Goal: Information Seeking & Learning: Check status

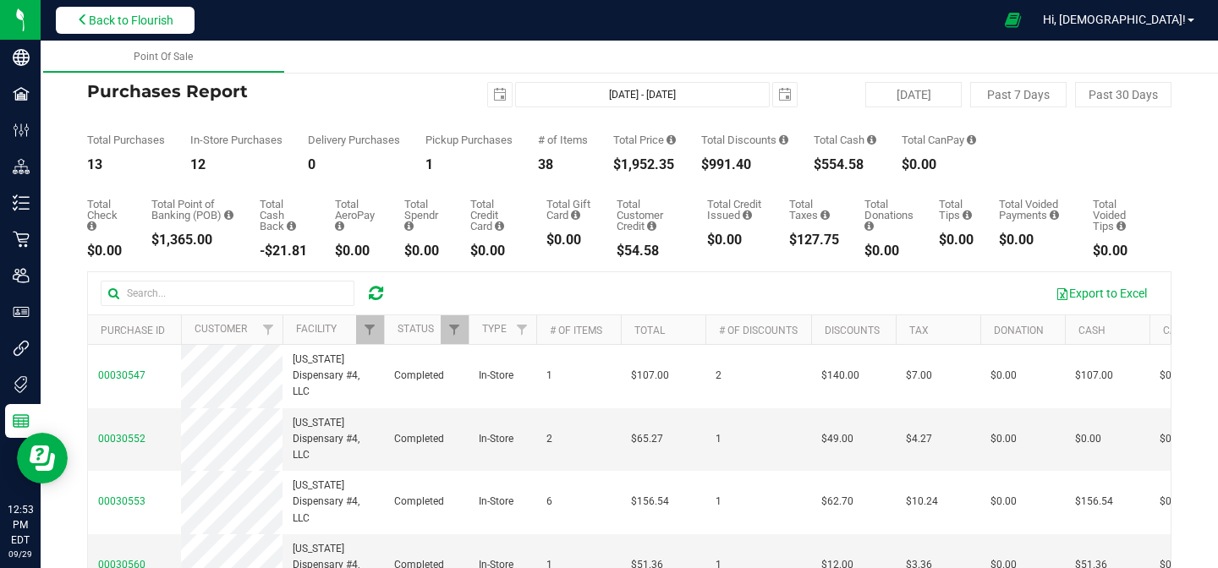
click at [126, 30] on button "Back to Flourish" at bounding box center [125, 20] width 139 height 27
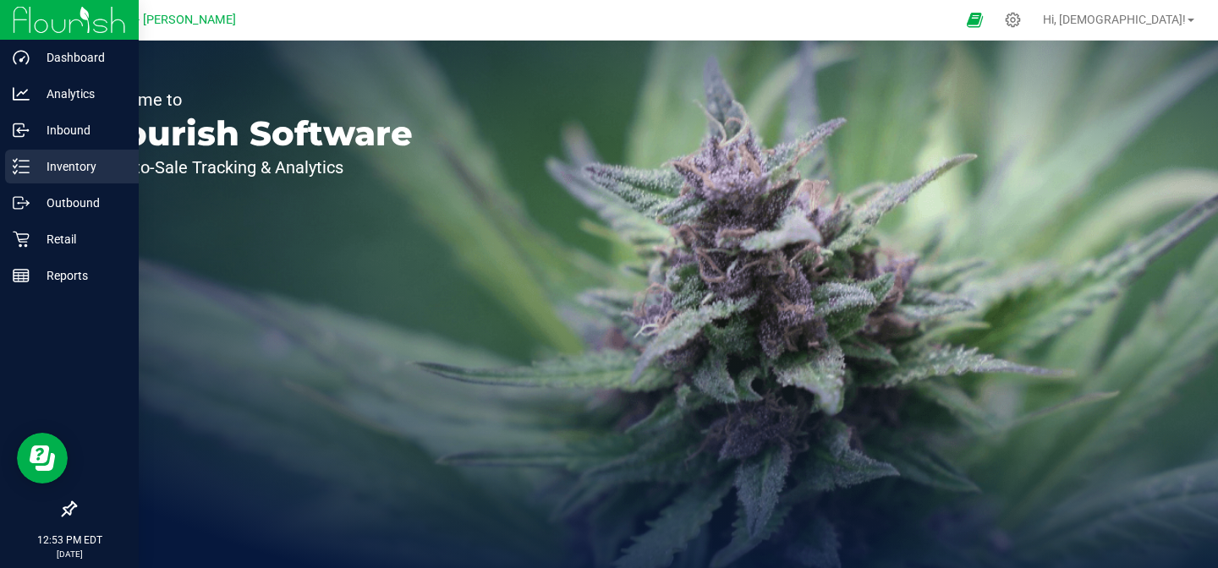
click at [82, 174] on p "Inventory" at bounding box center [81, 166] width 102 height 20
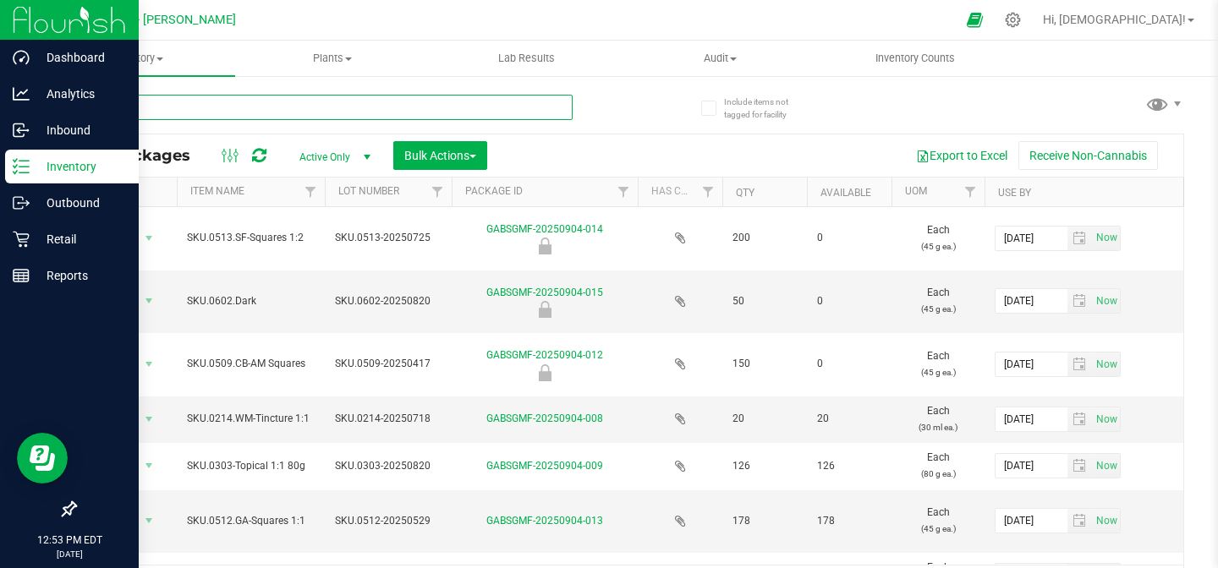
click at [204, 106] on input "text" at bounding box center [323, 107] width 498 height 25
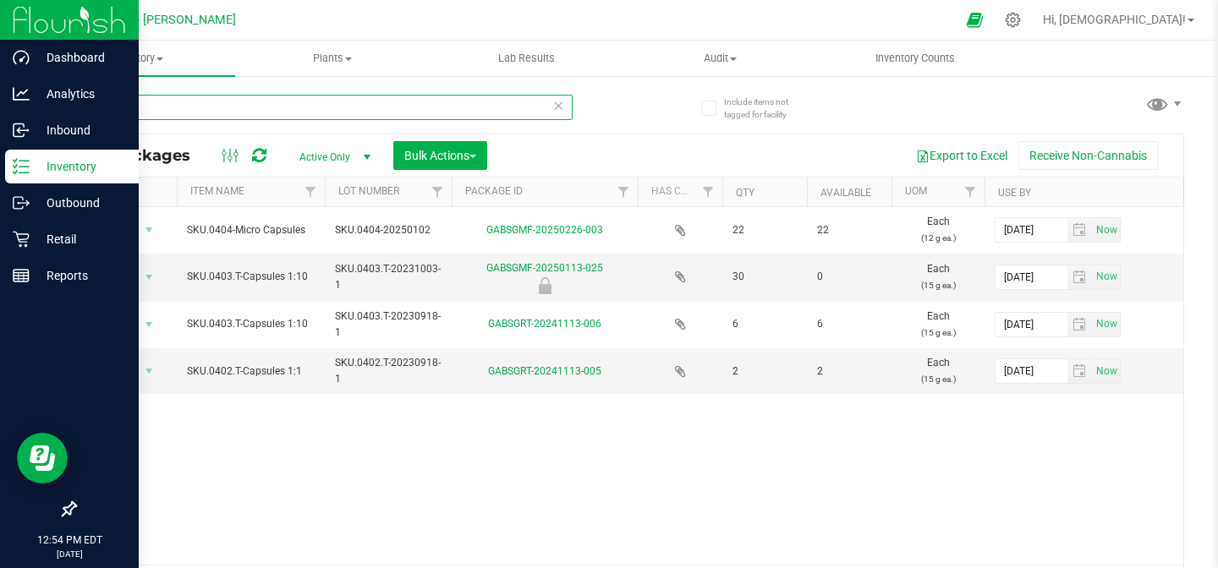
type input "c"
type input "fruit"
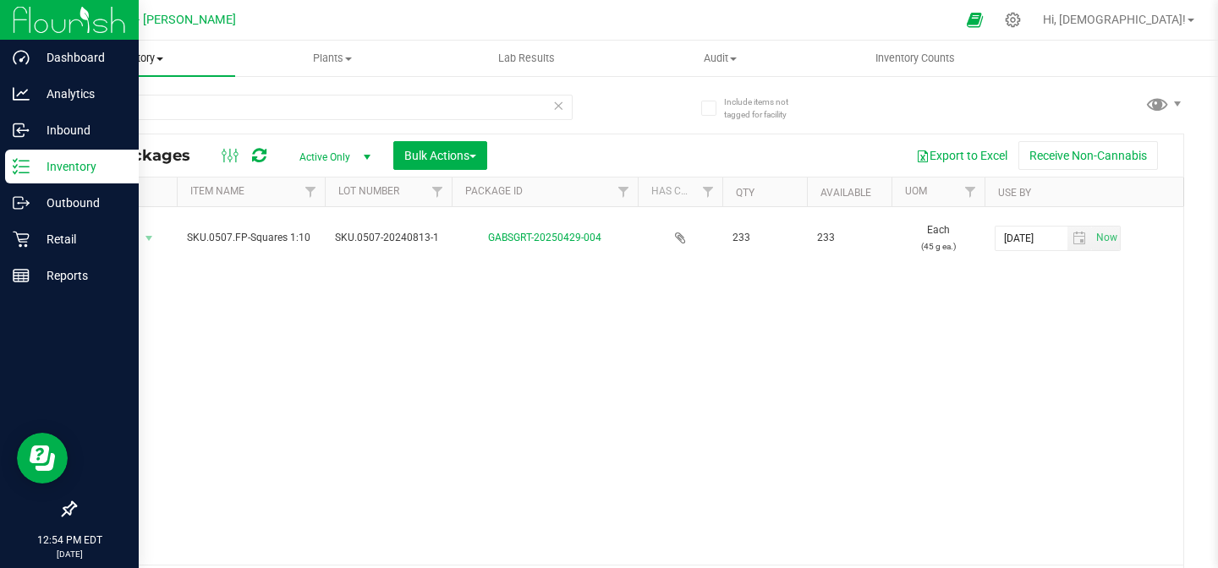
click at [157, 58] on span at bounding box center [159, 59] width 7 height 3
click at [114, 117] on span "All inventory" at bounding box center [98, 122] width 114 height 14
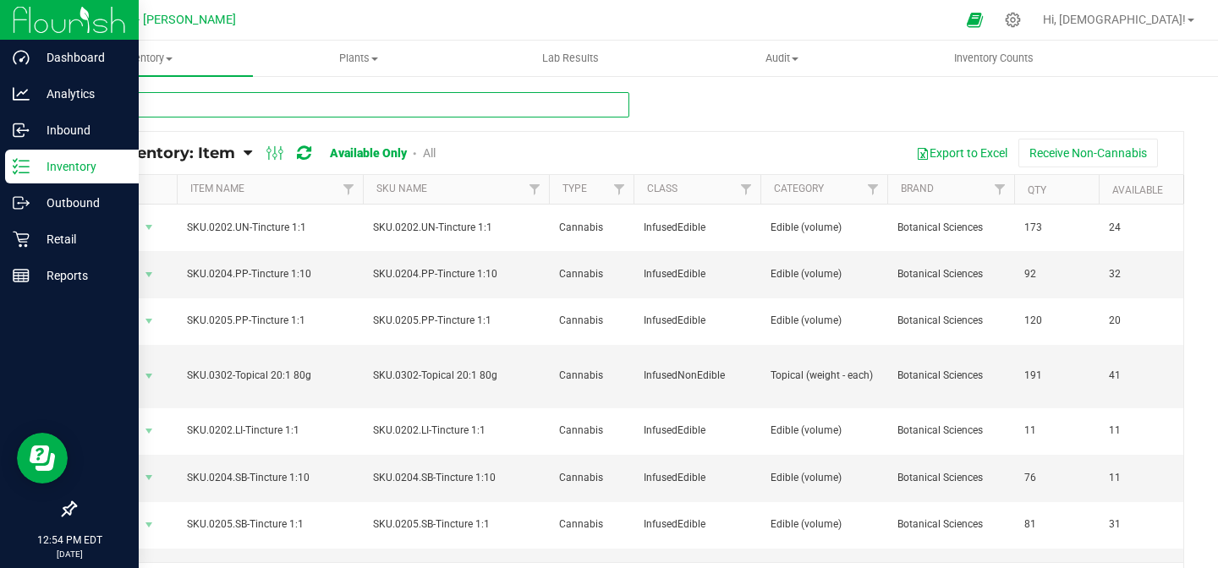
click at [200, 112] on input "text" at bounding box center [351, 104] width 555 height 25
type input "fruit"
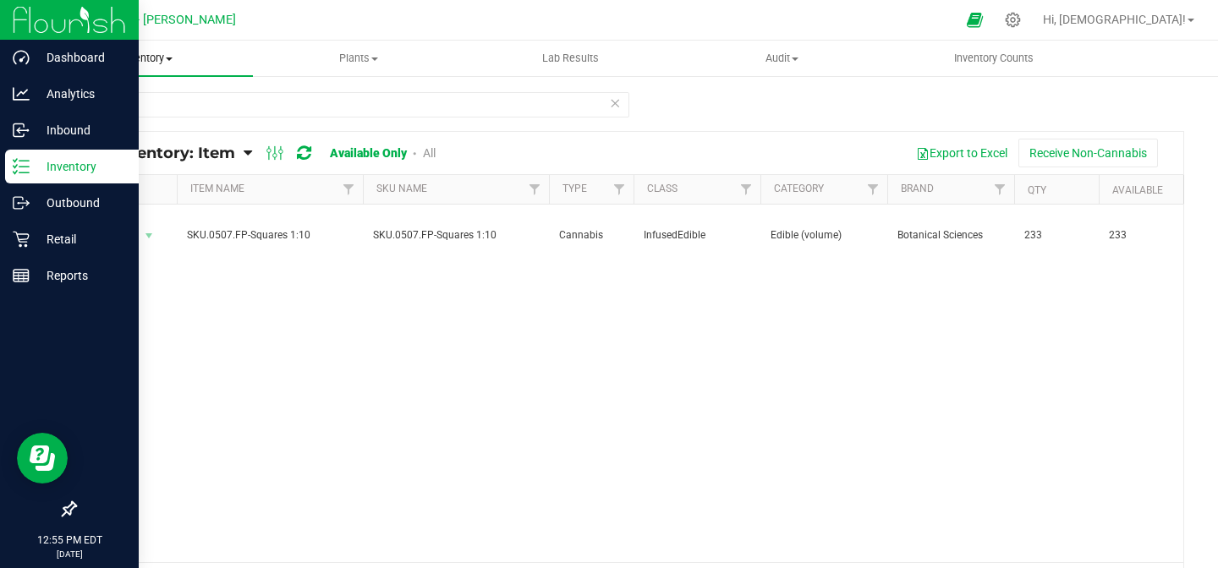
click at [173, 64] on span "Inventory" at bounding box center [147, 58] width 212 height 15
click at [107, 107] on span "All packages" at bounding box center [99, 102] width 116 height 14
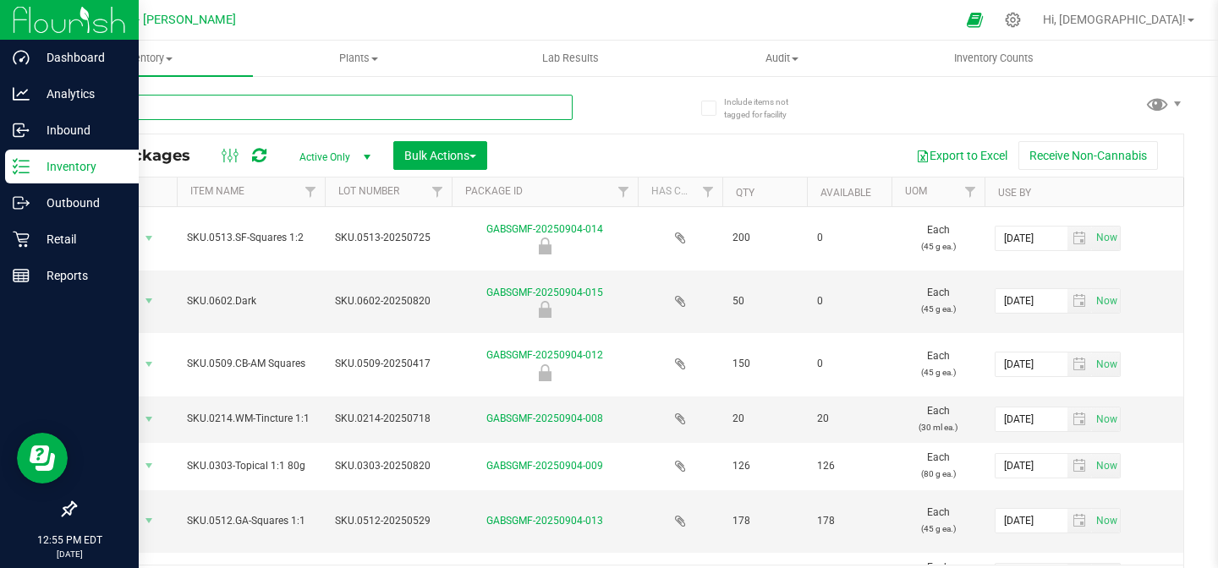
click at [171, 111] on input "text" at bounding box center [323, 107] width 498 height 25
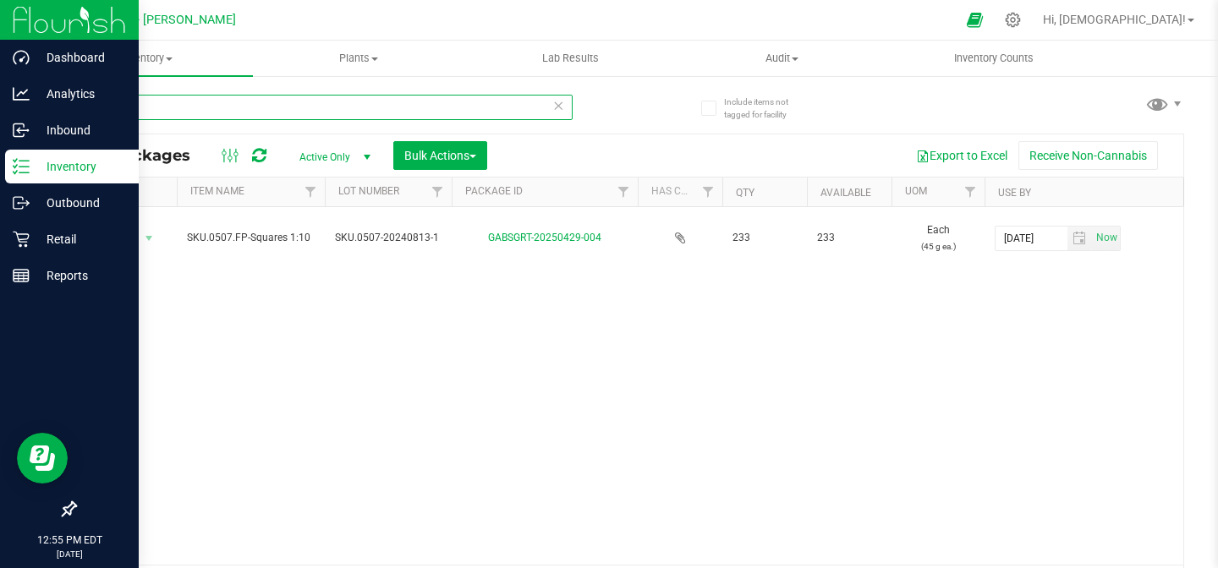
type input "f"
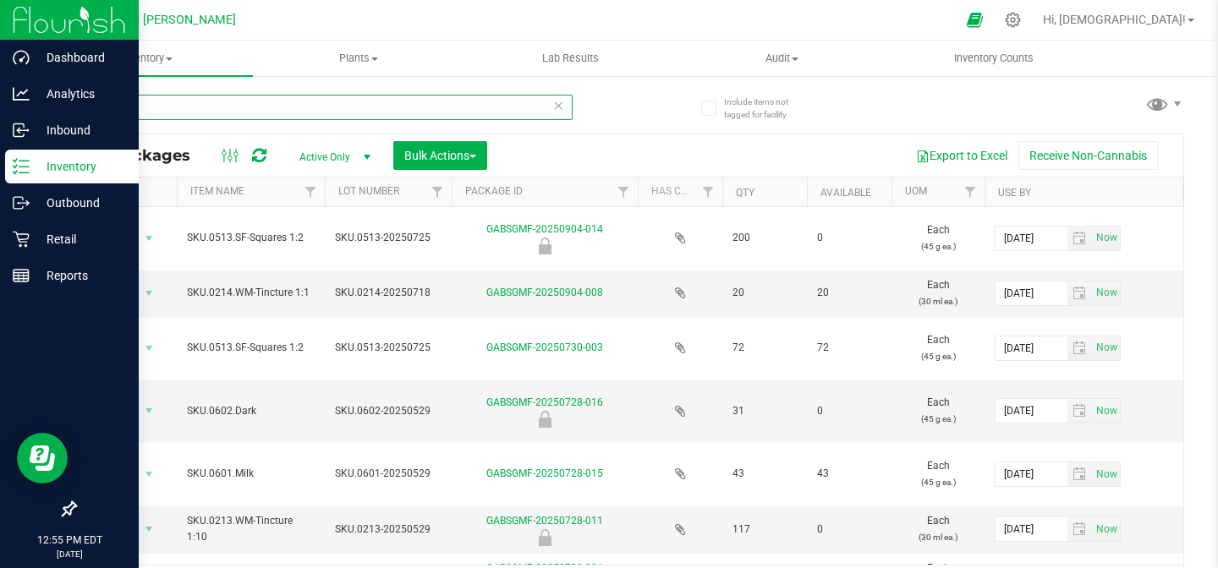
click at [419, 115] on input "507" at bounding box center [323, 107] width 498 height 25
type input "507"
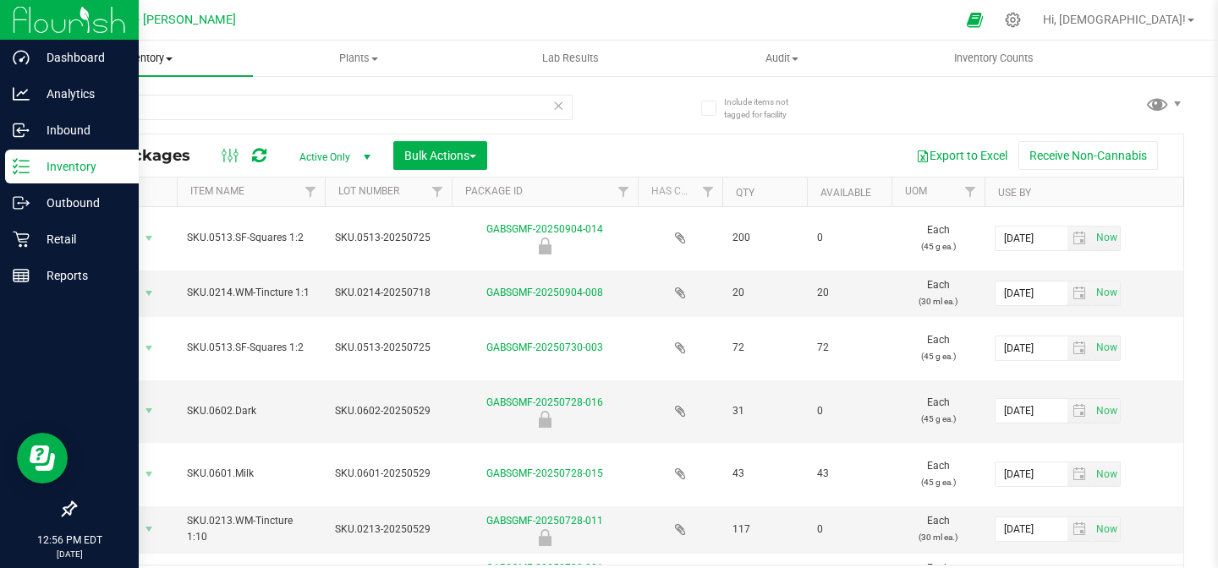
click at [167, 66] on uib-tab-heading "Inventory All packages All inventory Waste log Create inventory" at bounding box center [147, 59] width 212 height 36
click at [131, 119] on span "All inventory" at bounding box center [98, 122] width 114 height 14
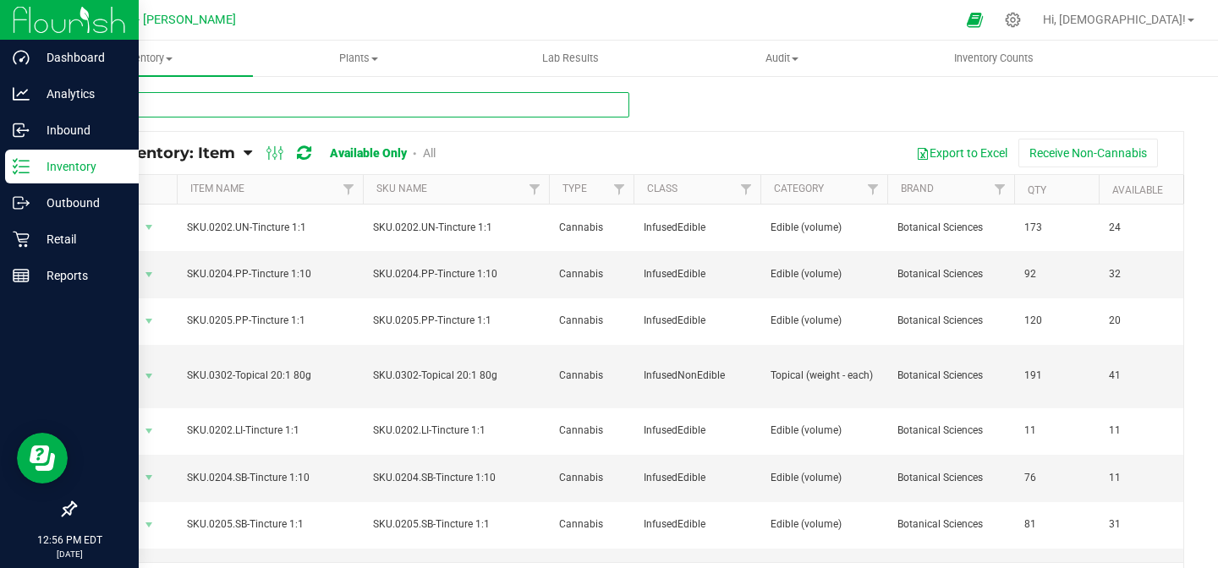
click at [176, 102] on input "text" at bounding box center [351, 104] width 555 height 25
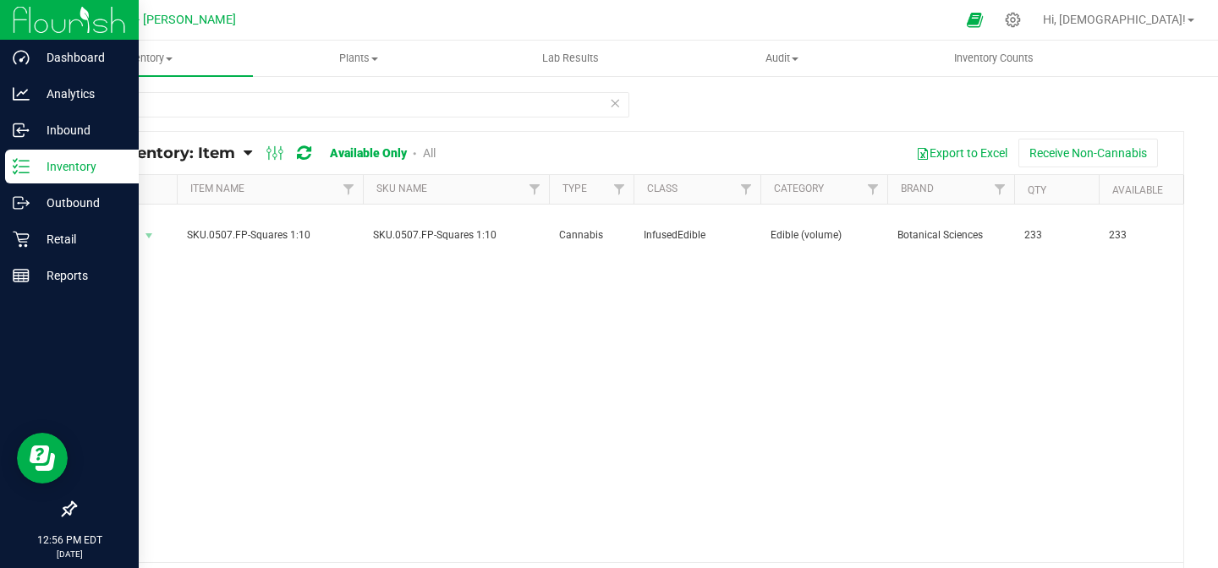
click at [431, 151] on link "All" at bounding box center [429, 153] width 13 height 14
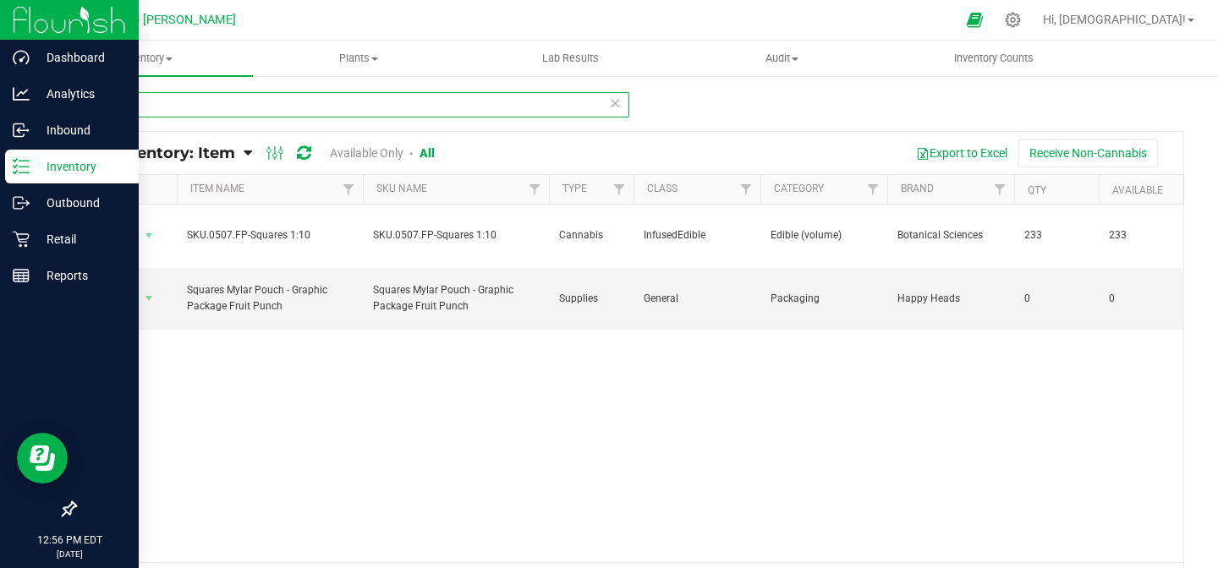
click at [306, 105] on input "507" at bounding box center [351, 104] width 555 height 25
type input "5"
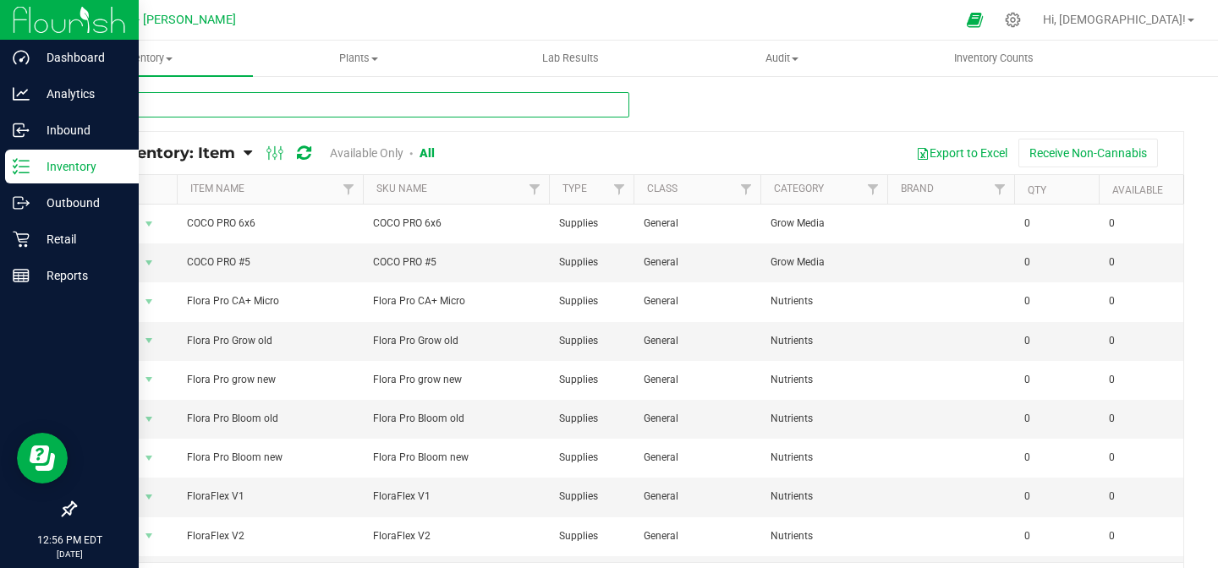
type input "micro"
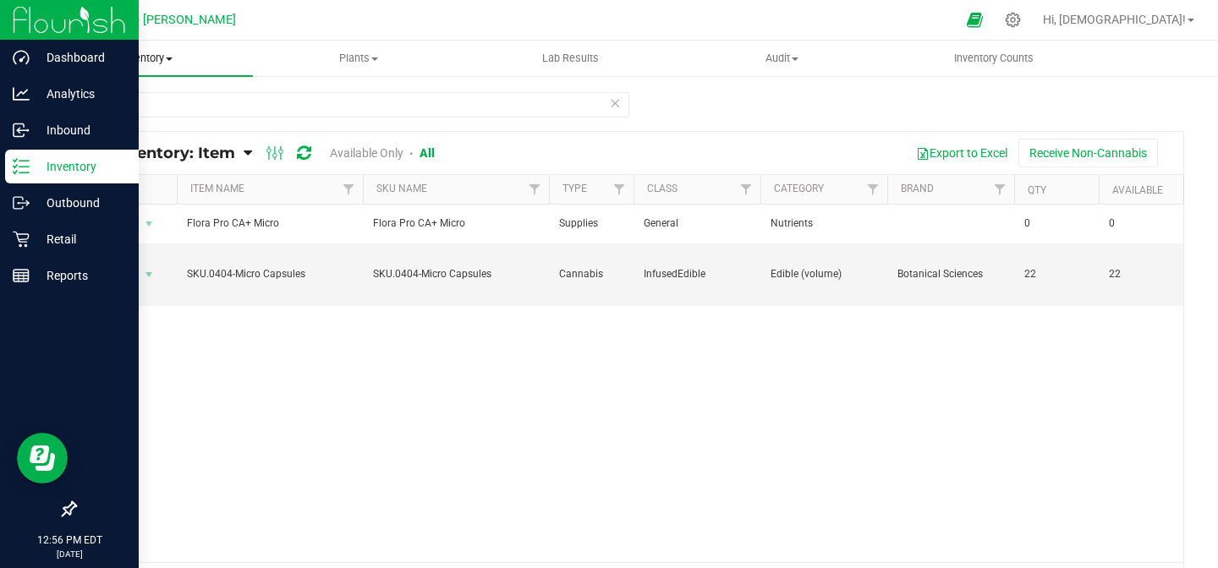
click at [167, 61] on span "Inventory" at bounding box center [147, 58] width 212 height 15
click at [119, 124] on span "All inventory" at bounding box center [98, 122] width 114 height 14
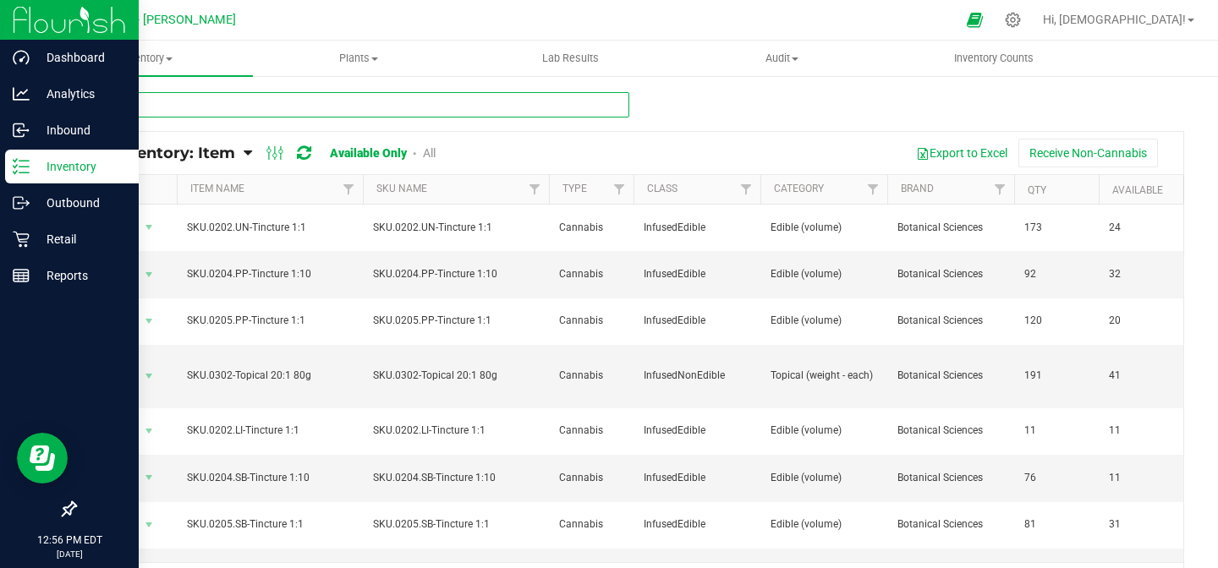
click at [175, 96] on input "text" at bounding box center [351, 104] width 555 height 25
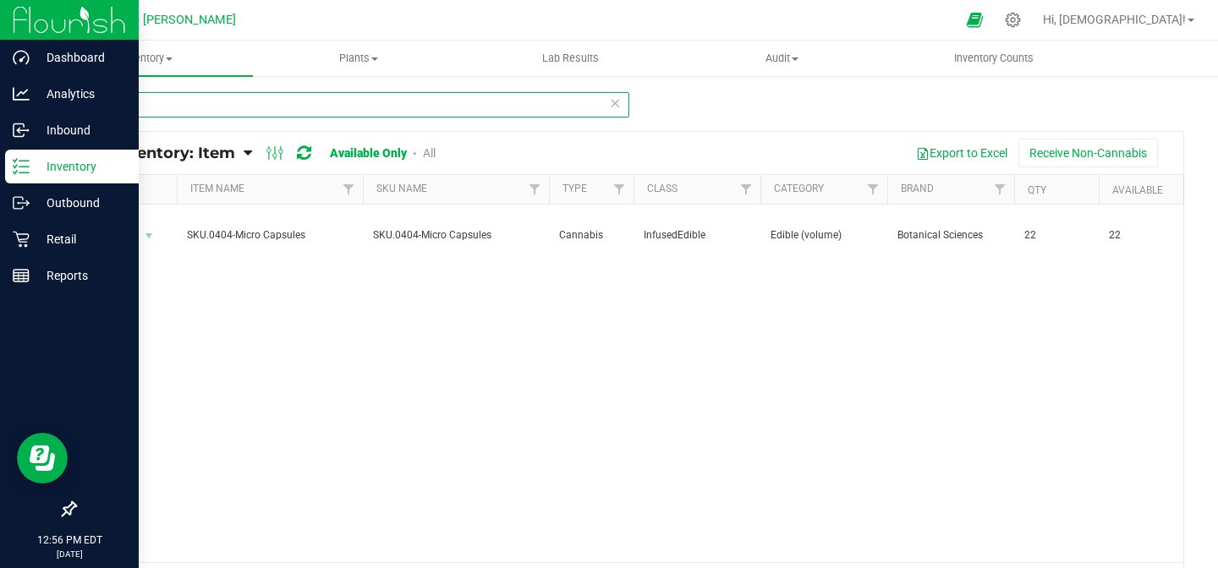
click at [131, 105] on input "404" at bounding box center [351, 104] width 555 height 25
type input "4"
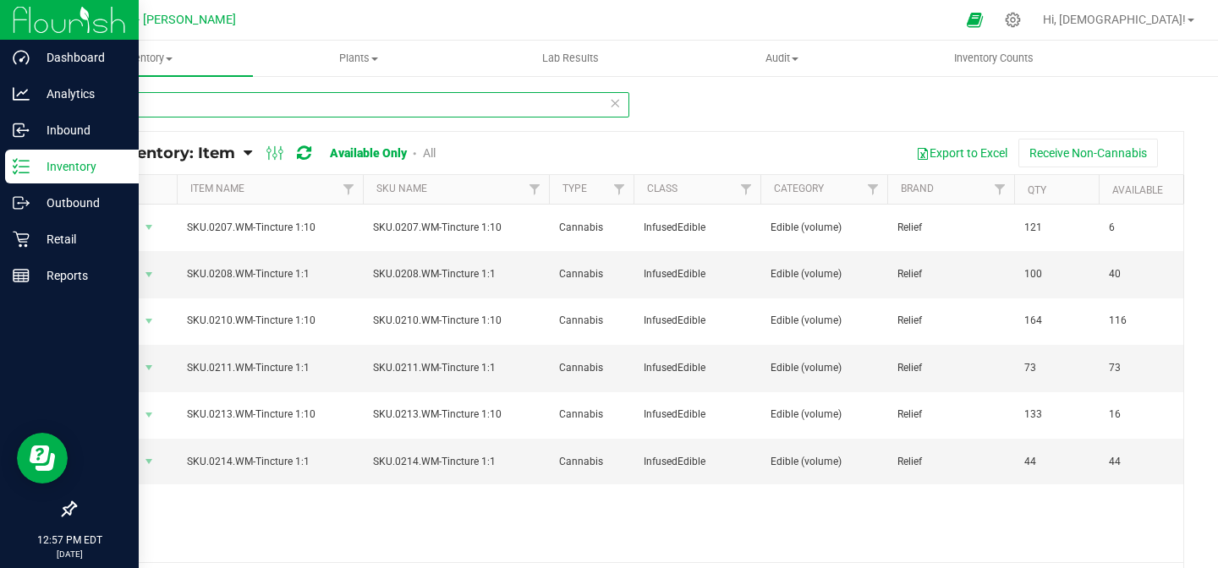
type input "rel"
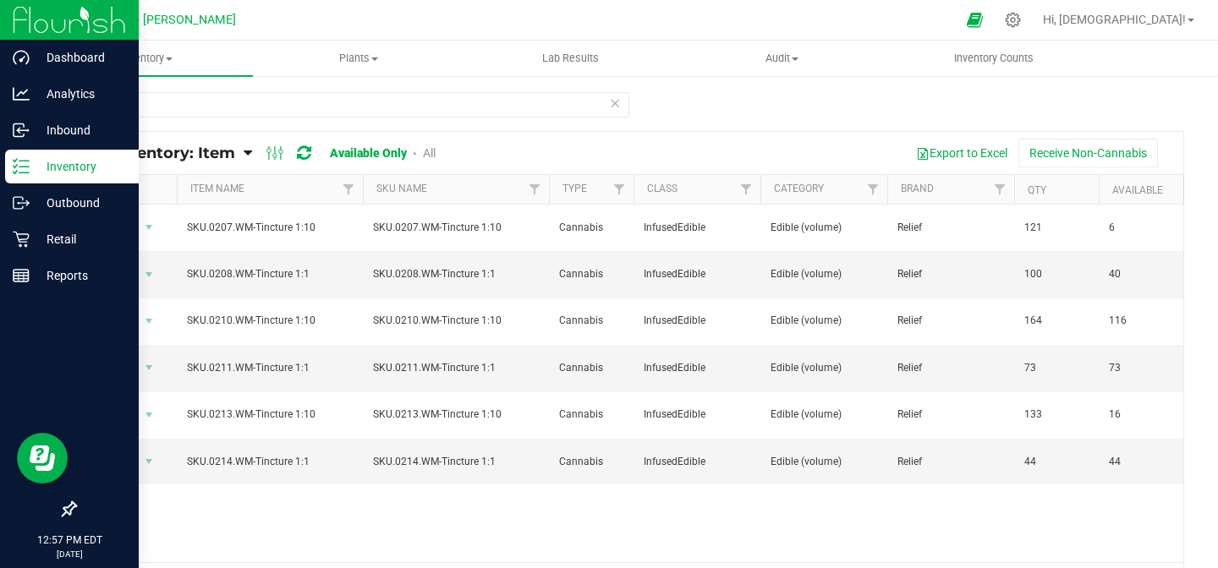
click at [424, 154] on link "All" at bounding box center [429, 153] width 13 height 14
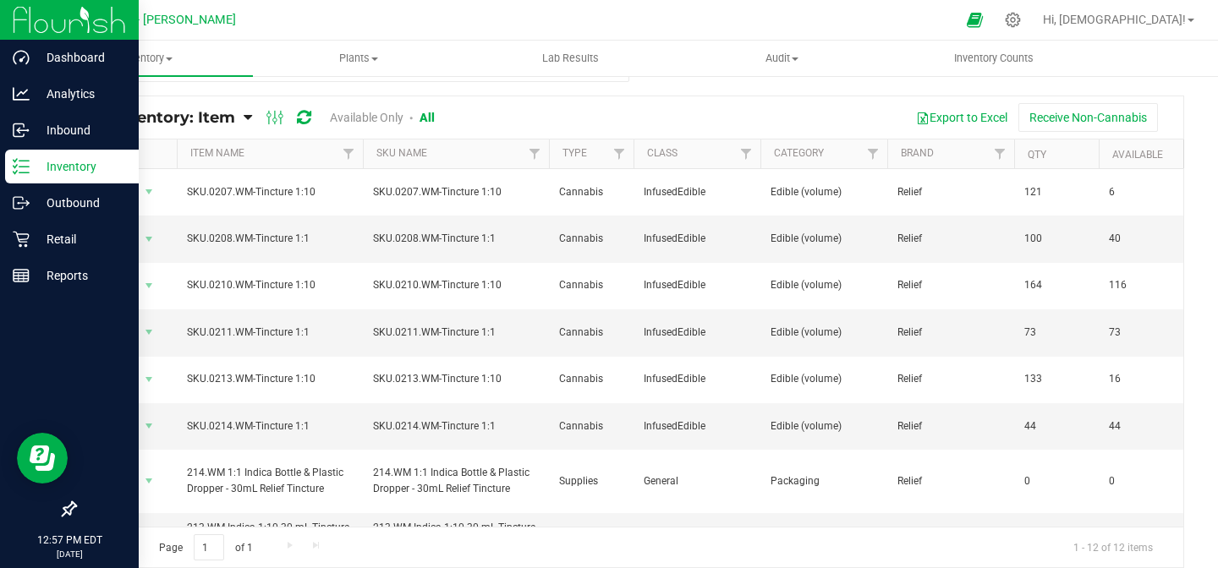
click at [85, 163] on p "Inventory" at bounding box center [81, 166] width 102 height 20
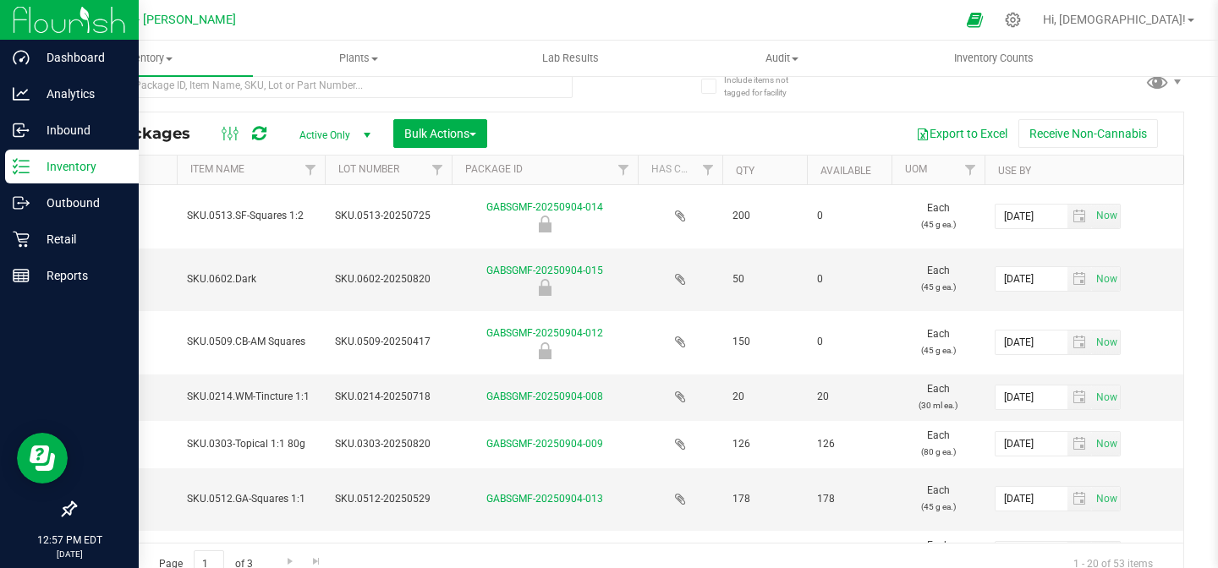
scroll to position [23, 0]
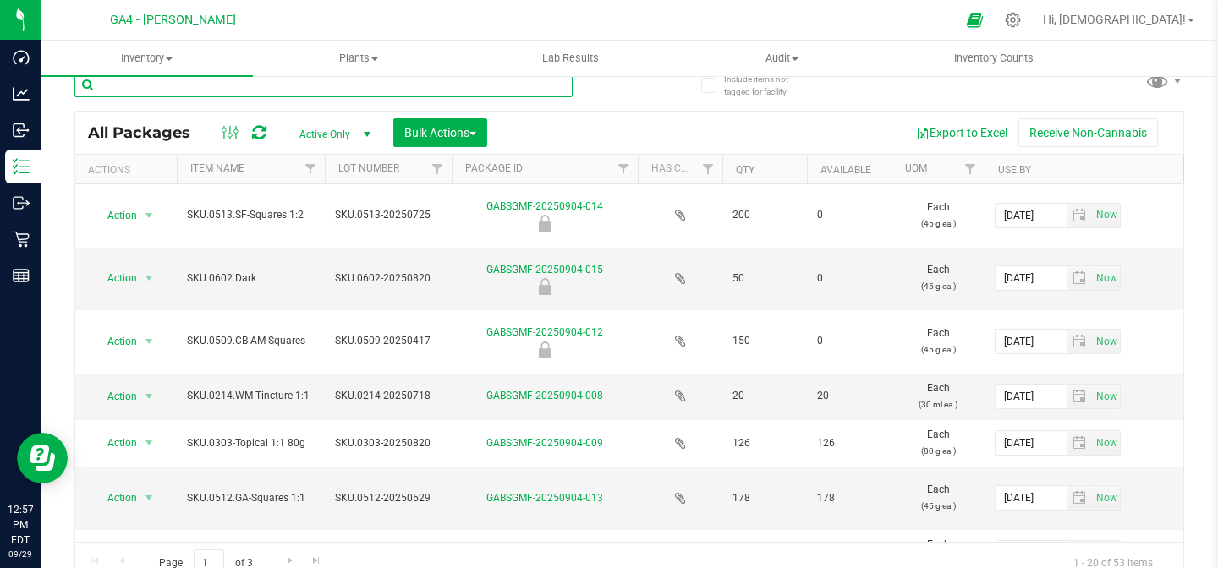
click at [219, 85] on input "text" at bounding box center [323, 84] width 498 height 25
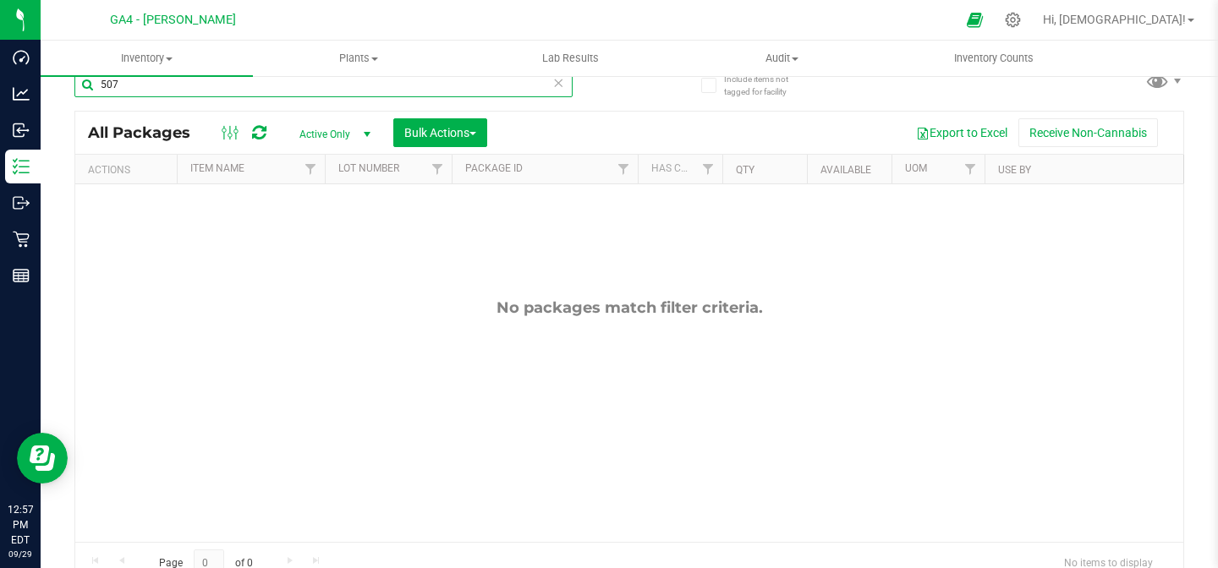
type input "507"
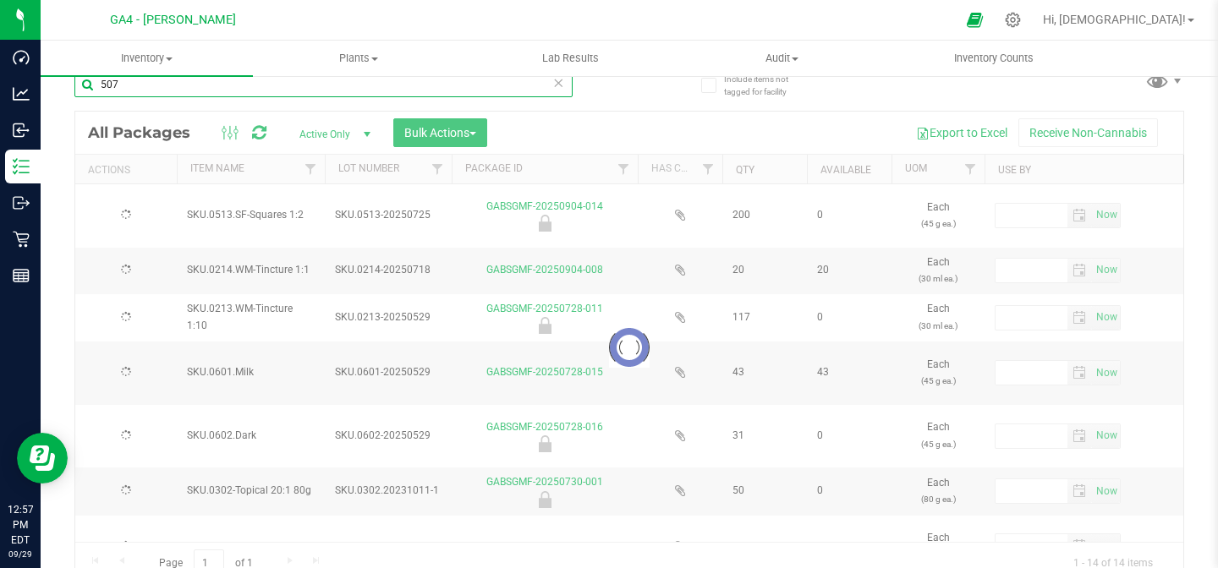
type input "2026-08-04"
type input "2025-07-25"
type input "2026-08-04"
type input "2025-07-18"
type input "2026-06-05"
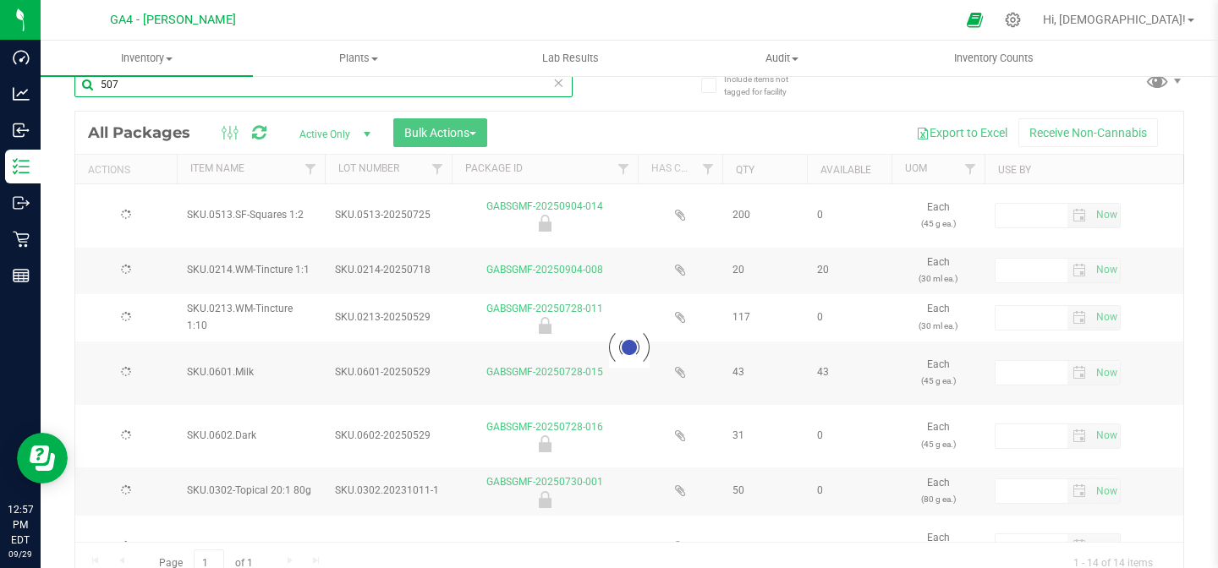
type input "2025-05-29"
type input "2026-06-05"
type input "2025-05-29"
type input "2026-06-05"
type input "2025-05-29"
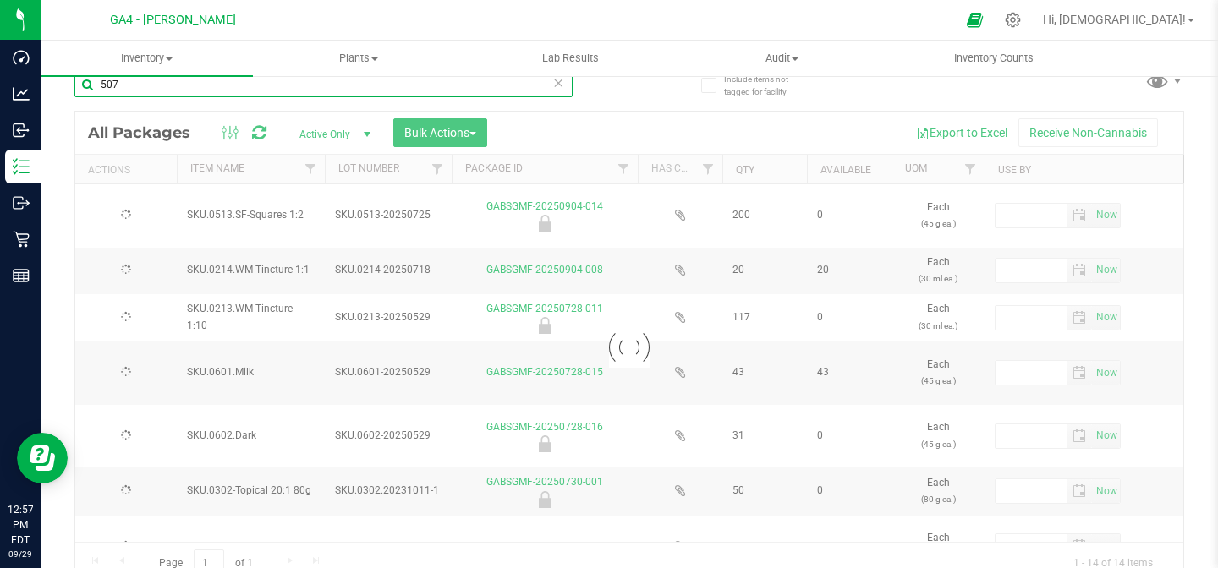
type input "2025-10-25"
type input "2023-10-11"
type input "2026-08-04"
type input "2025-07-25"
type input "2026-02-24"
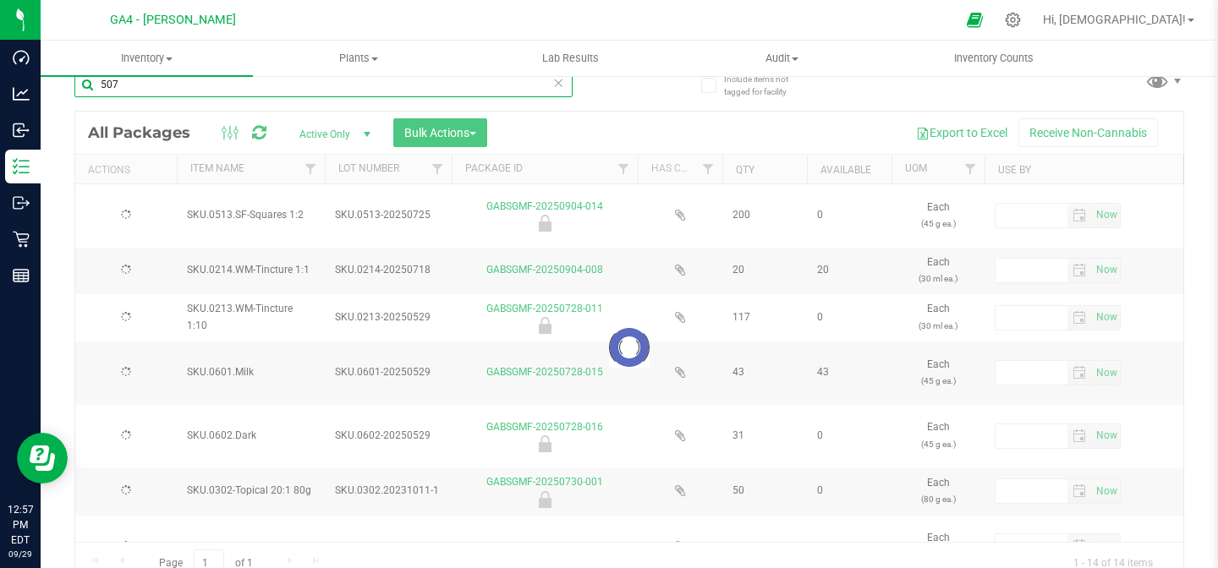
type input "2025-02-17"
type input "2026-01-13"
type input "2025-01-02"
type input "2026-06-05"
type input "2025-05-29"
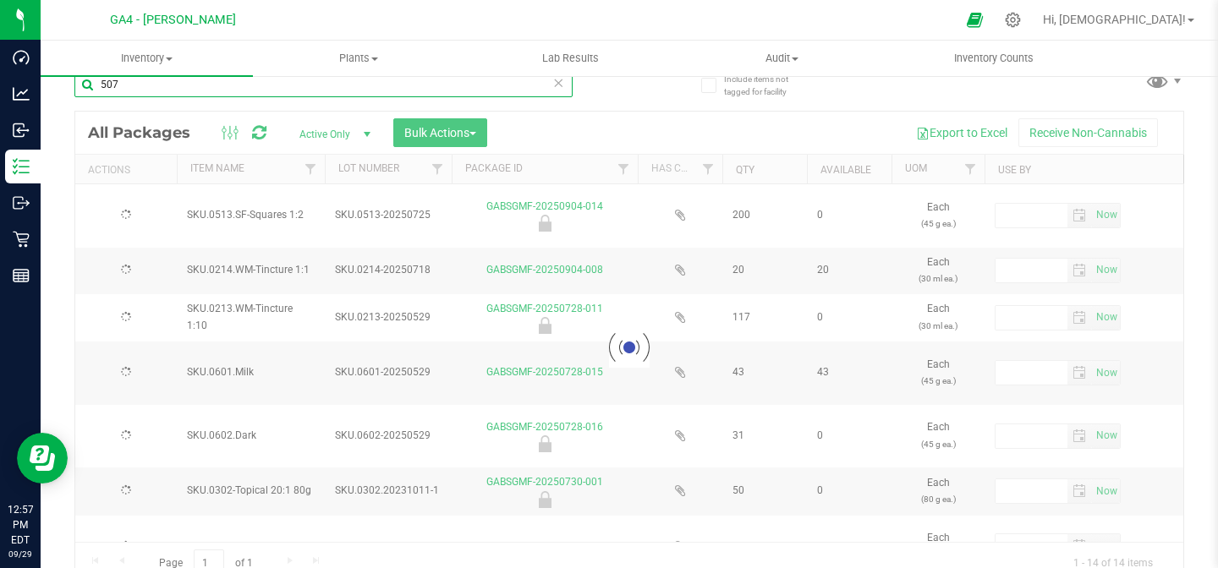
type input "2026-06-05"
type input "2025-05-29"
type input "2026-06-05"
type input "2025-05-29"
type input "2026-06-05"
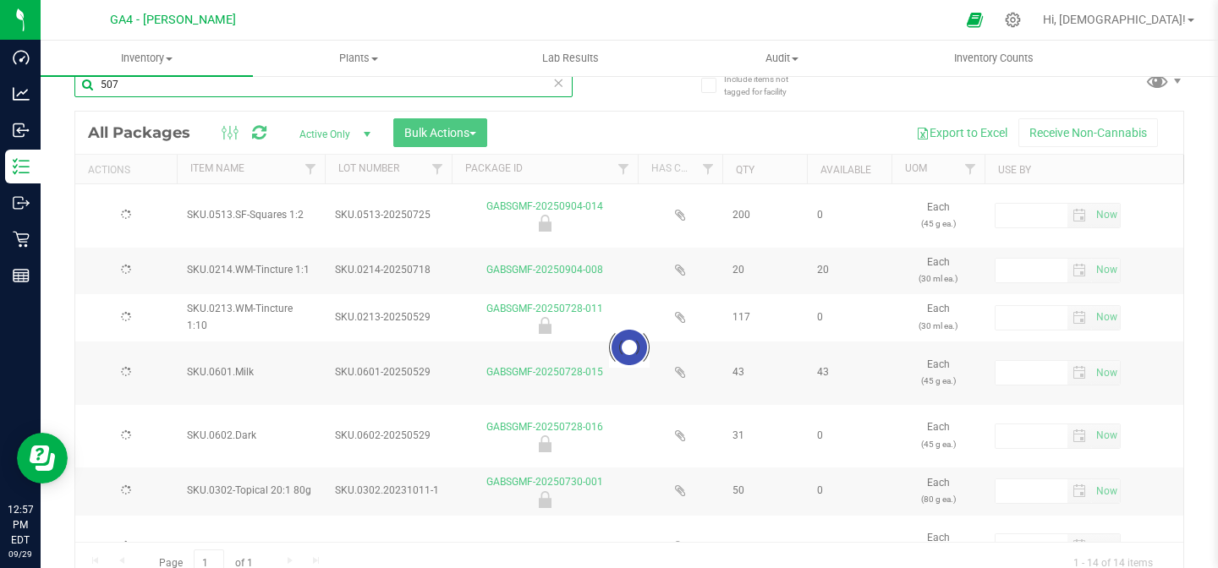
type input "2025-05-29"
type input "2026-09-10"
type input "2024-08-13"
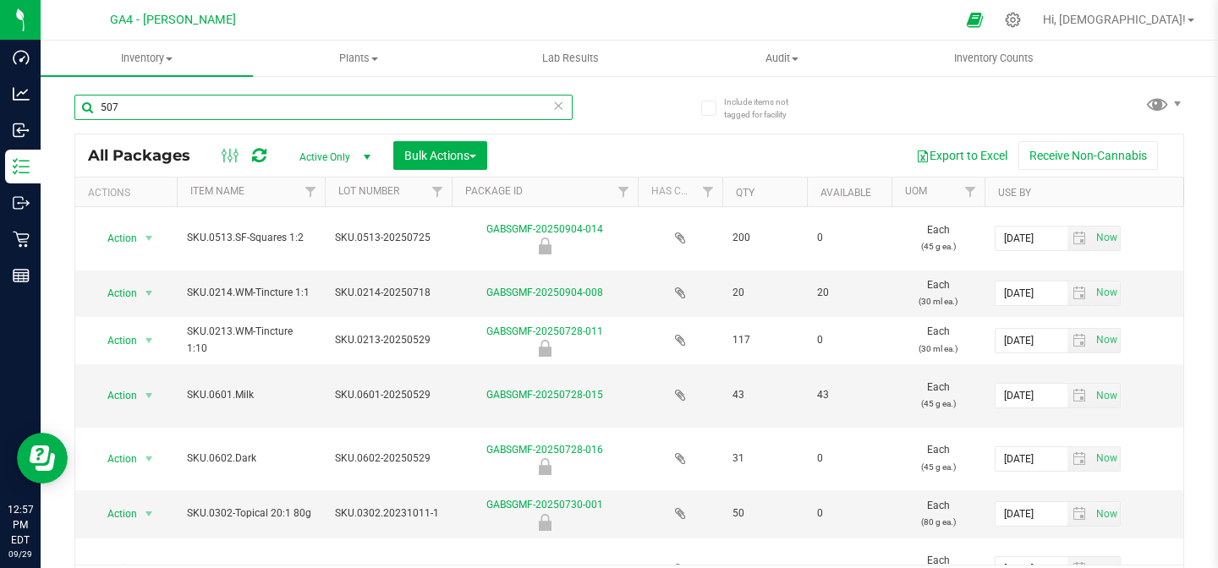
click at [198, 109] on input "507" at bounding box center [323, 107] width 498 height 25
type input "5"
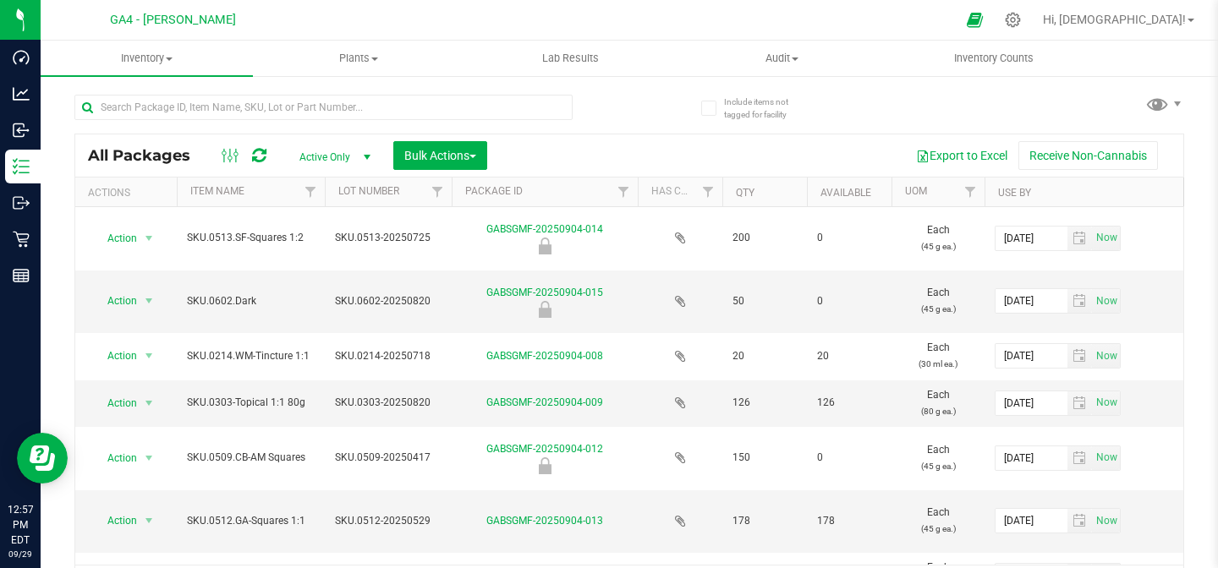
click at [371, 158] on span "select" at bounding box center [367, 158] width 14 height 14
click at [319, 261] on li "All" at bounding box center [330, 260] width 91 height 25
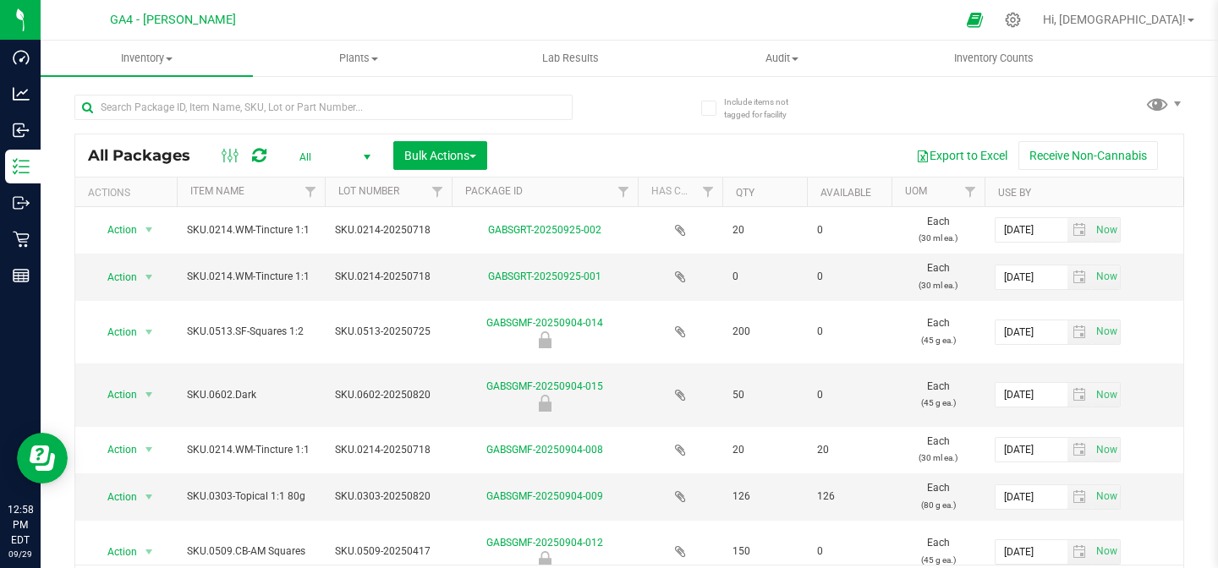
click at [269, 196] on th "Item Name" at bounding box center [251, 193] width 148 height 30
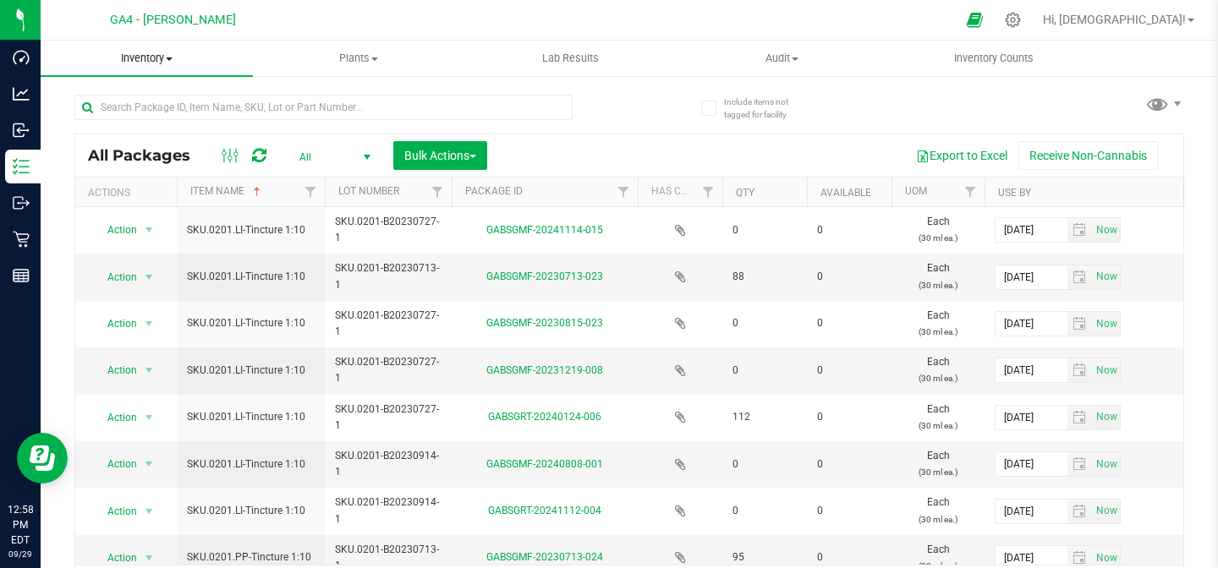
click at [173, 56] on span "Inventory" at bounding box center [147, 58] width 212 height 15
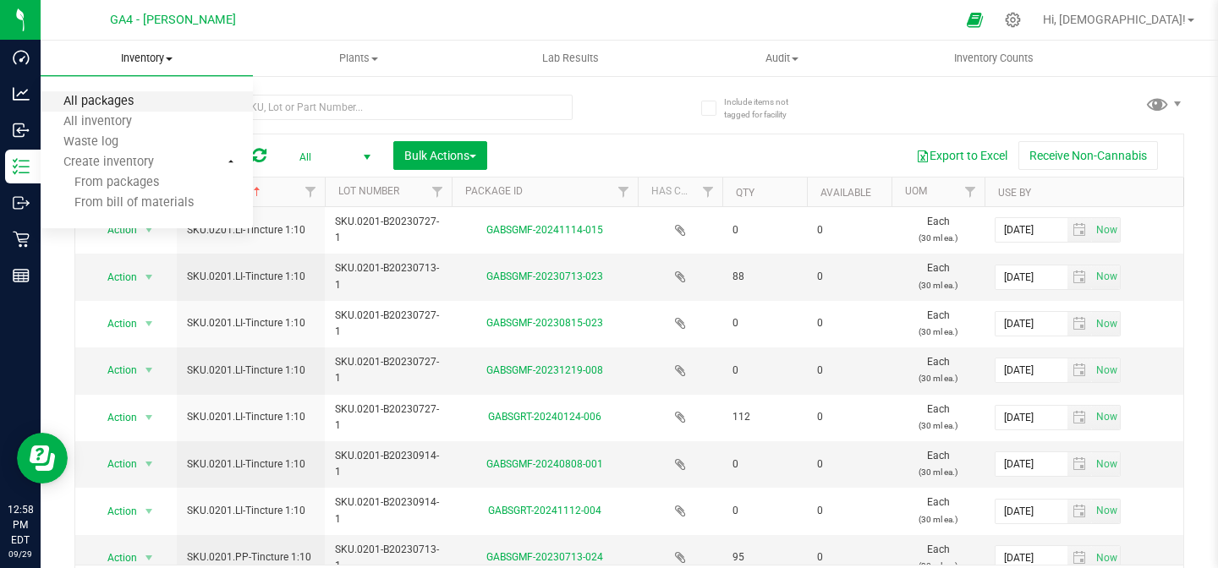
click at [124, 95] on span "All packages" at bounding box center [99, 102] width 116 height 14
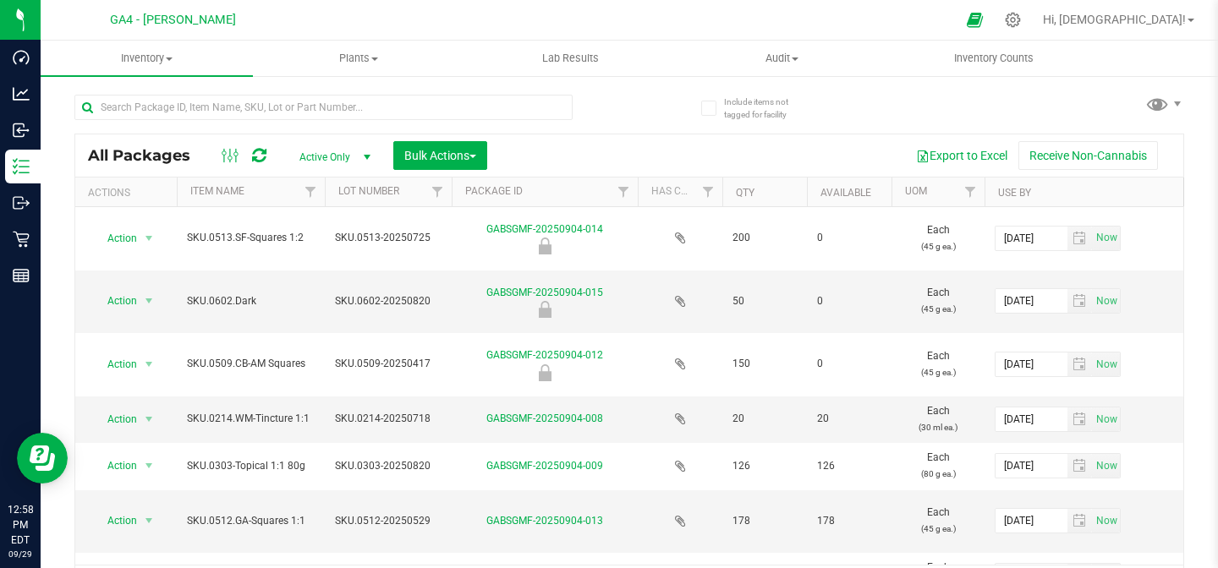
click at [367, 158] on span "select" at bounding box center [367, 158] width 14 height 14
click at [320, 265] on li "All" at bounding box center [330, 260] width 91 height 25
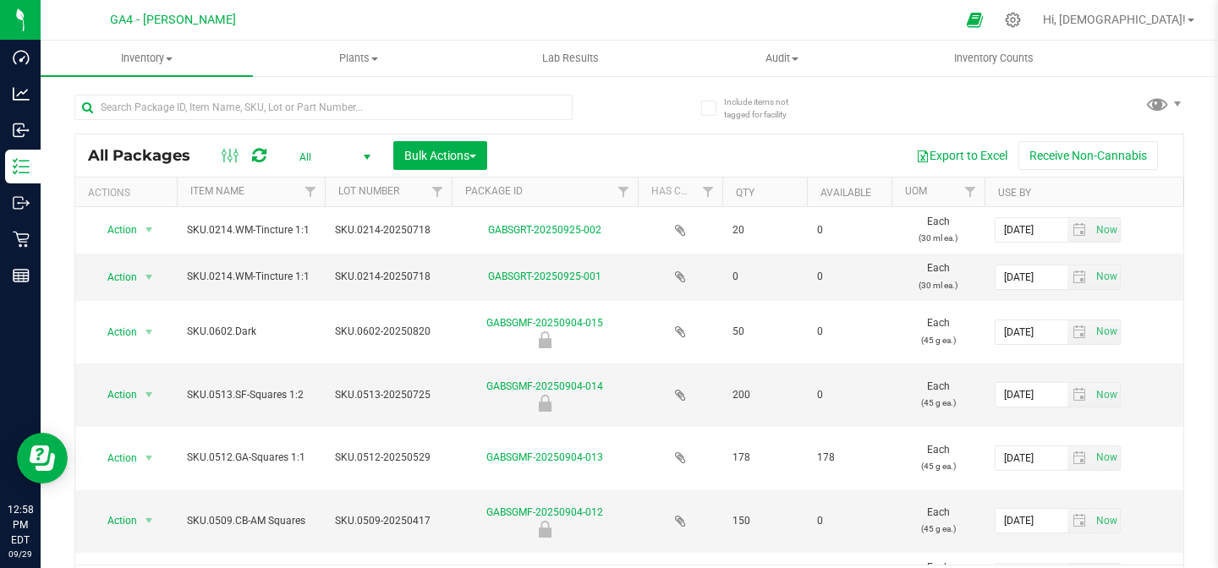
click at [255, 194] on th "Item Name" at bounding box center [251, 193] width 148 height 30
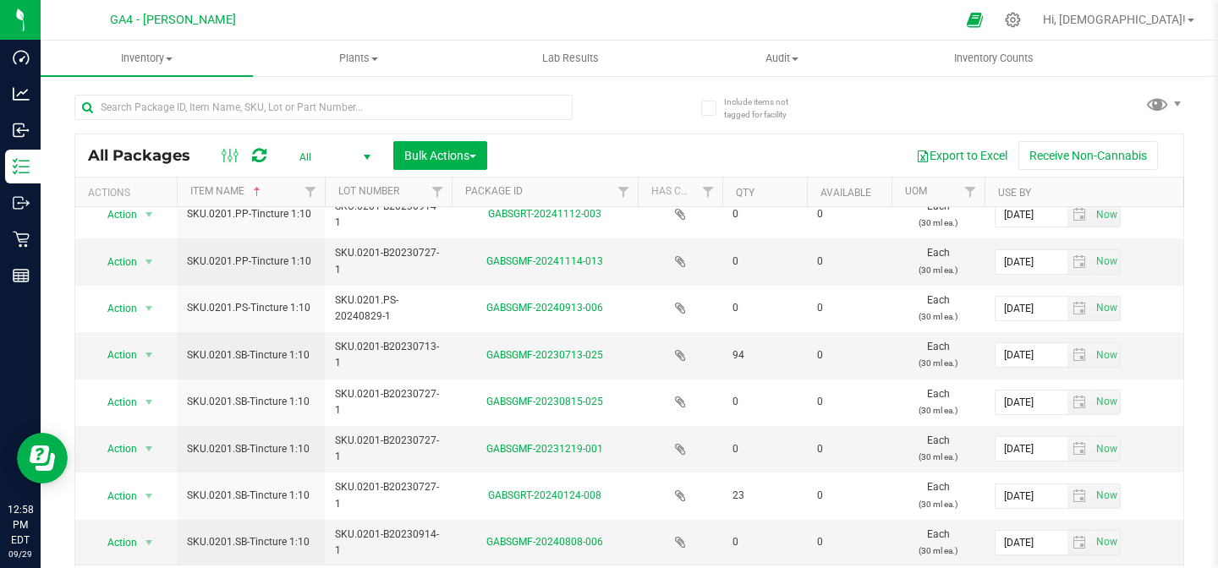
scroll to position [38, 0]
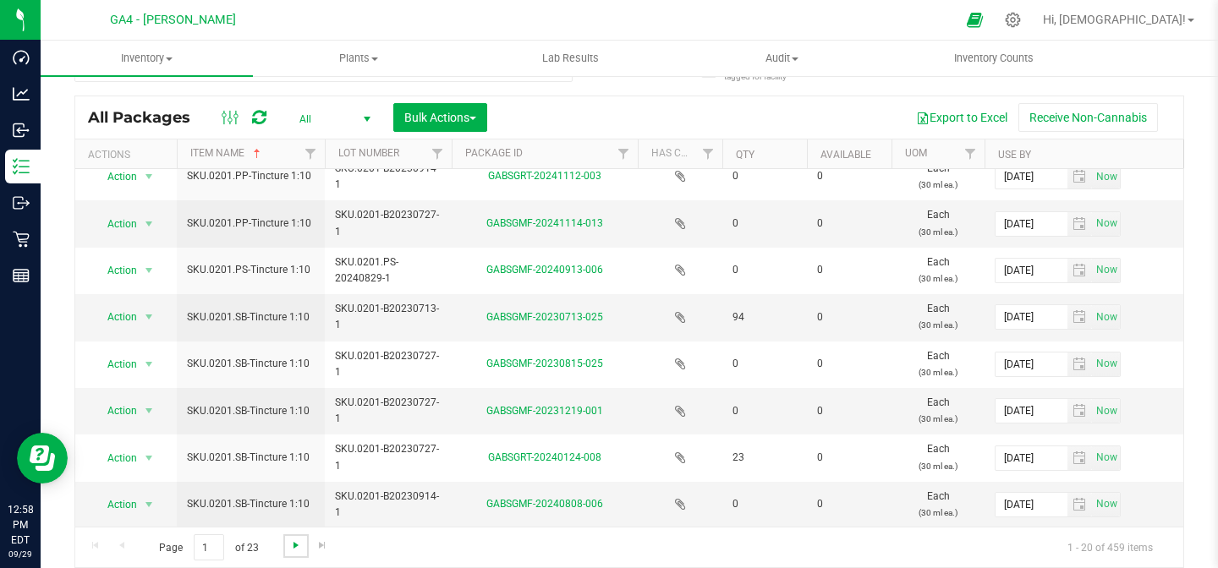
click at [294, 545] on span "Go to the next page" at bounding box center [296, 546] width 14 height 14
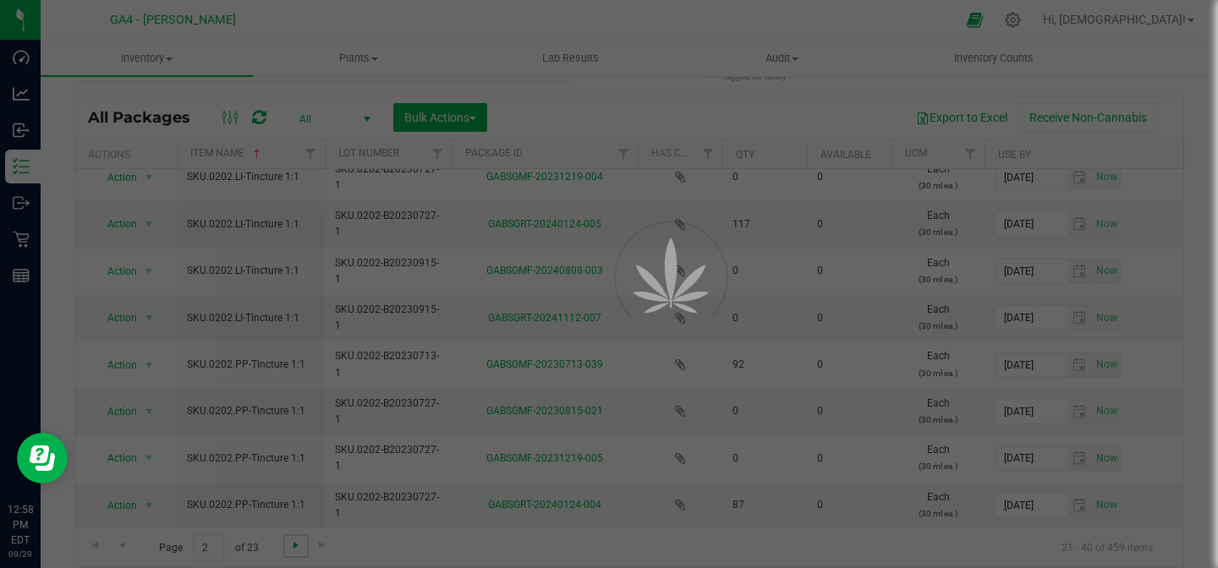
scroll to position [0, 0]
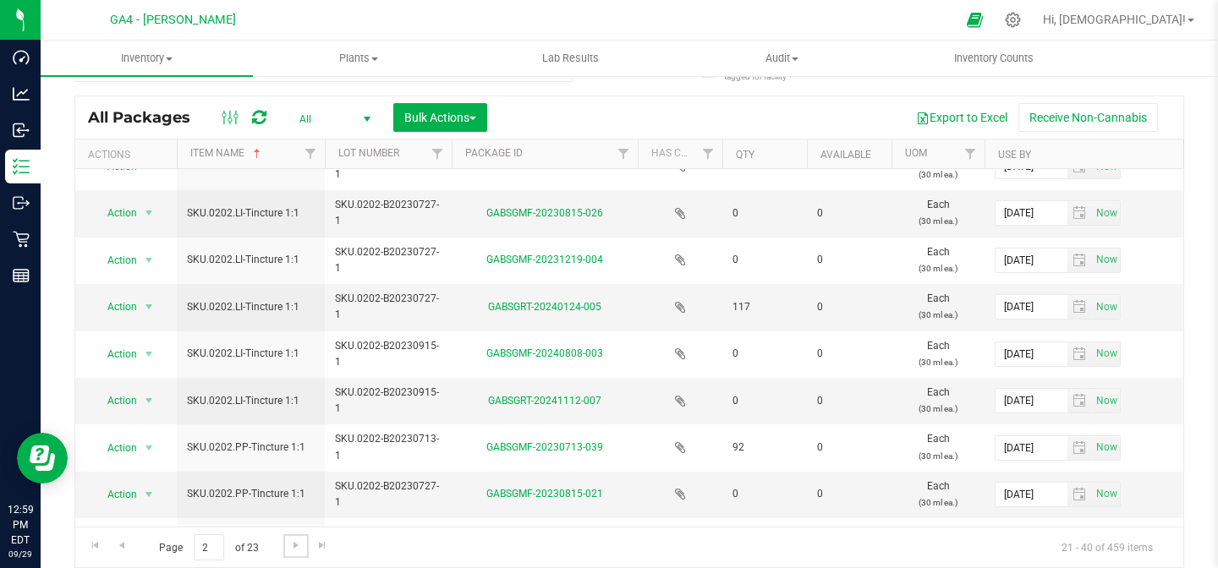
scroll to position [579, 0]
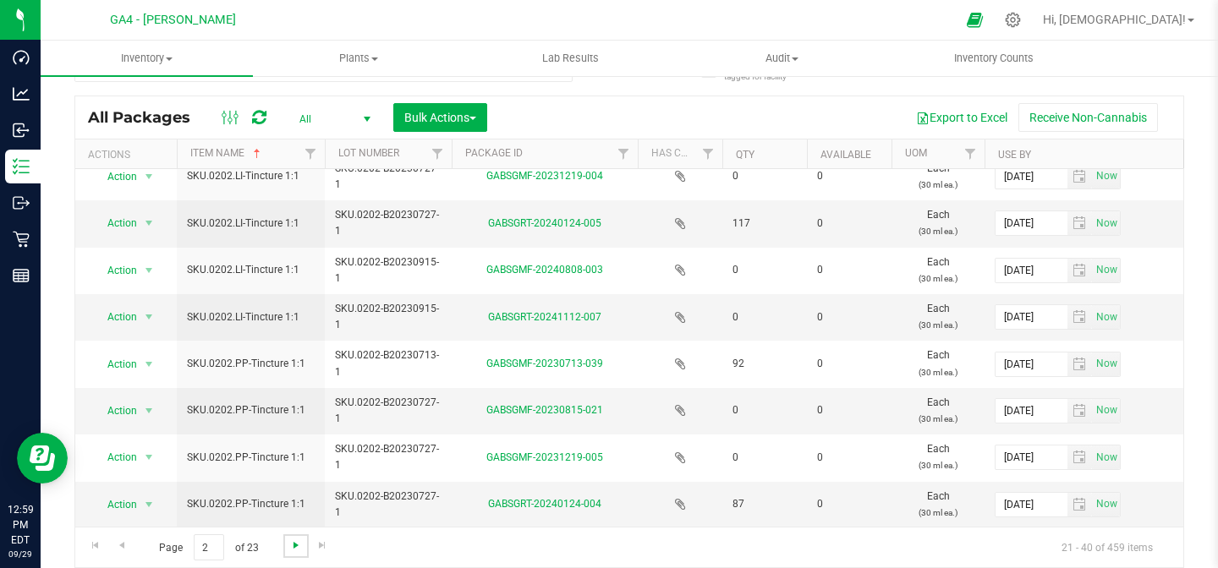
click at [293, 545] on span "Go to the next page" at bounding box center [296, 546] width 14 height 14
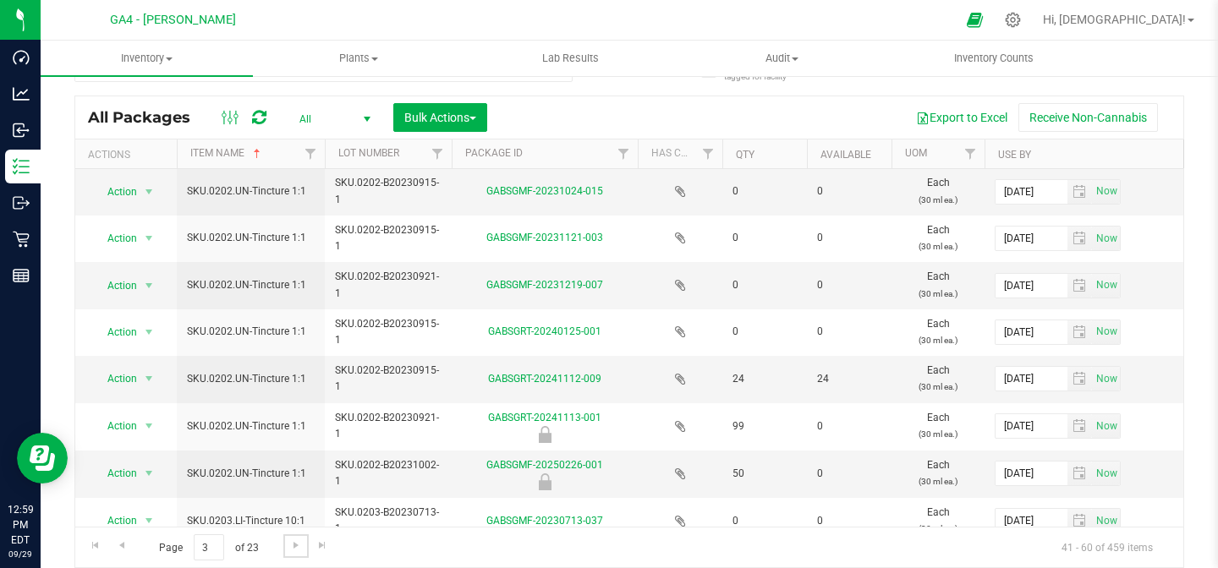
scroll to position [579, 0]
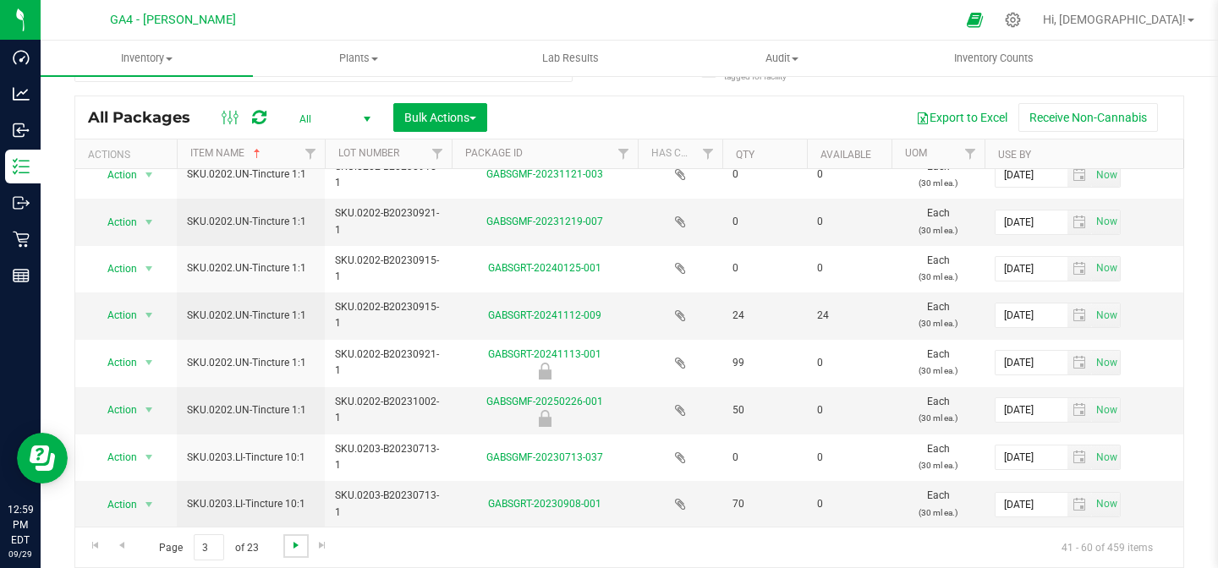
click at [294, 547] on span "Go to the next page" at bounding box center [296, 546] width 14 height 14
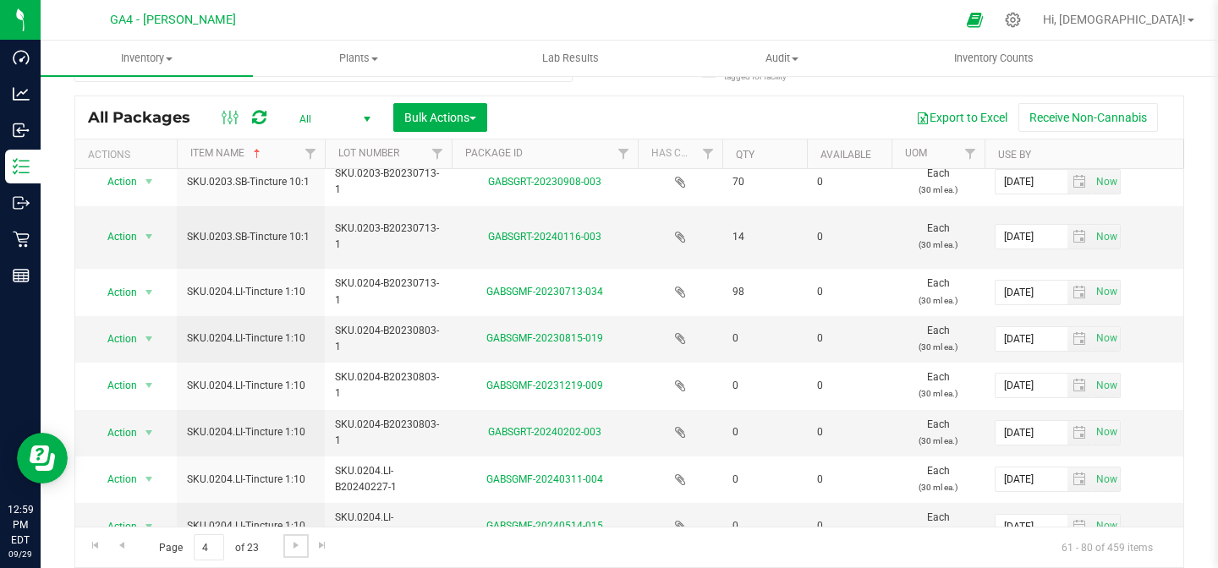
scroll to position [578, 0]
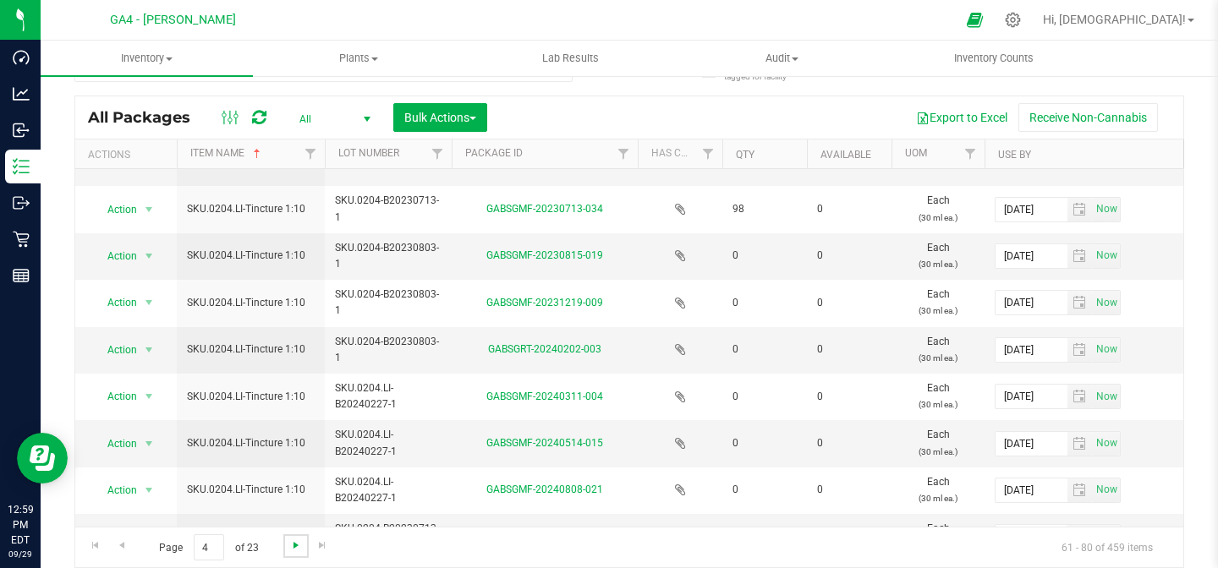
click at [291, 545] on span "Go to the next page" at bounding box center [296, 546] width 14 height 14
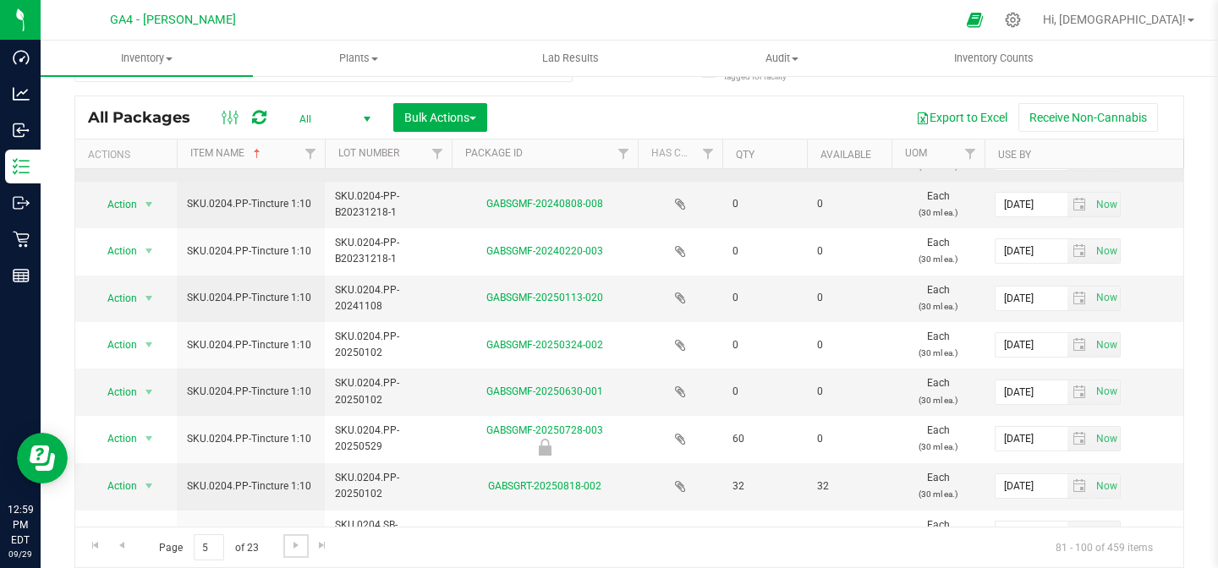
scroll to position [579, 0]
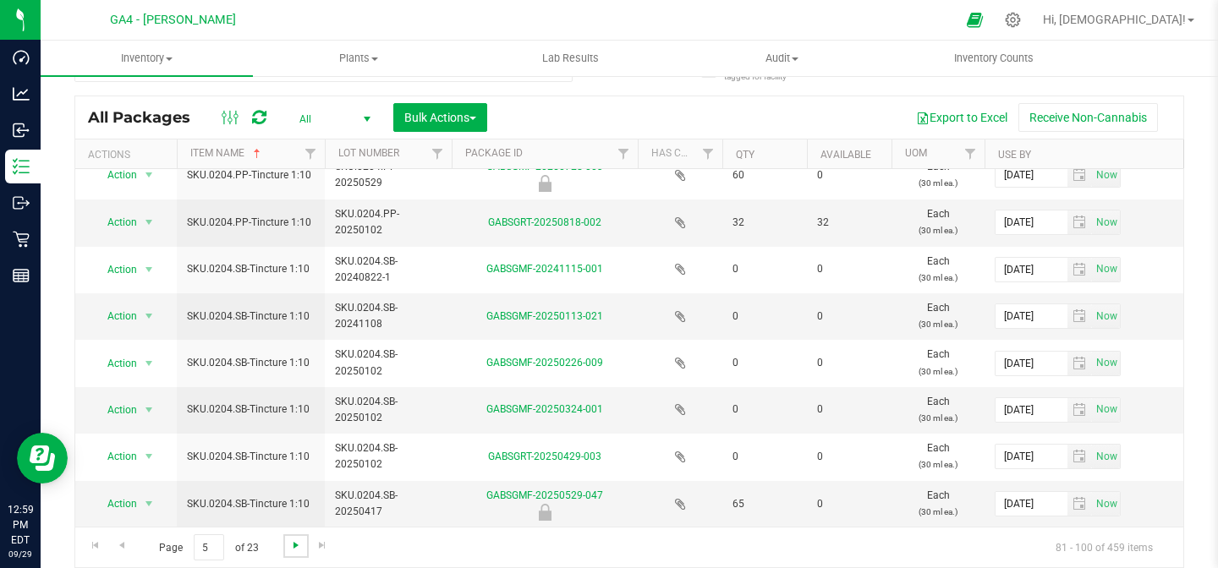
click at [299, 550] on span "Go to the next page" at bounding box center [296, 546] width 14 height 14
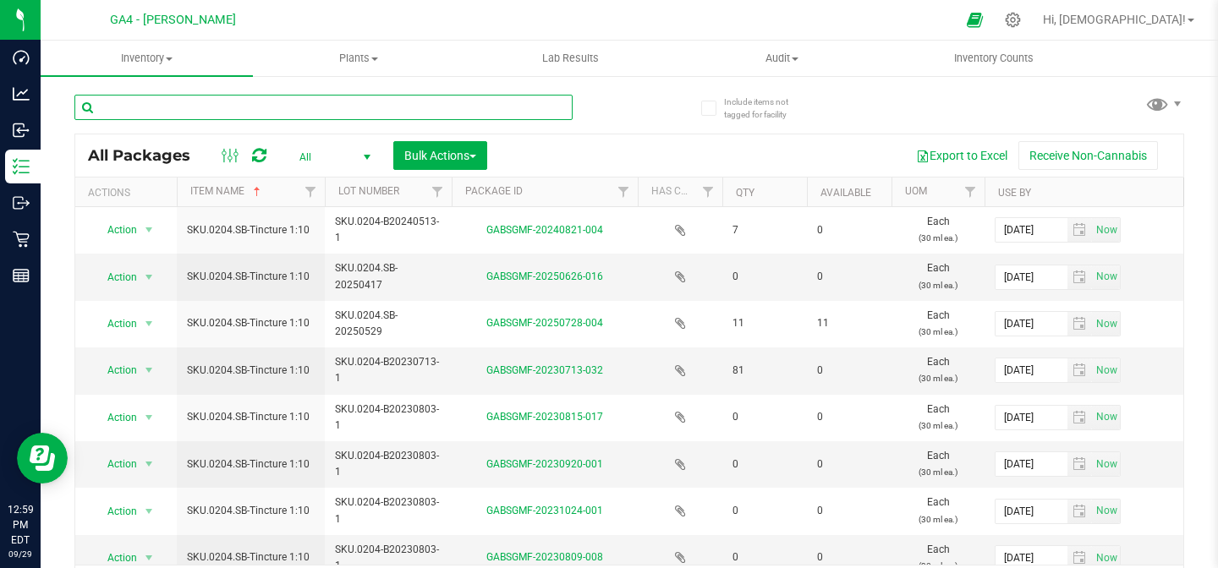
click at [254, 111] on input "text" at bounding box center [323, 107] width 498 height 25
type input "507"
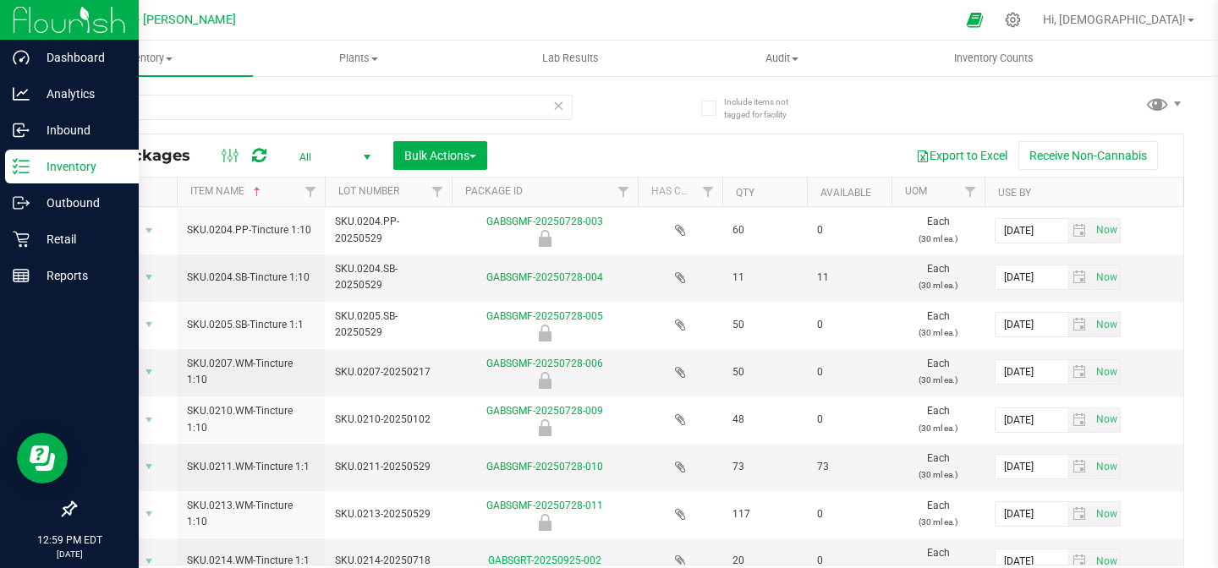
click at [41, 23] on img at bounding box center [69, 20] width 113 height 40
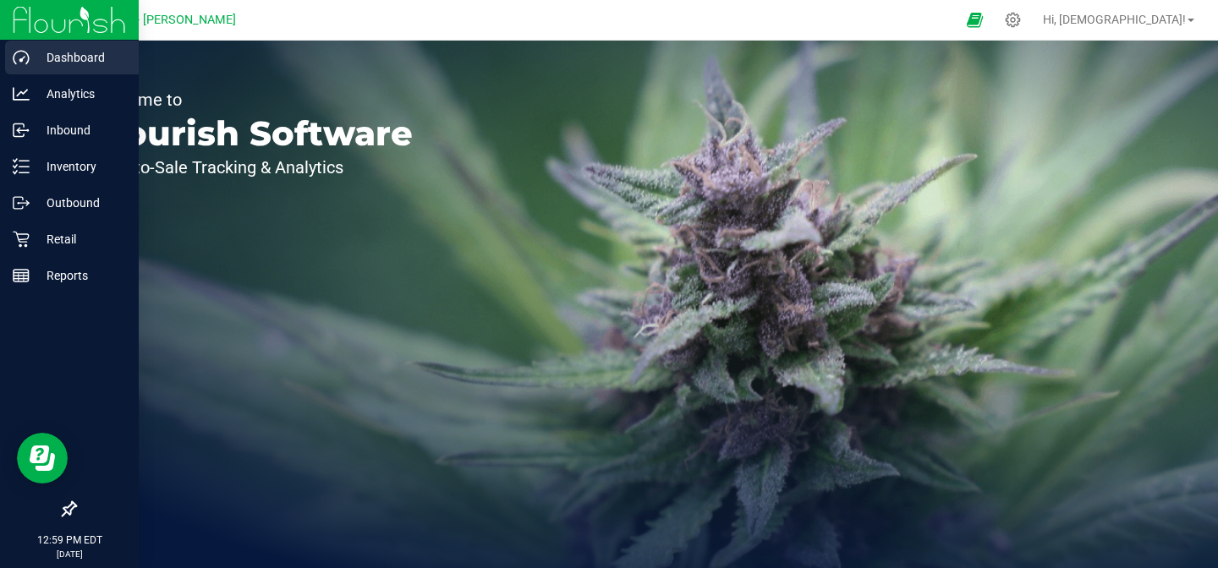
click at [69, 63] on p "Dashboard" at bounding box center [81, 57] width 102 height 20
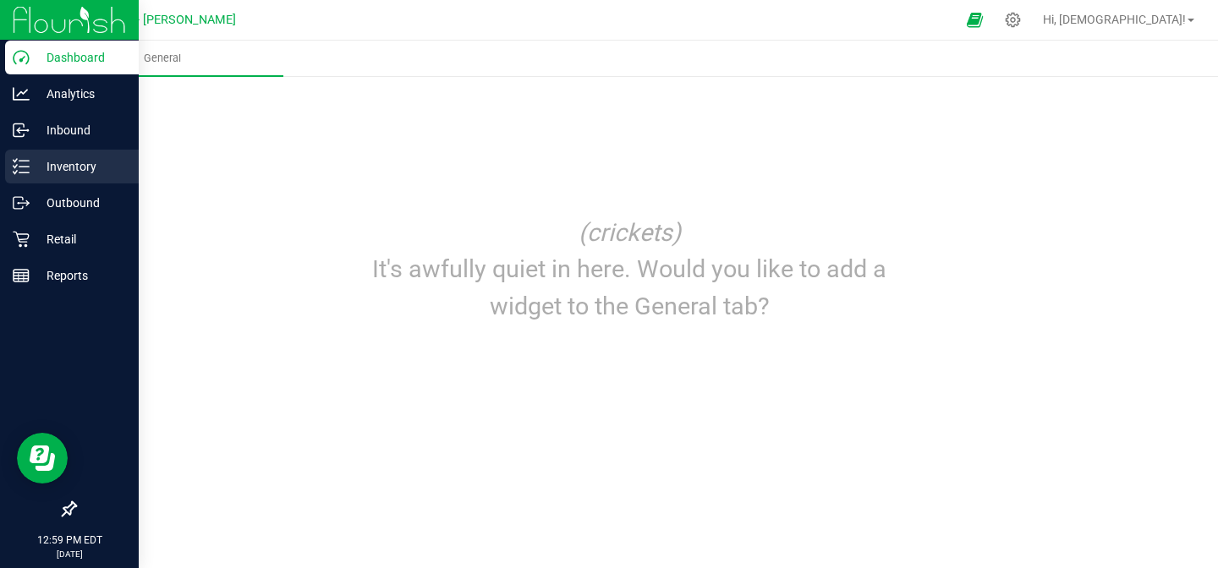
click at [72, 161] on p "Inventory" at bounding box center [81, 166] width 102 height 20
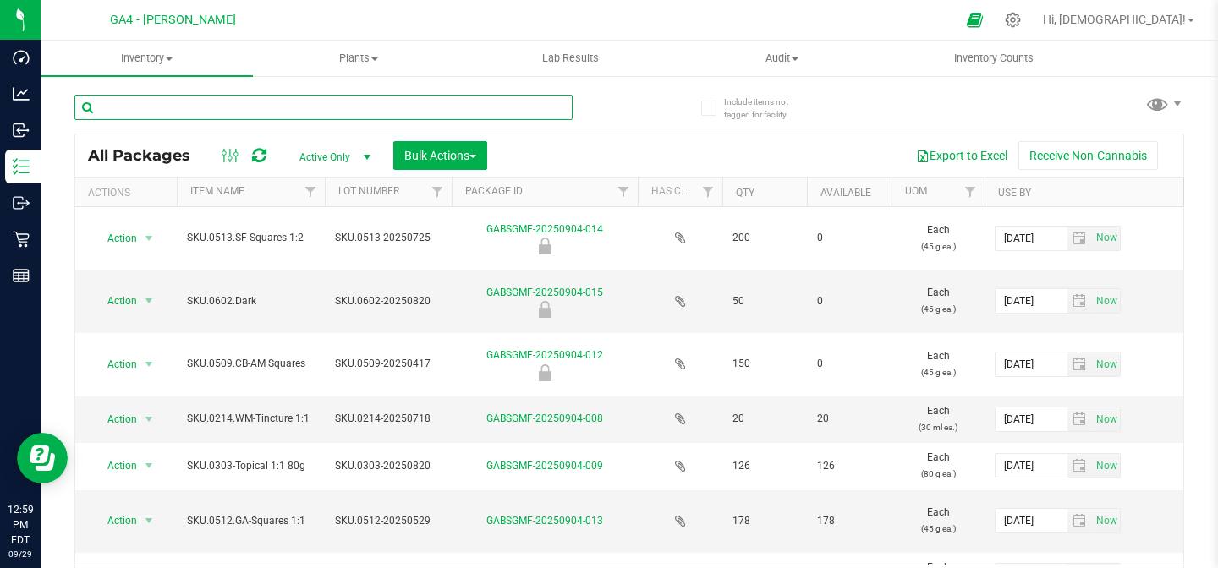
click at [282, 112] on input "text" at bounding box center [323, 107] width 498 height 25
type input "404"
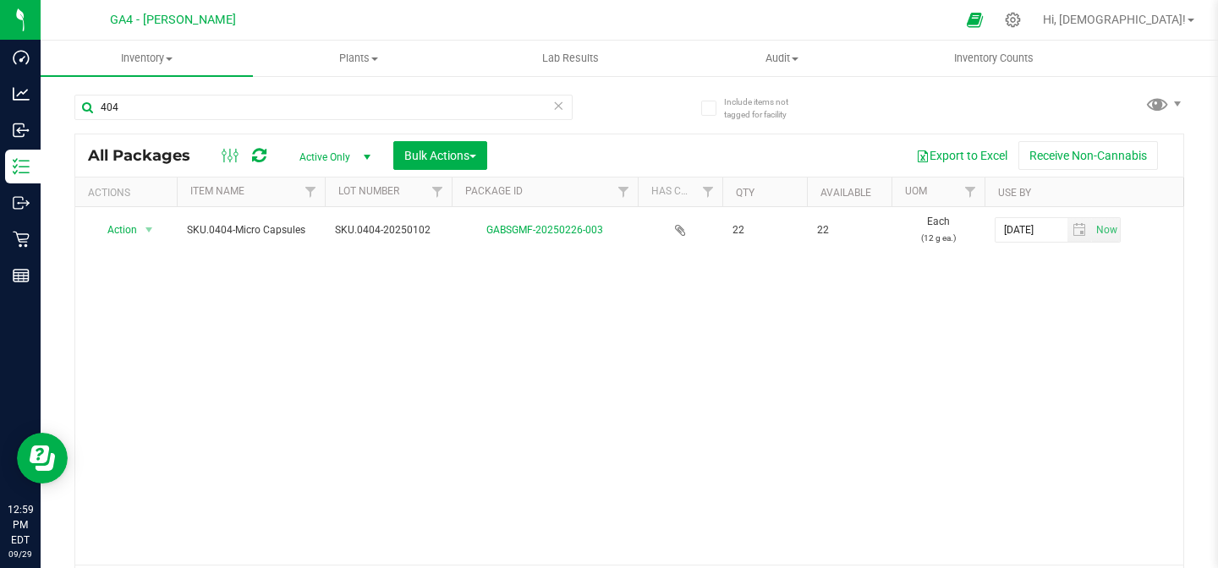
click at [371, 157] on span "select" at bounding box center [367, 158] width 14 height 14
click at [340, 238] on li "Locked" at bounding box center [330, 234] width 91 height 25
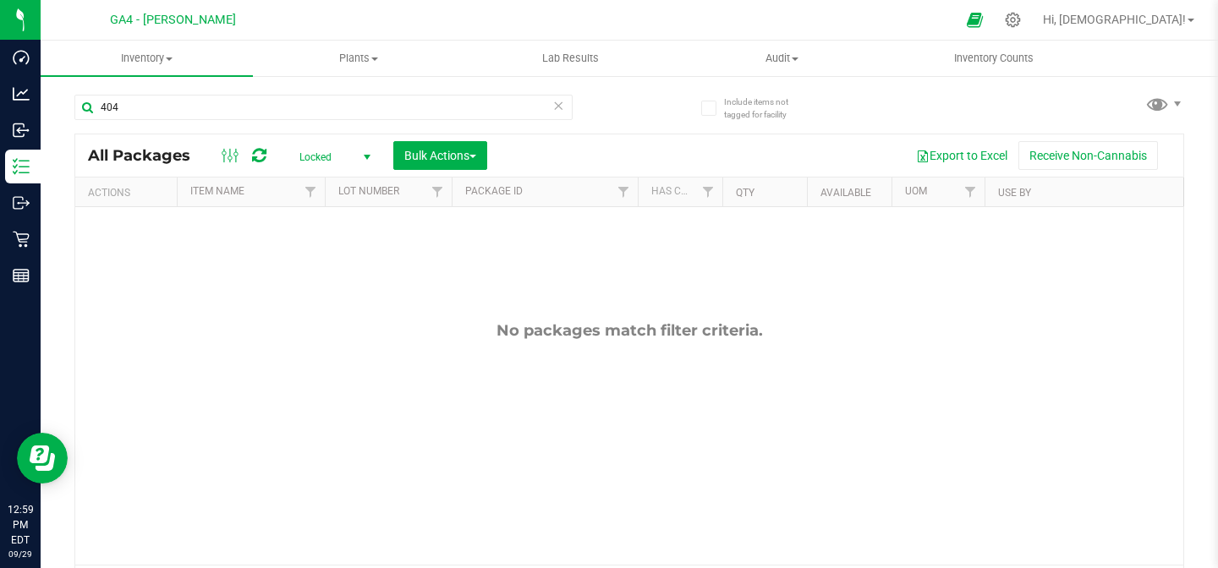
click at [367, 158] on span "select" at bounding box center [367, 158] width 14 height 14
click at [322, 267] on li "All" at bounding box center [330, 260] width 91 height 25
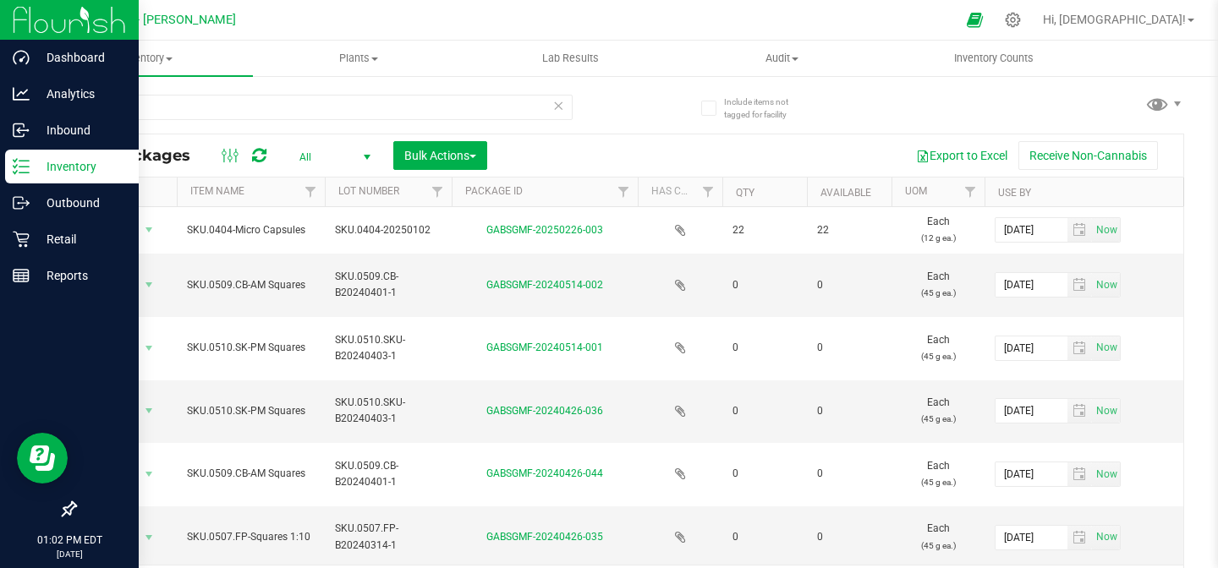
click at [22, 168] on icon at bounding box center [21, 166] width 17 height 17
click at [89, 167] on p "Inventory" at bounding box center [81, 166] width 102 height 20
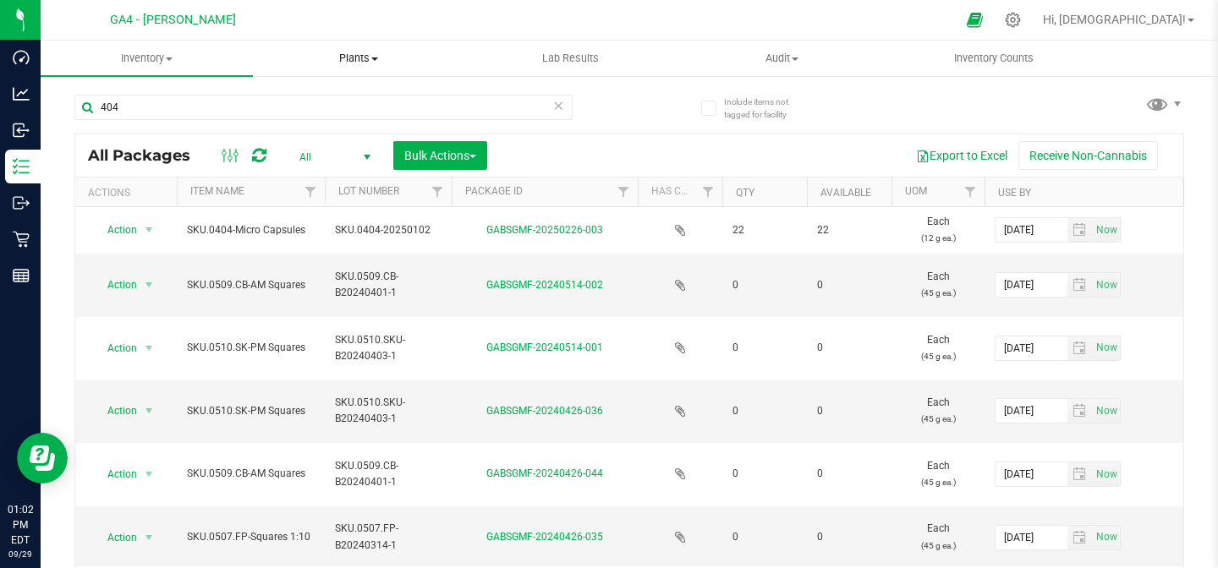
click at [285, 59] on span "Plants" at bounding box center [359, 58] width 211 height 15
click at [173, 59] on span at bounding box center [169, 59] width 7 height 3
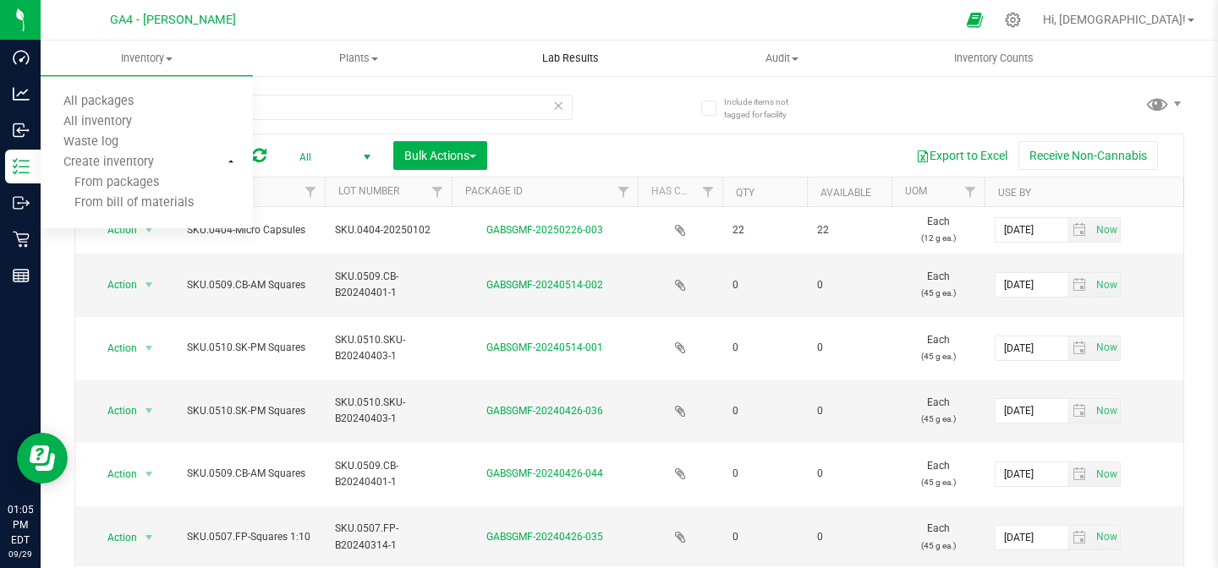
click at [498, 62] on uib-tab-heading "Lab Results" at bounding box center [570, 58] width 211 height 34
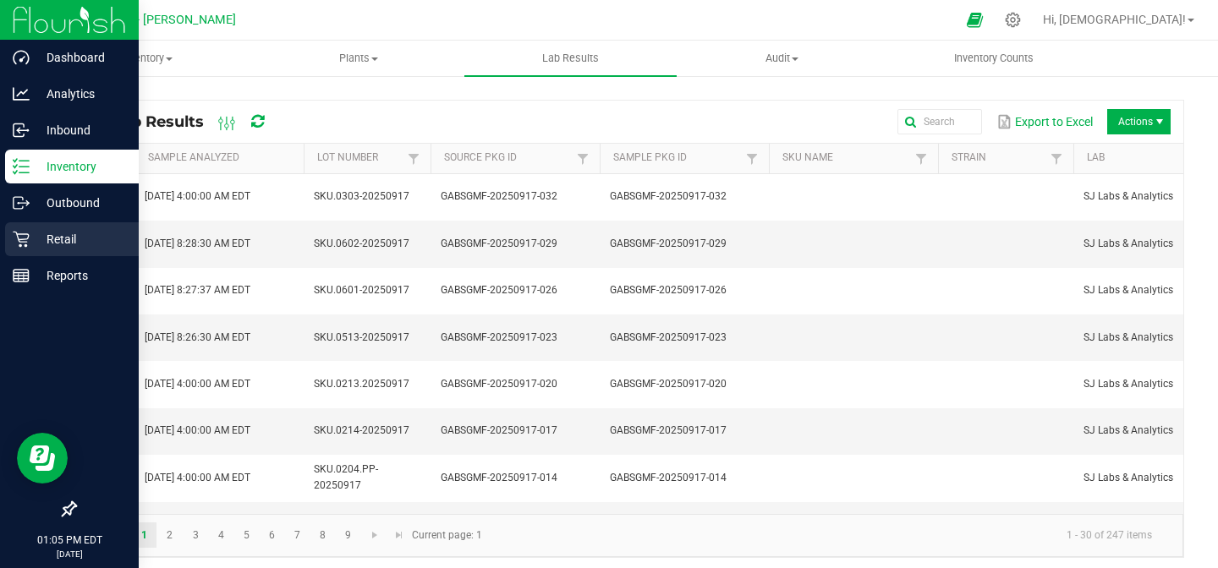
click at [76, 232] on p "Retail" at bounding box center [81, 239] width 102 height 20
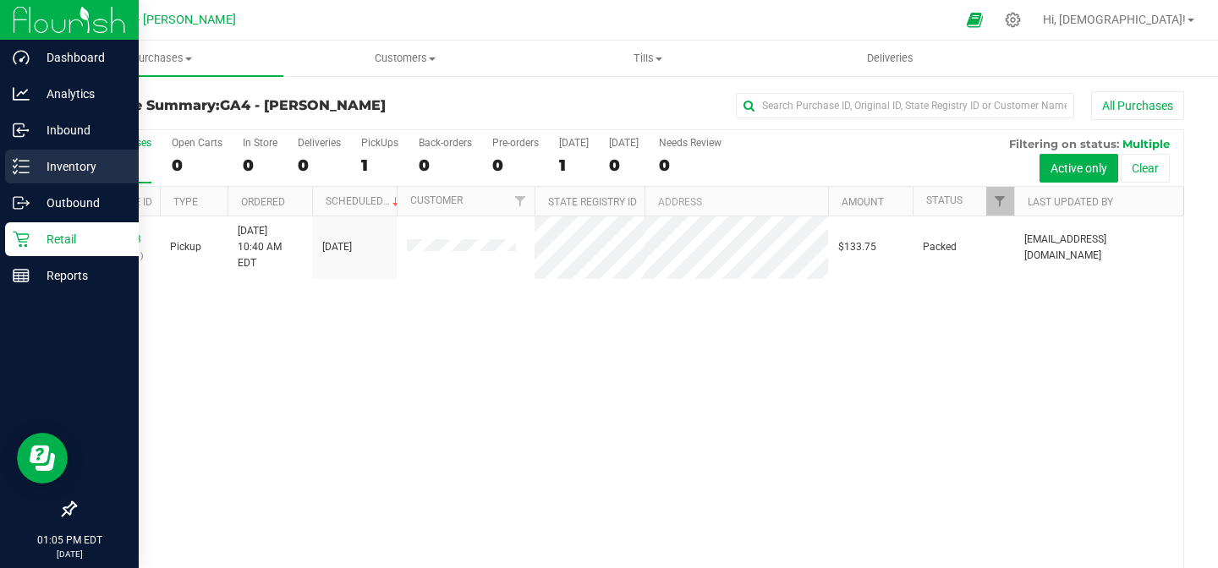
click at [74, 161] on p "Inventory" at bounding box center [81, 166] width 102 height 20
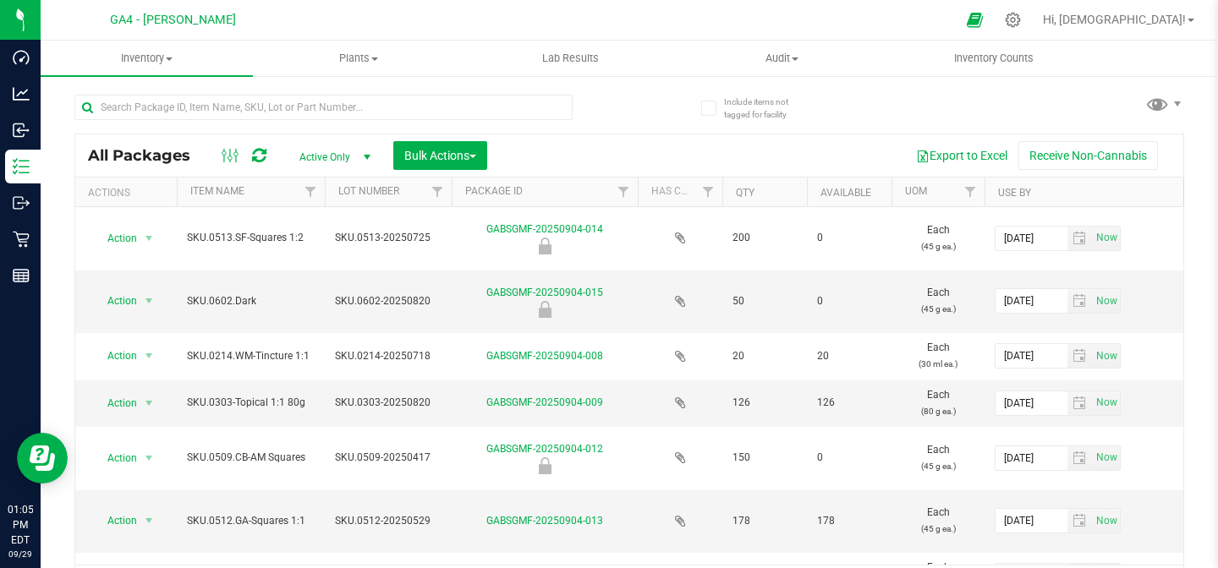
click at [368, 151] on span "select" at bounding box center [367, 158] width 14 height 14
click at [324, 258] on li "All" at bounding box center [330, 260] width 91 height 25
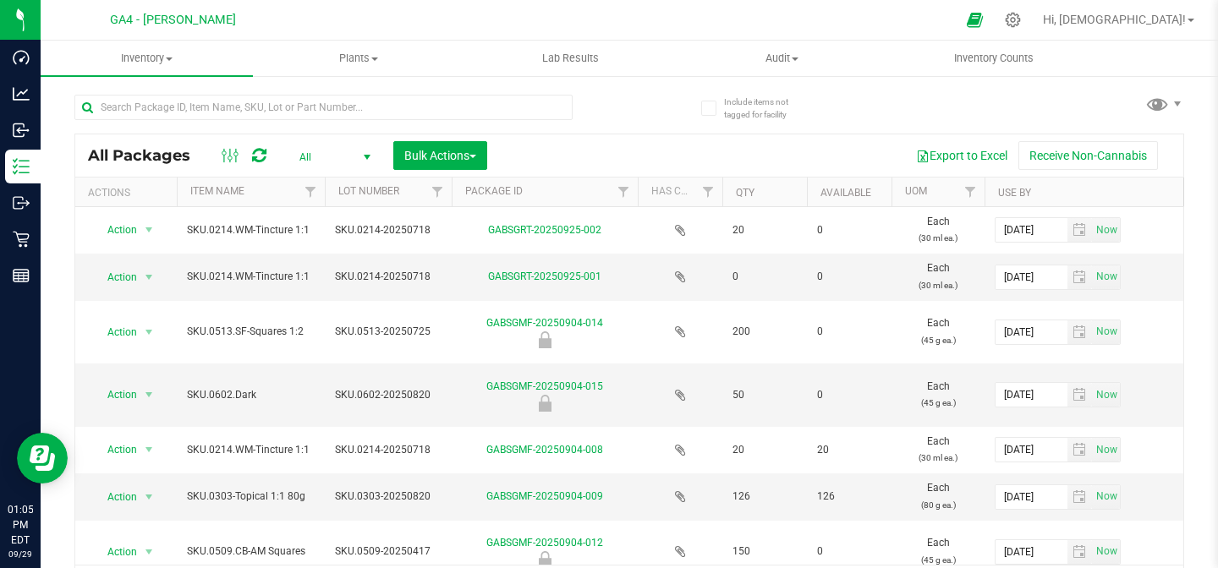
click at [258, 198] on th "Item Name" at bounding box center [251, 193] width 148 height 30
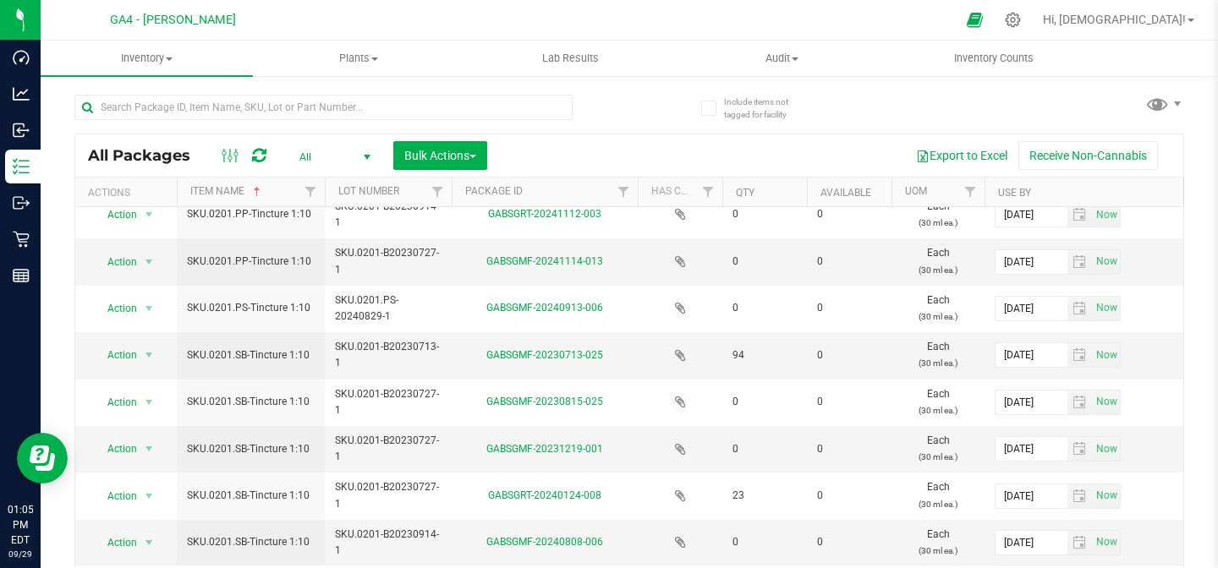
scroll to position [38, 0]
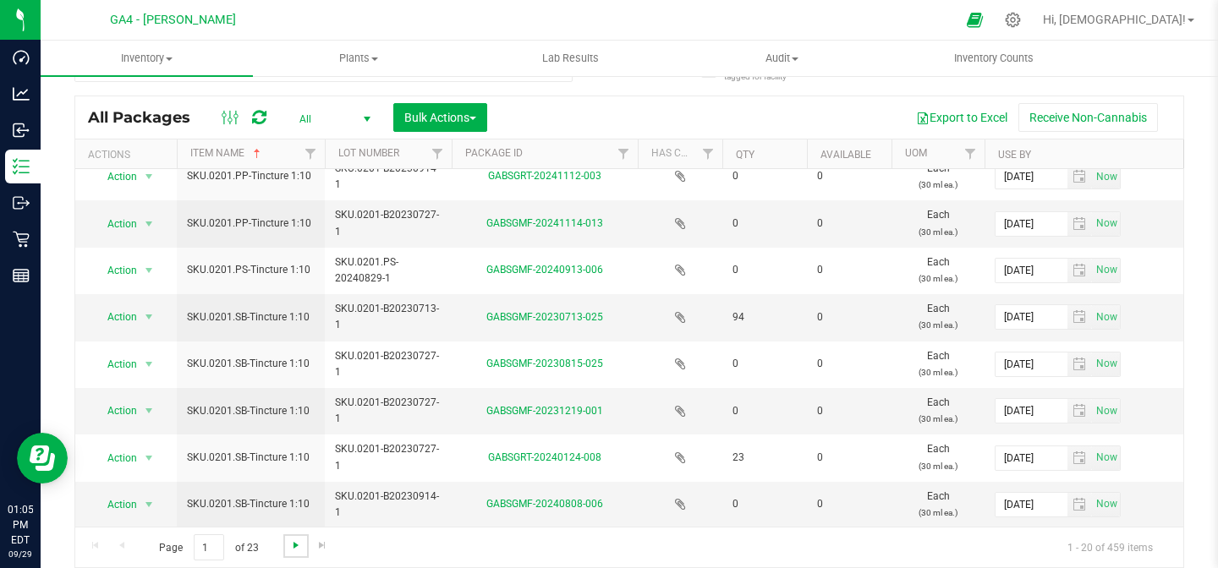
click at [297, 544] on span "Go to the next page" at bounding box center [296, 546] width 14 height 14
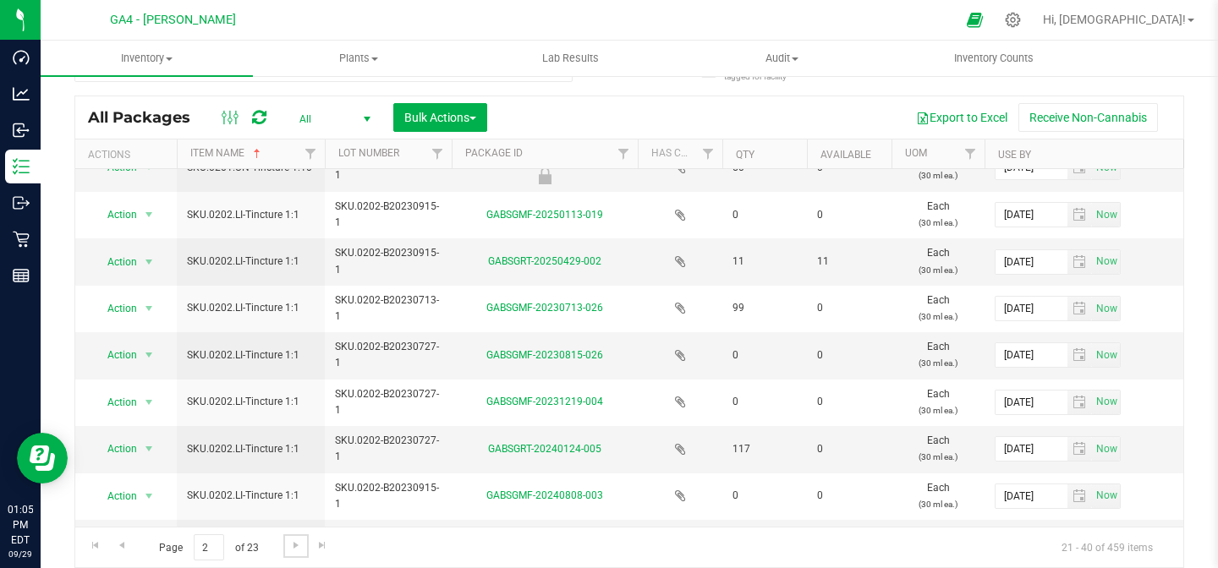
scroll to position [579, 0]
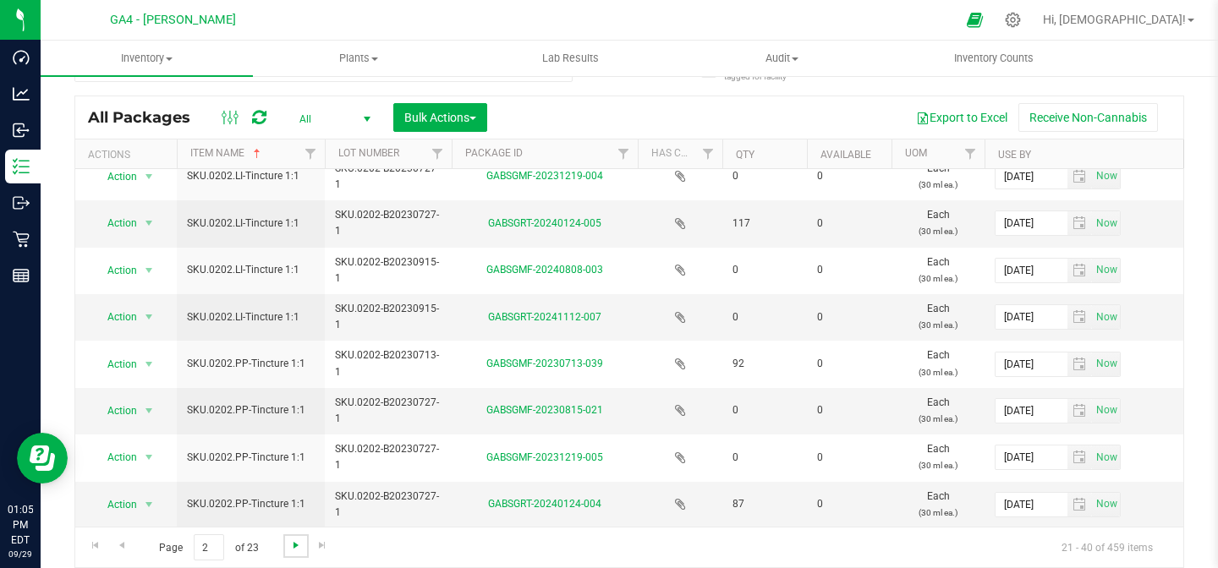
click at [293, 548] on span "Go to the next page" at bounding box center [296, 546] width 14 height 14
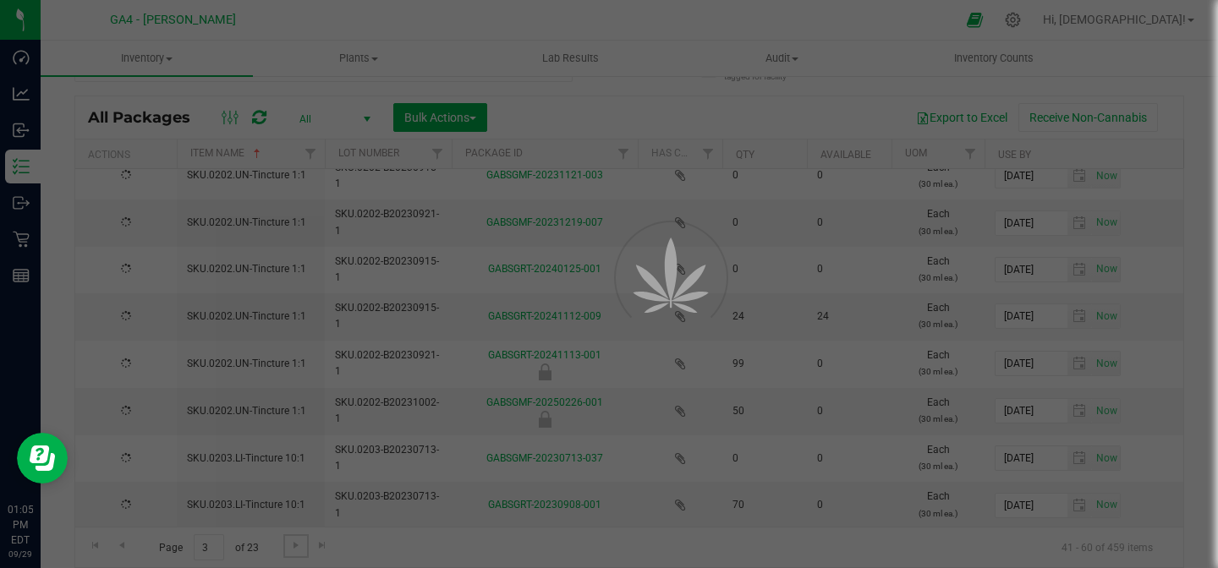
scroll to position [0, 0]
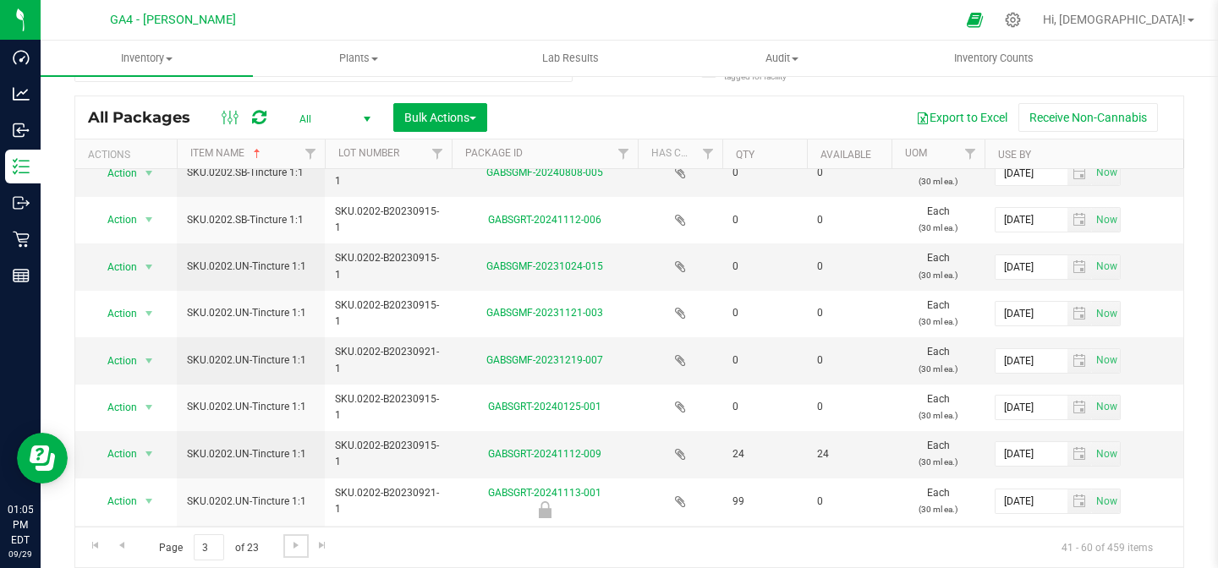
scroll to position [579, 0]
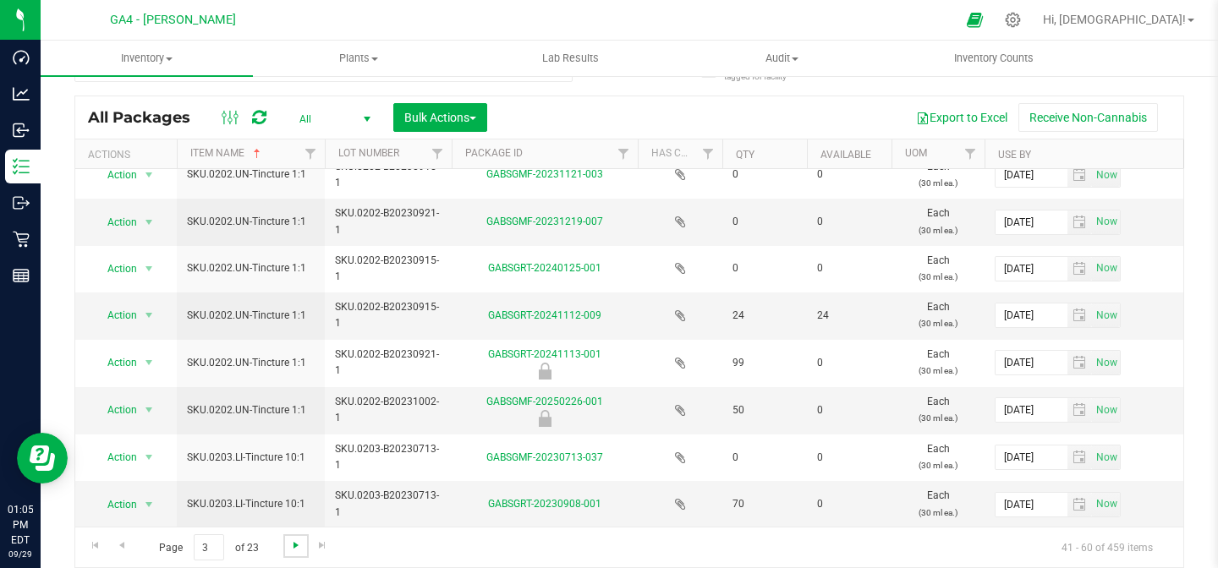
click at [295, 548] on span "Go to the next page" at bounding box center [296, 546] width 14 height 14
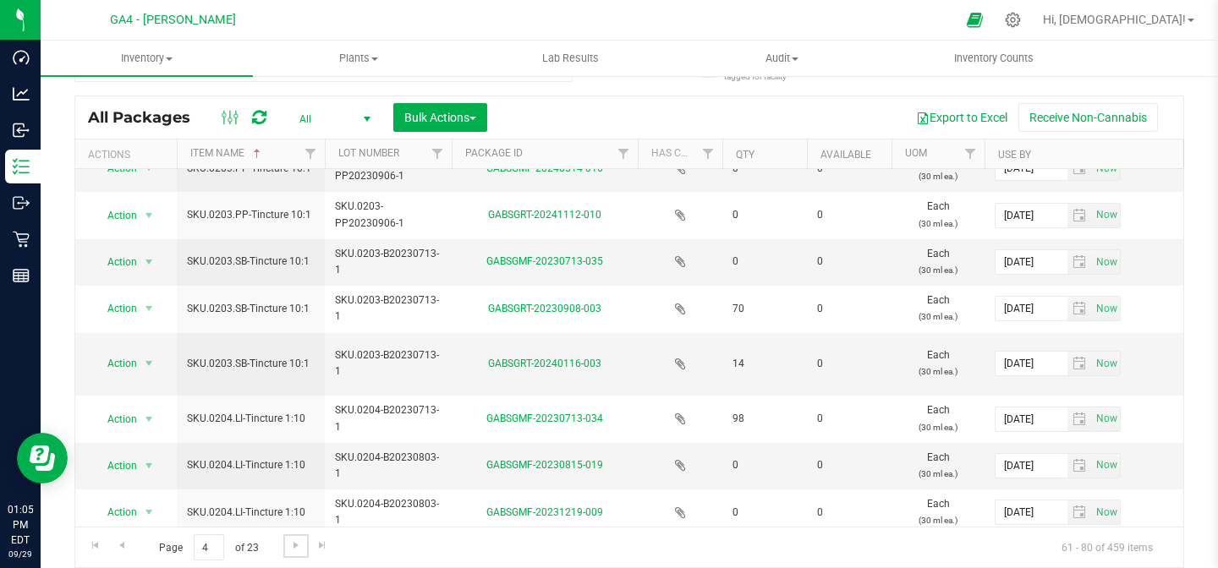
scroll to position [578, 0]
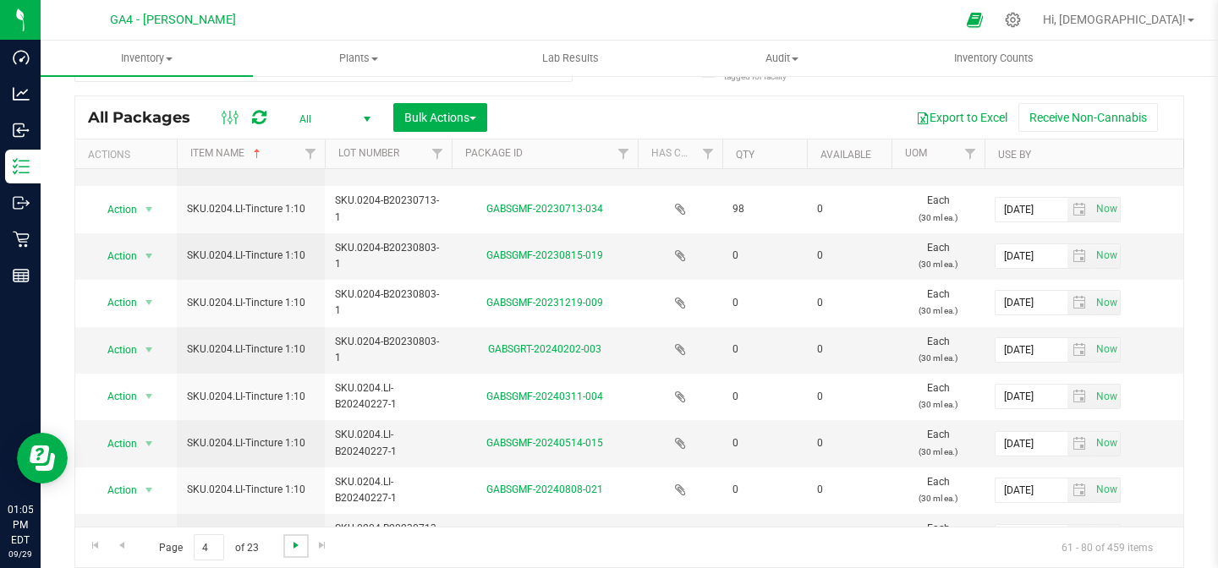
click at [295, 550] on span "Go to the next page" at bounding box center [296, 546] width 14 height 14
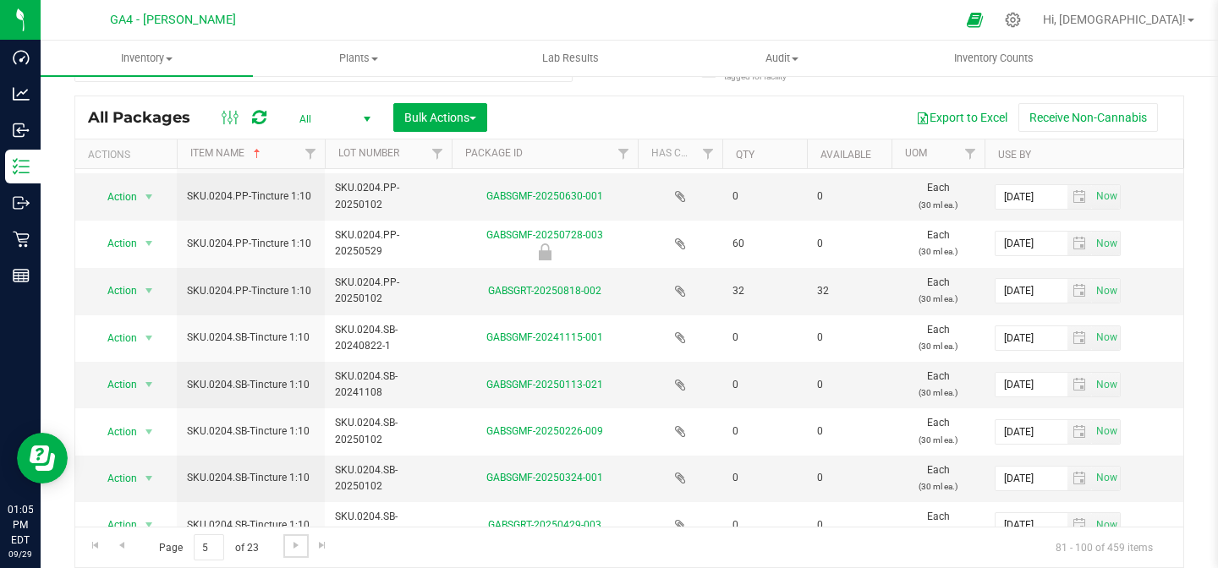
scroll to position [579, 0]
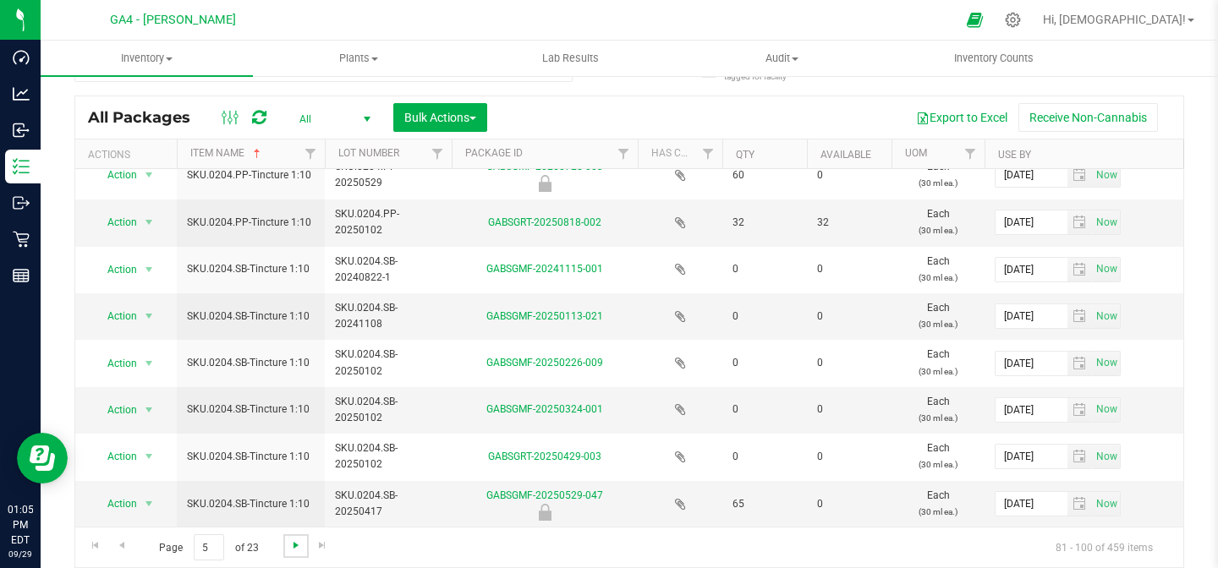
click at [295, 547] on span "Go to the next page" at bounding box center [296, 546] width 14 height 14
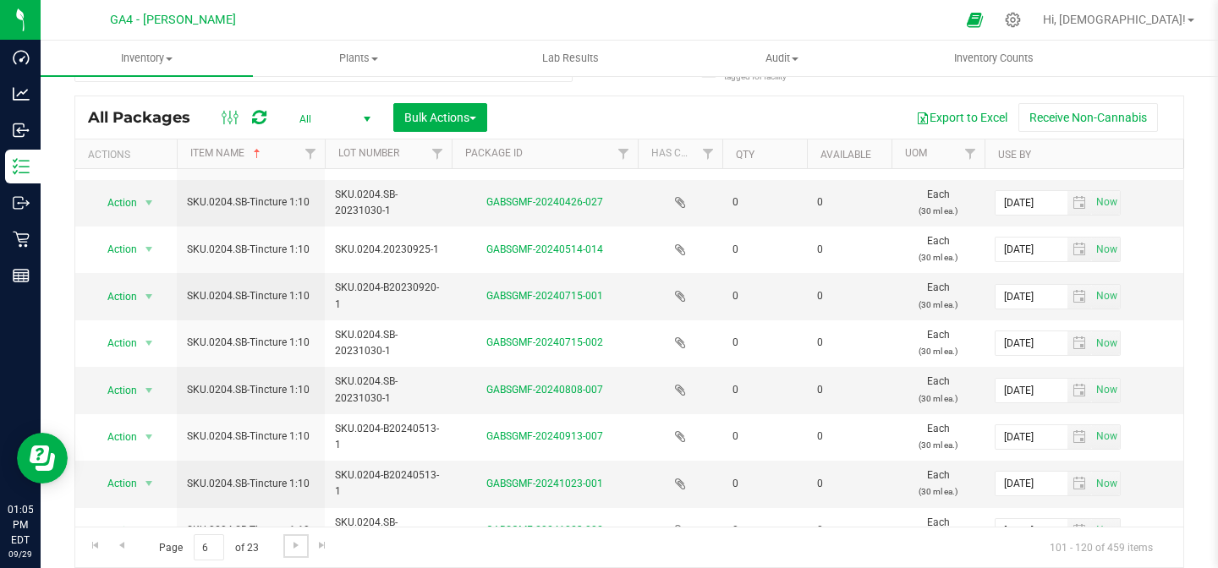
scroll to position [578, 0]
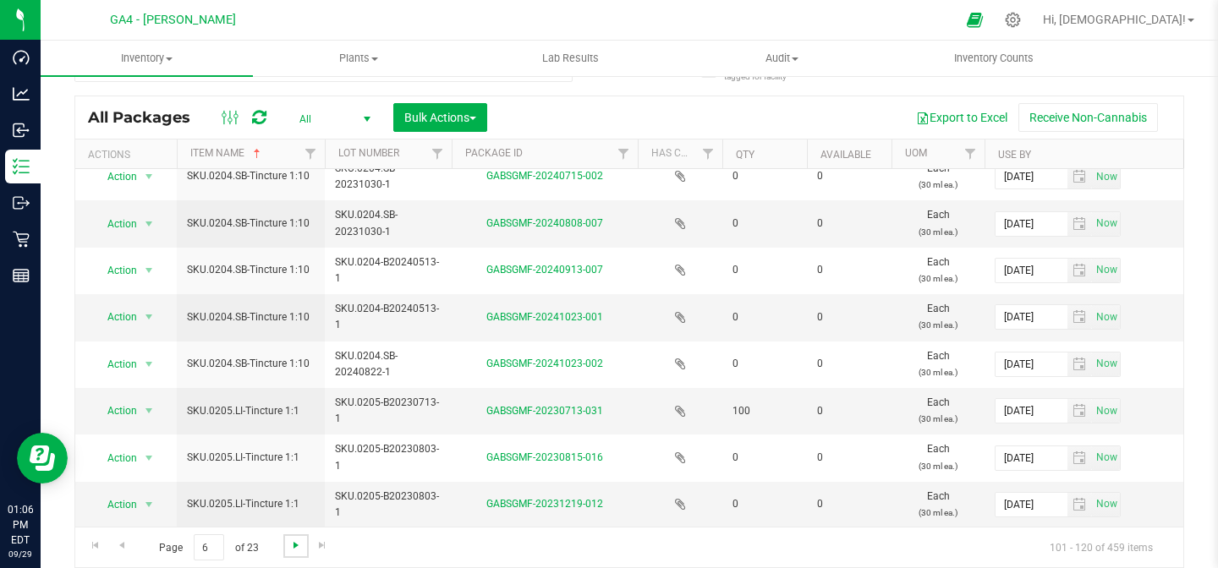
click at [298, 546] on span "Go to the next page" at bounding box center [296, 546] width 14 height 14
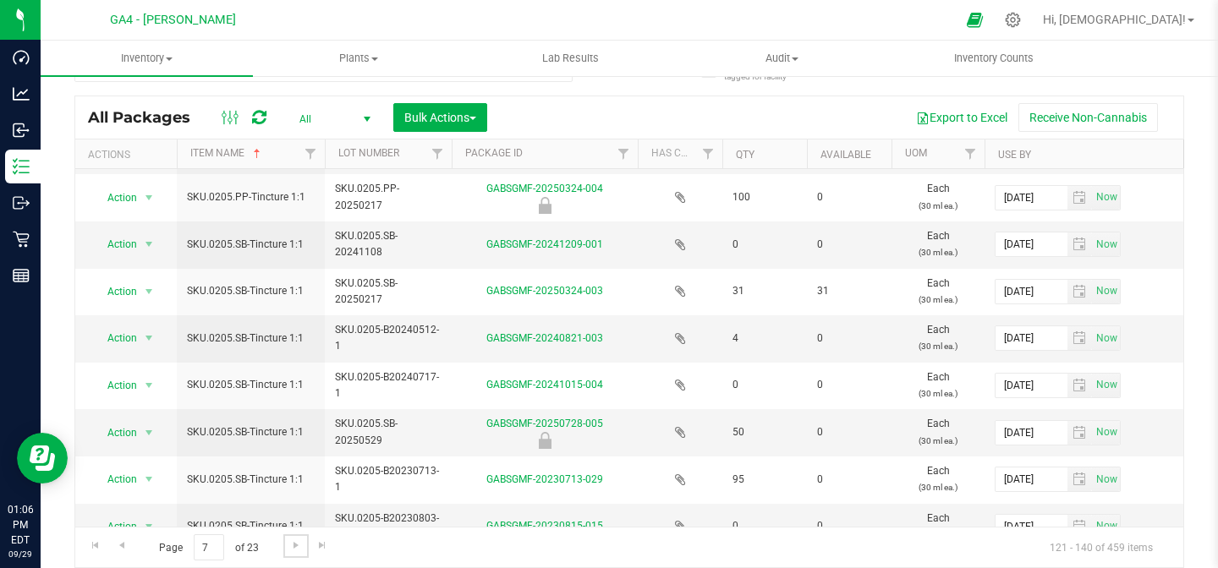
scroll to position [579, 0]
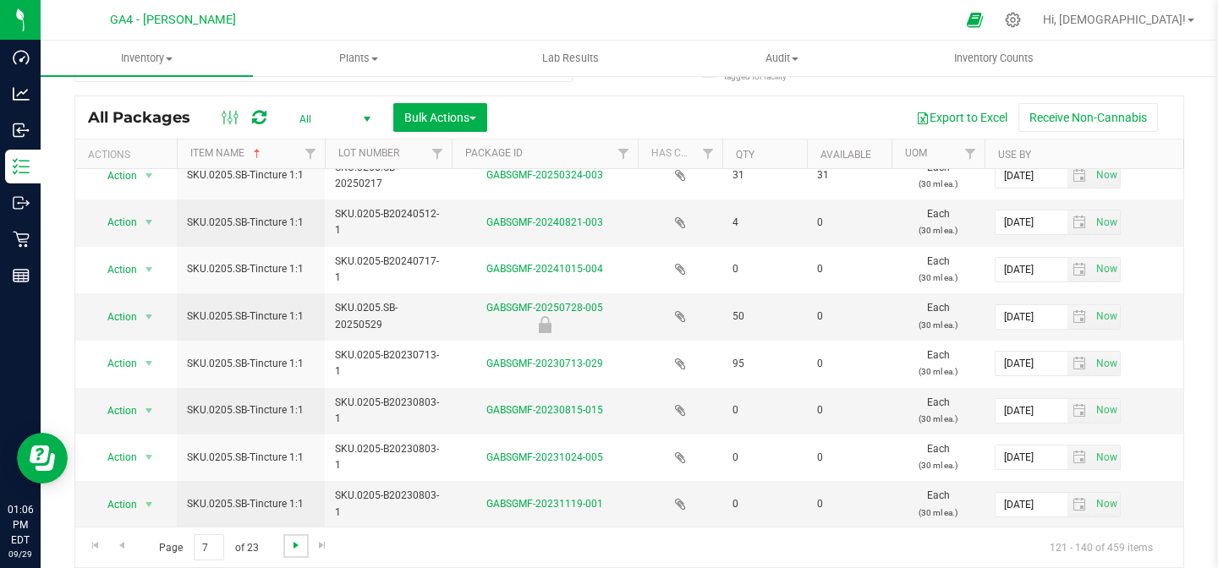
click at [295, 541] on span "Go to the next page" at bounding box center [296, 546] width 14 height 14
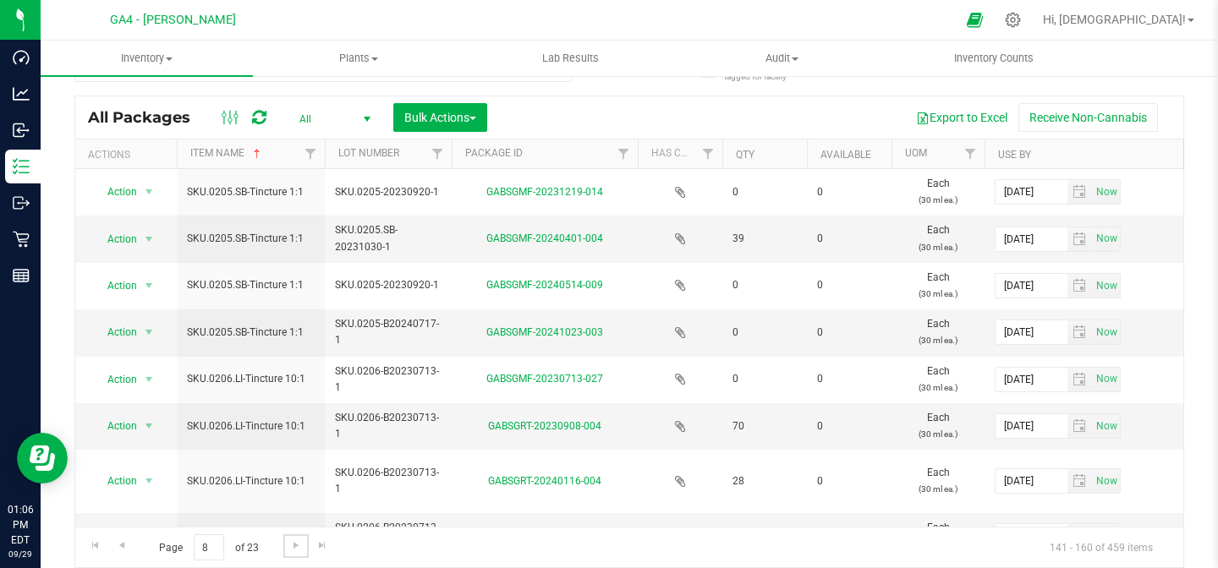
scroll to position [578, 0]
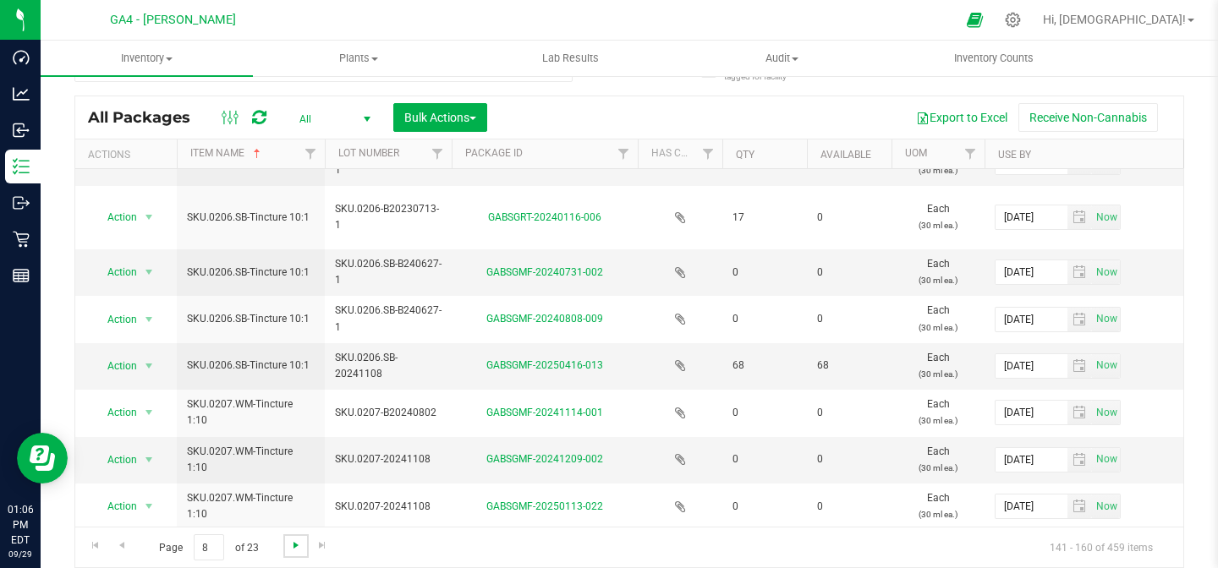
click at [294, 550] on span "Go to the next page" at bounding box center [296, 546] width 14 height 14
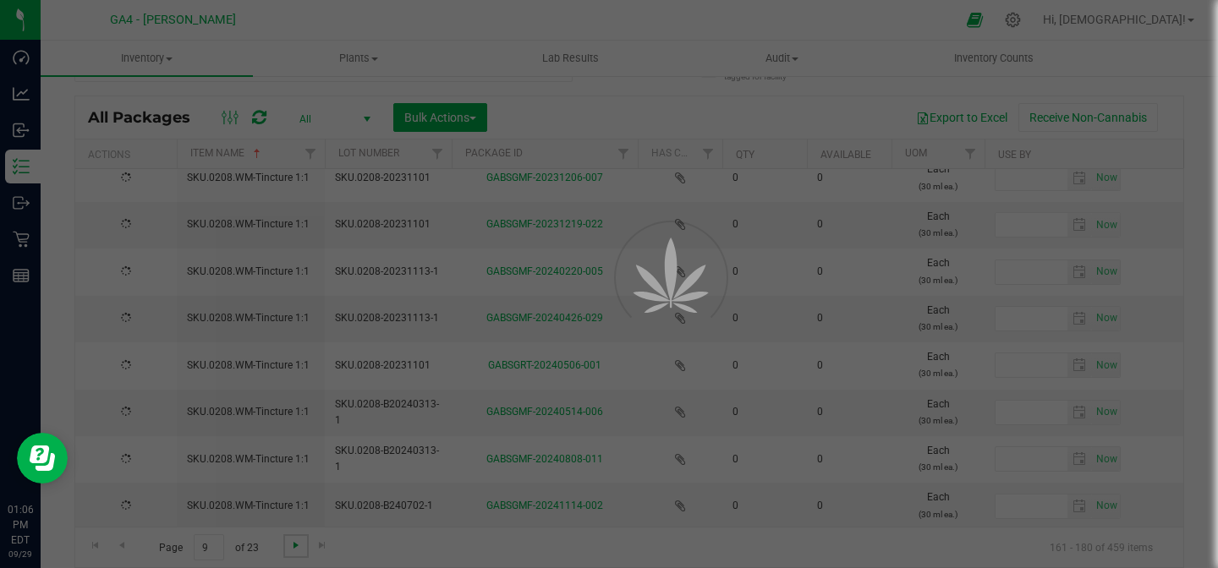
type input "2026-02-24"
type input "2025-02-17"
type input "2026-02-24"
type input "2025-02-17"
type input "2024-11-13"
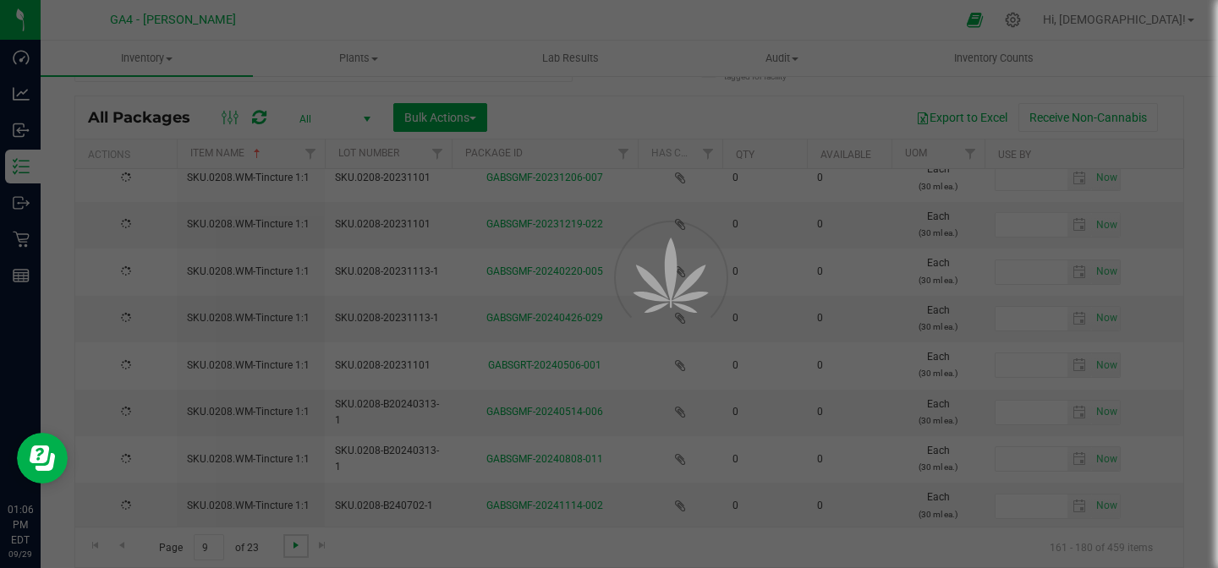
type input "2023-11-01"
type input "2024-11-13"
type input "2023-11-01"
type input "2024-11-13"
type input "2023-11-01"
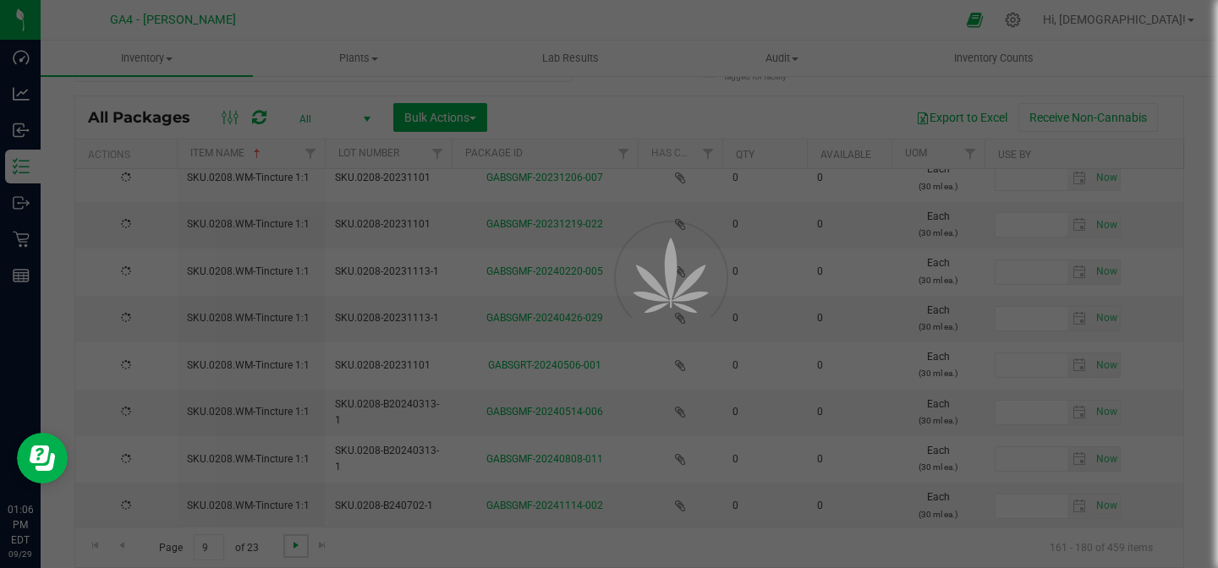
type input "2024-12-05"
type input "2023-11-13"
type input "2024-12-05"
type input "2023-11-13"
type input "2024-12-05"
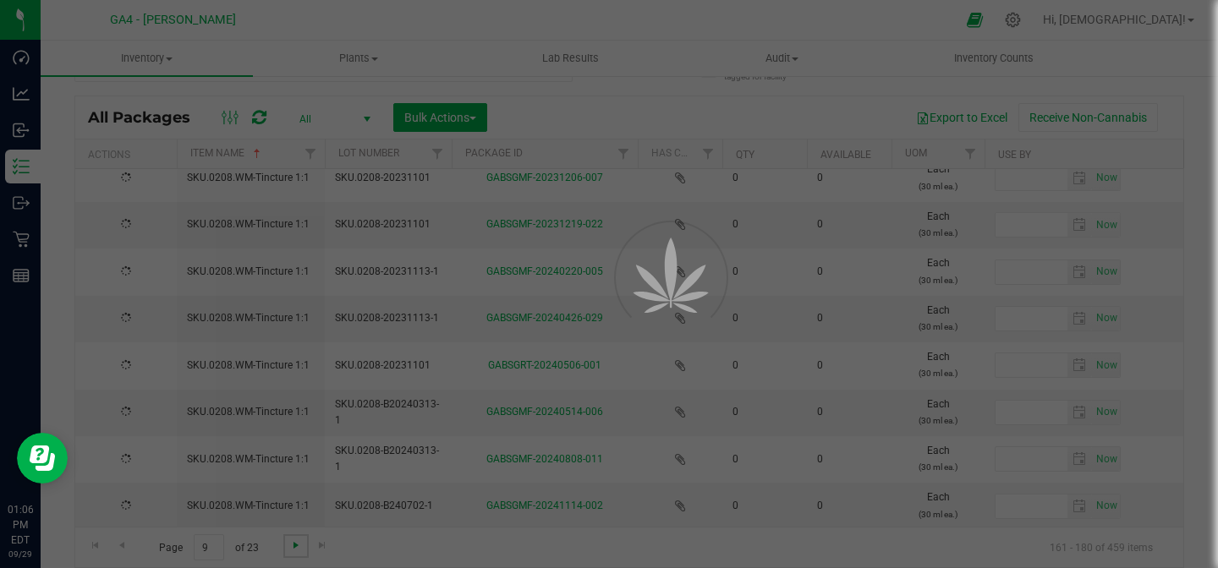
type input "2023-11-13"
type input "2025-04-01"
type input "2024-03-12"
type input "2025-04-01"
type input "2024-03-12"
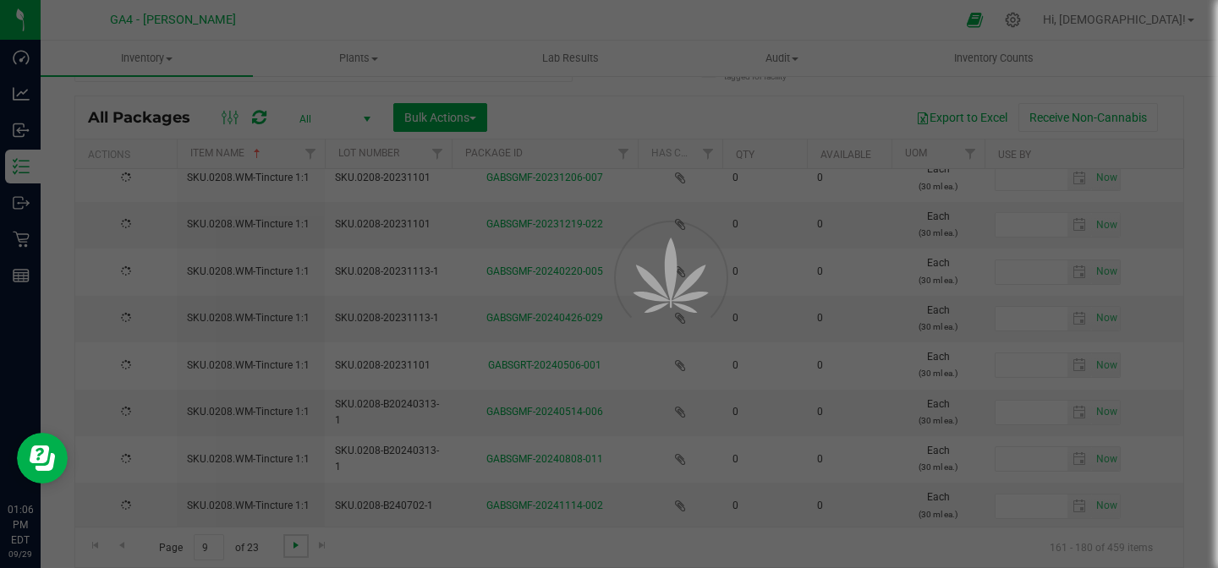
type input "2025-04-01"
type input "2024-03-12"
type input "2024-11-13"
type input "2023-11-01"
type input "2024-11-13"
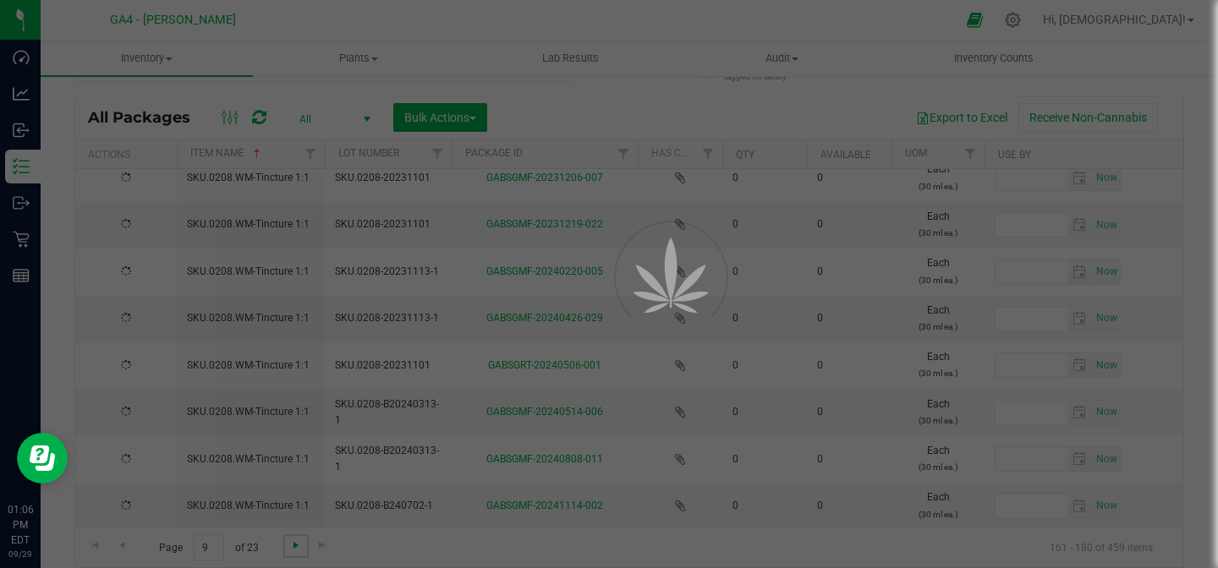
type input "2023-11-01"
type input "2024-11-13"
type input "2023-11-01"
type input "2024-12-05"
type input "2023-11-13"
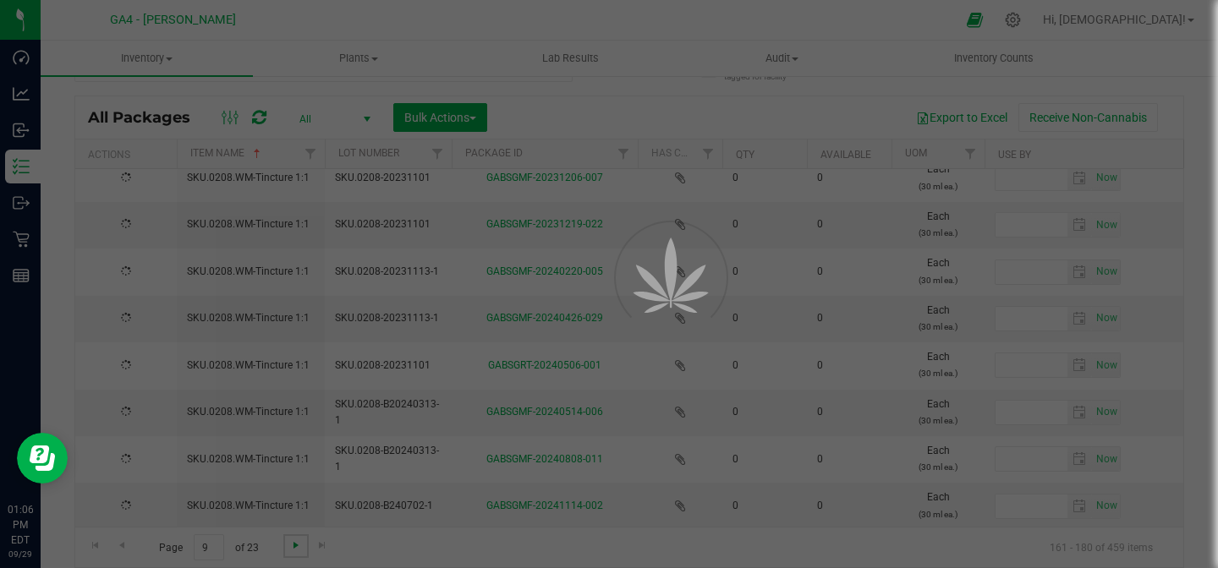
type input "2024-12-05"
type input "2023-11-13"
type input "2024-11-13"
type input "2023-11-01"
type input "2025-04-01"
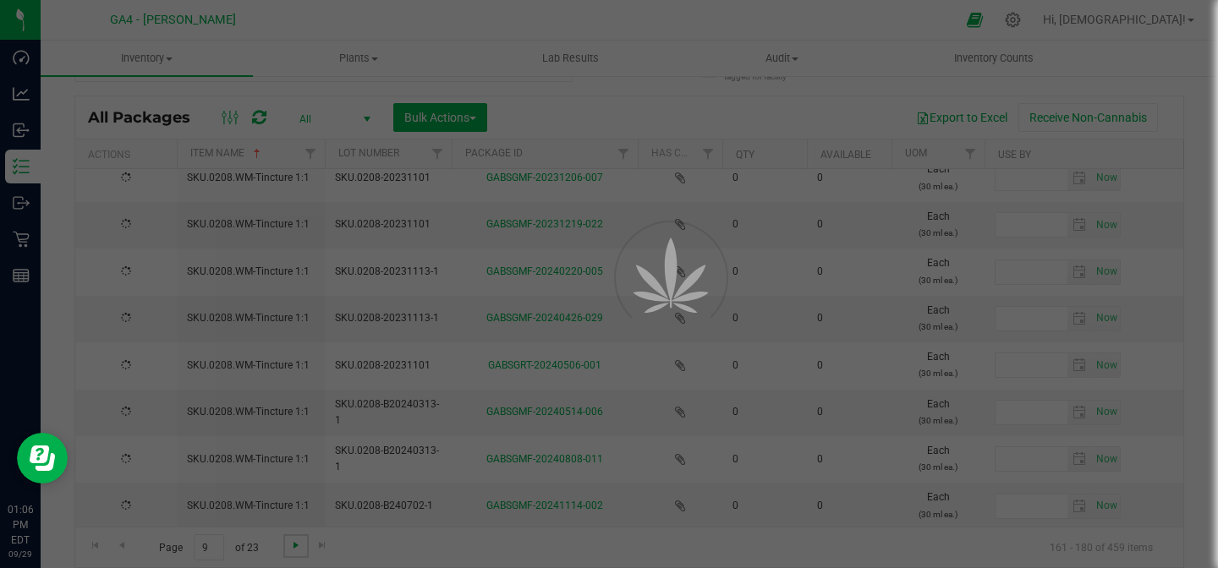
type input "2024-03-13"
type input "2025-04-01"
type input "2024-03-13"
type input "2025-07-17"
type input "2024-07-02"
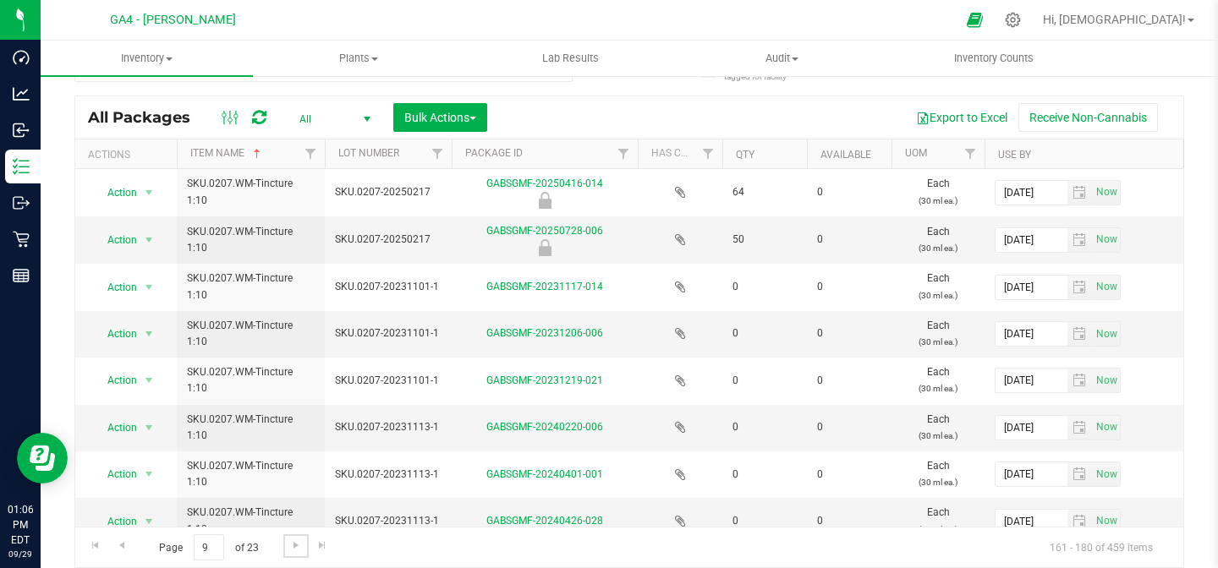
scroll to position [579, 0]
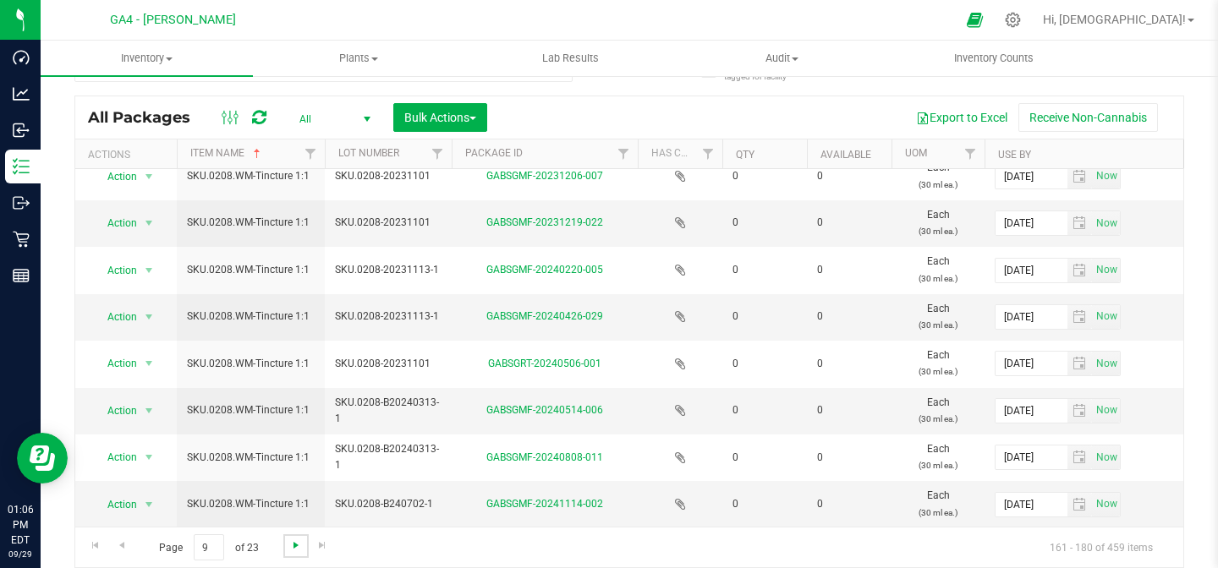
click at [296, 547] on span "Go to the next page" at bounding box center [296, 546] width 14 height 14
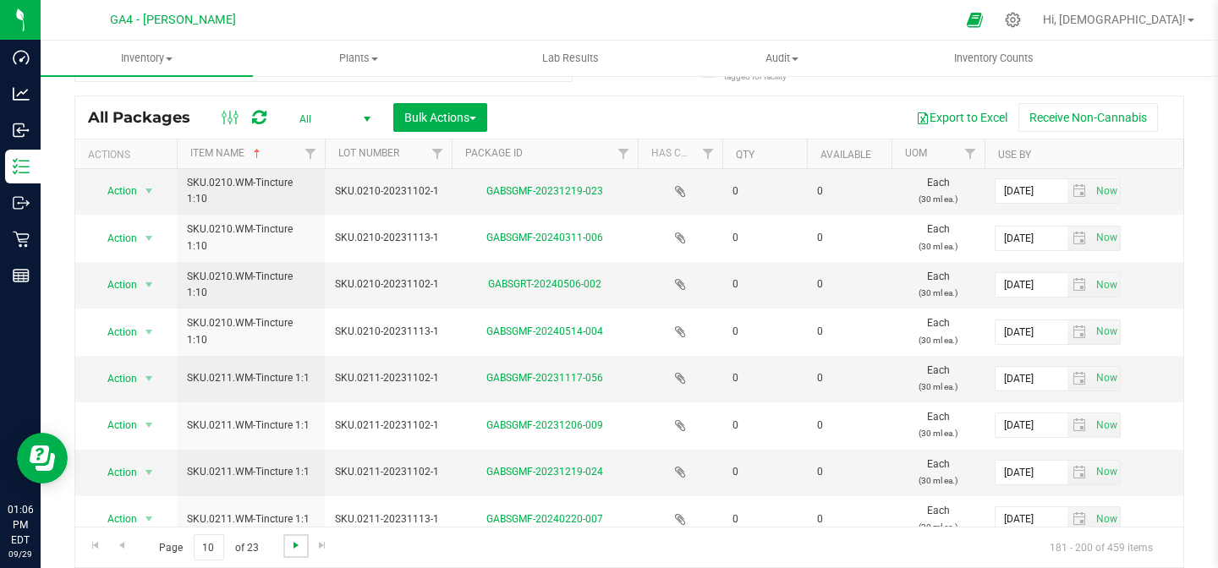
scroll to position [579, 0]
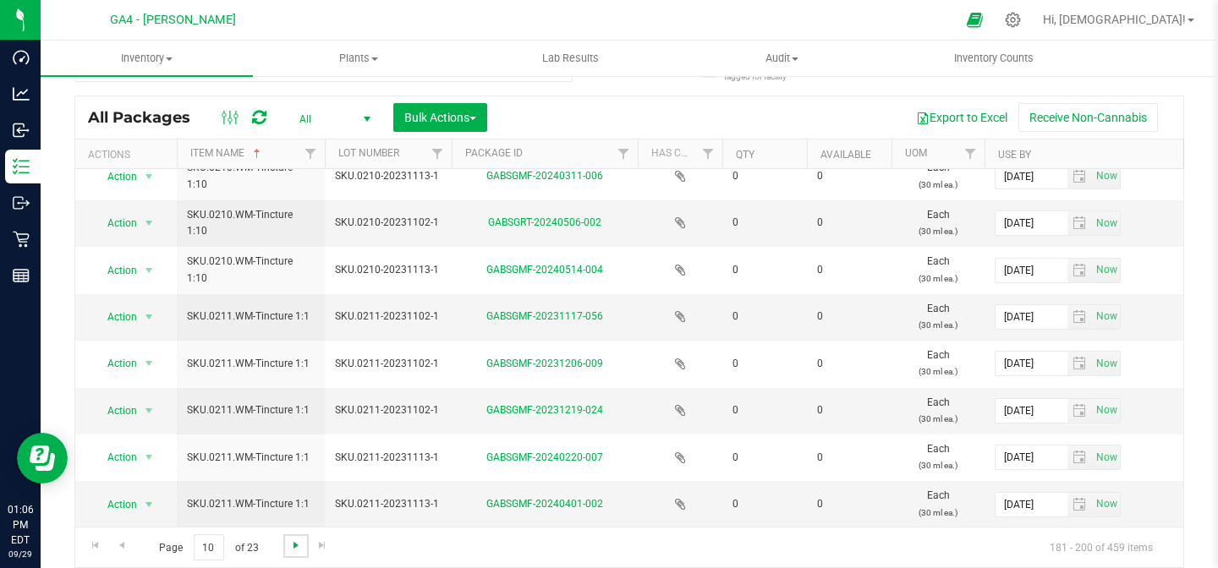
click at [290, 543] on span "Go to the next page" at bounding box center [296, 546] width 14 height 14
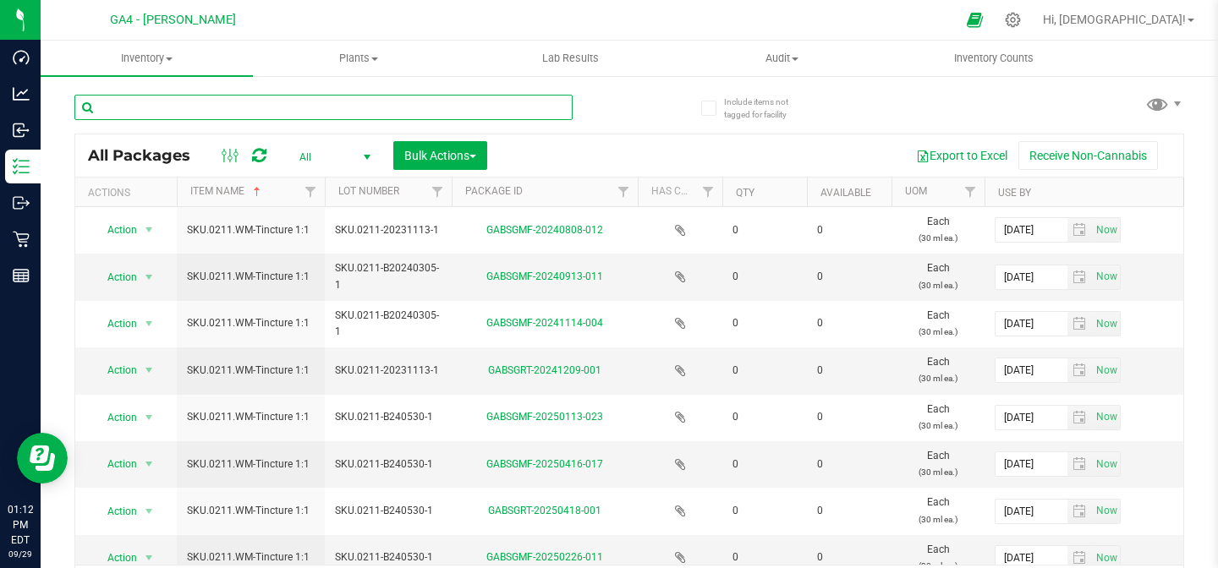
click at [218, 113] on input "text" at bounding box center [323, 107] width 498 height 25
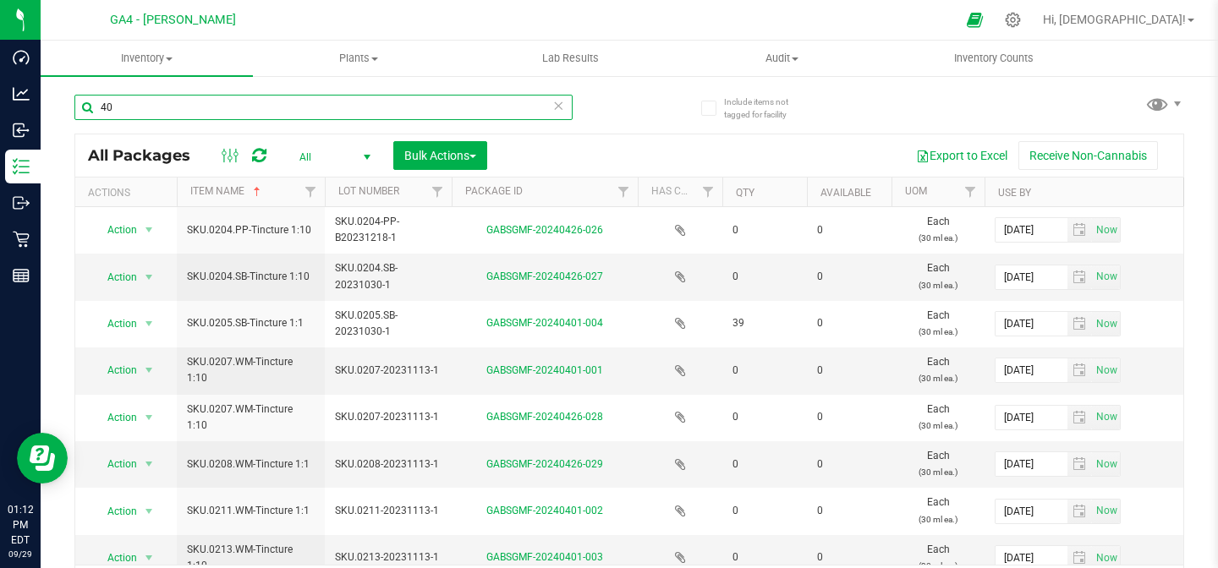
type input "4"
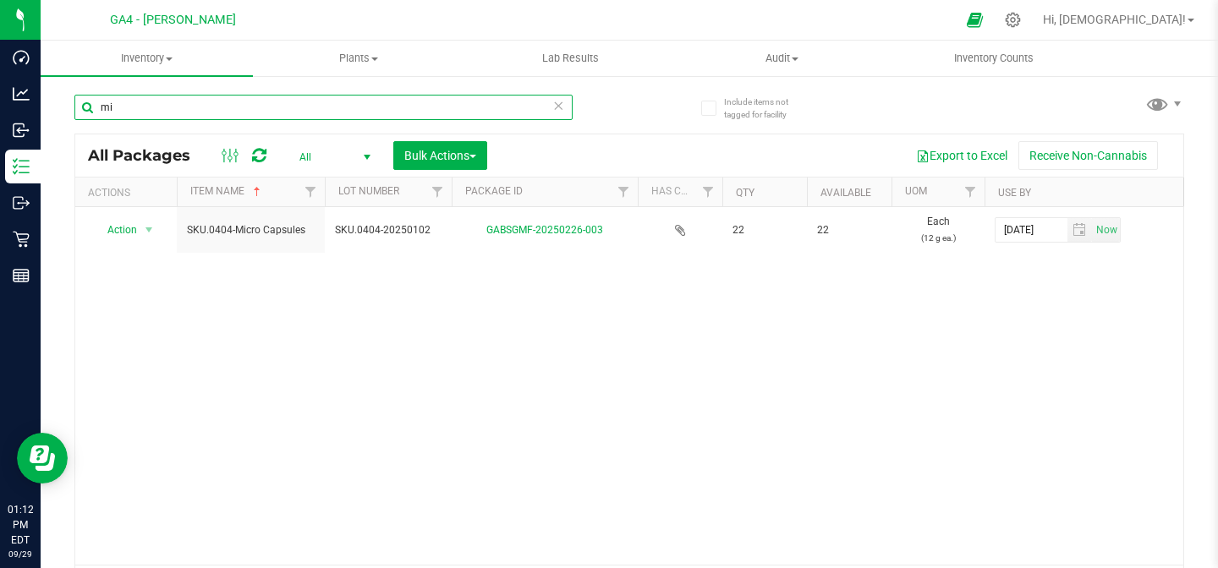
type input "m"
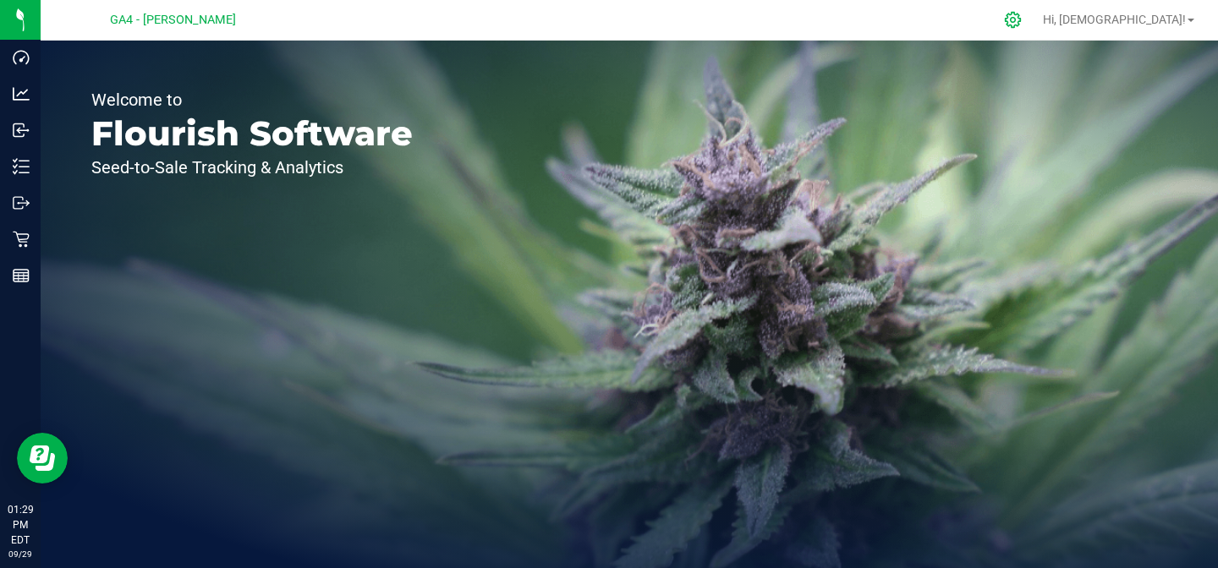
click at [1022, 22] on icon at bounding box center [1013, 20] width 18 height 18
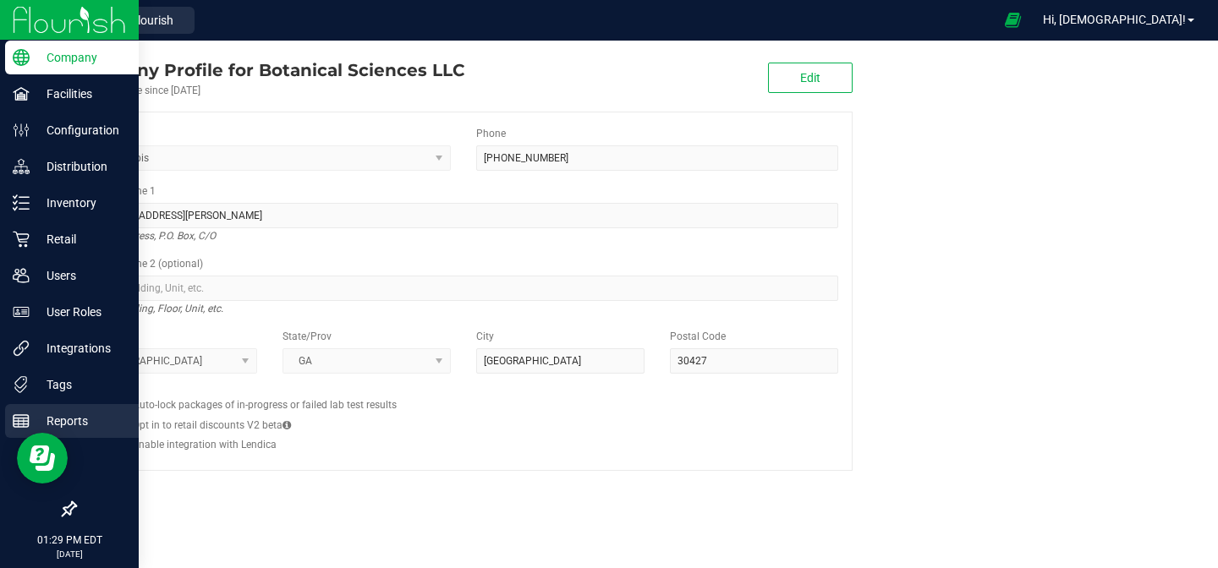
click at [80, 425] on p "Reports" at bounding box center [81, 421] width 102 height 20
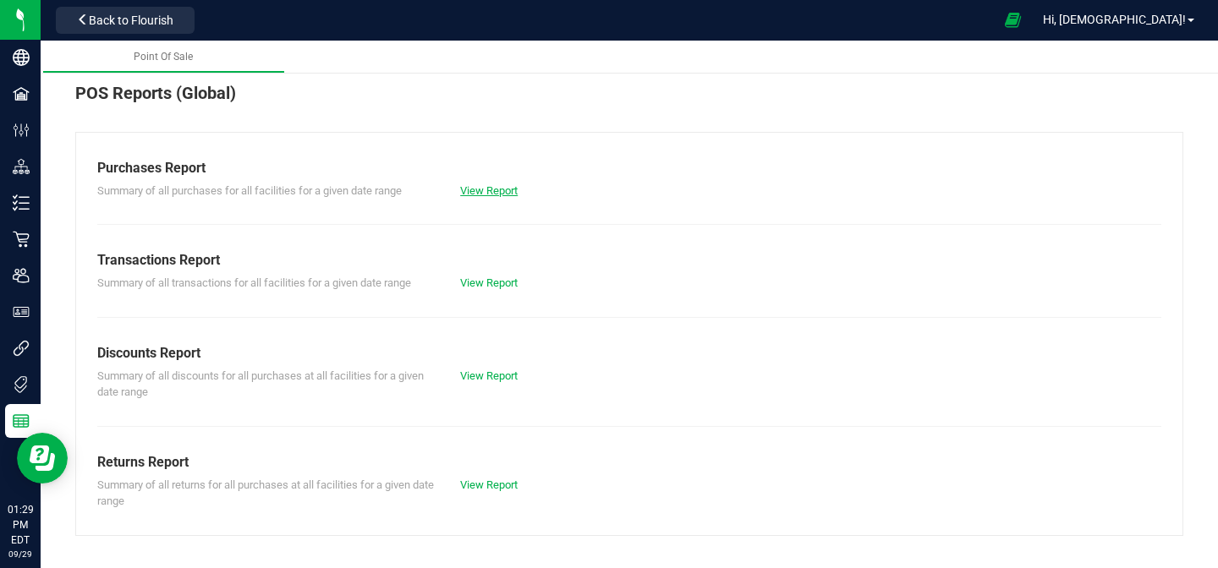
click at [502, 189] on link "View Report" at bounding box center [489, 190] width 58 height 13
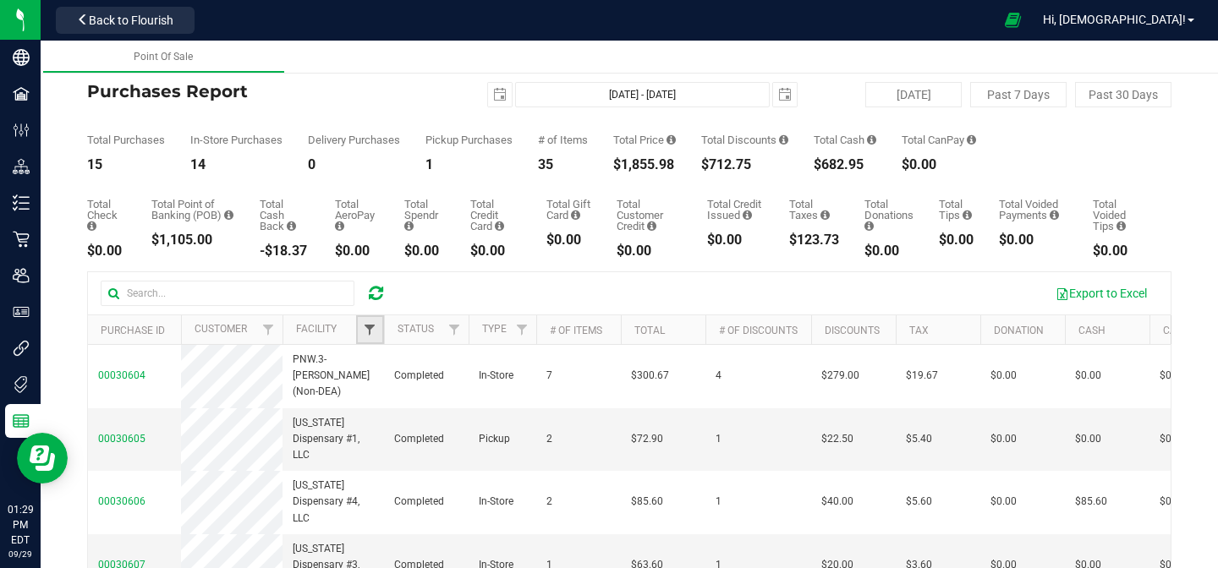
click at [373, 334] on span "Filter" at bounding box center [370, 330] width 14 height 14
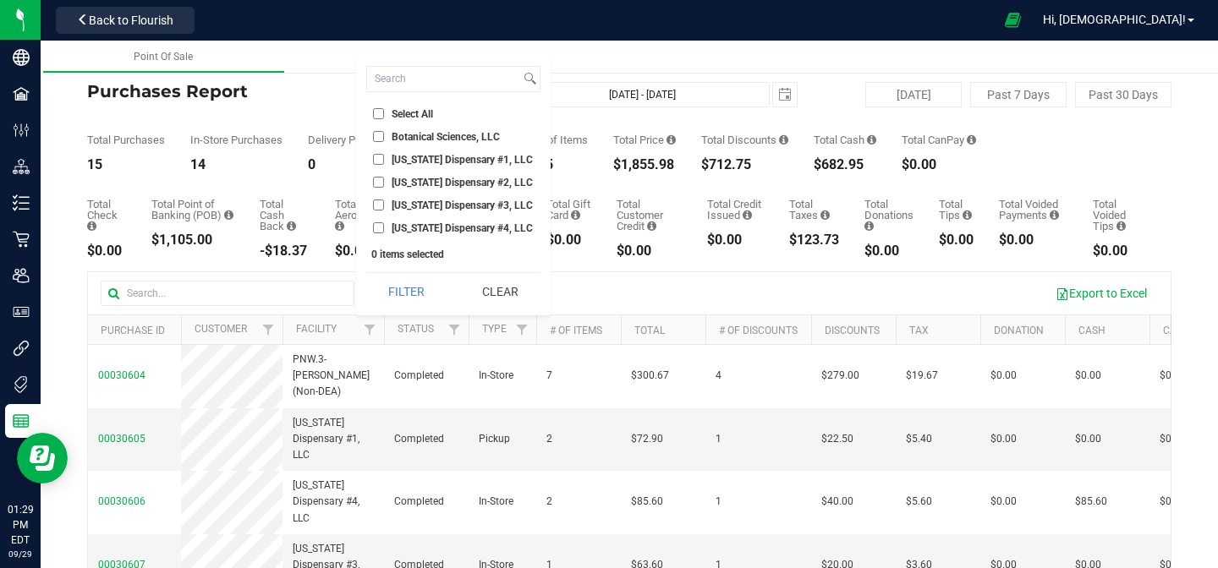
click at [414, 163] on span "[US_STATE] Dispensary #1, LLC" at bounding box center [462, 160] width 141 height 10
click at [384, 163] on input "[US_STATE] Dispensary #1, LLC" at bounding box center [378, 159] width 11 height 11
checkbox input "true"
click at [414, 282] on button "Filter" at bounding box center [406, 291] width 81 height 37
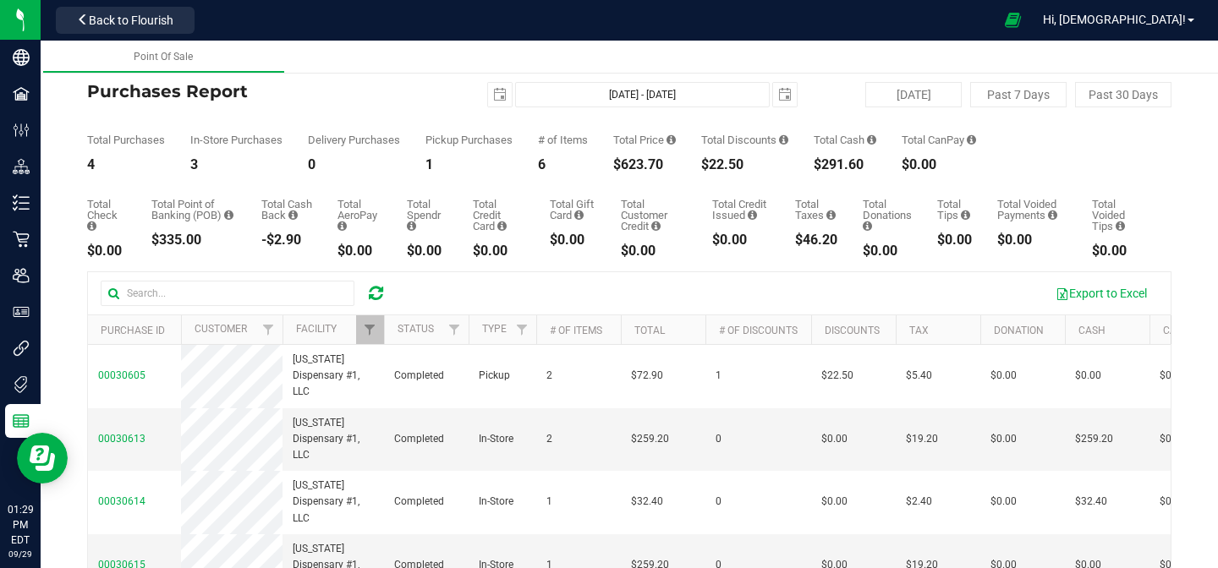
click at [436, 332] on th "Status" at bounding box center [426, 331] width 85 height 30
click at [437, 332] on link "Status" at bounding box center [426, 329] width 56 height 12
click at [457, 329] on span "Filter" at bounding box center [454, 330] width 14 height 14
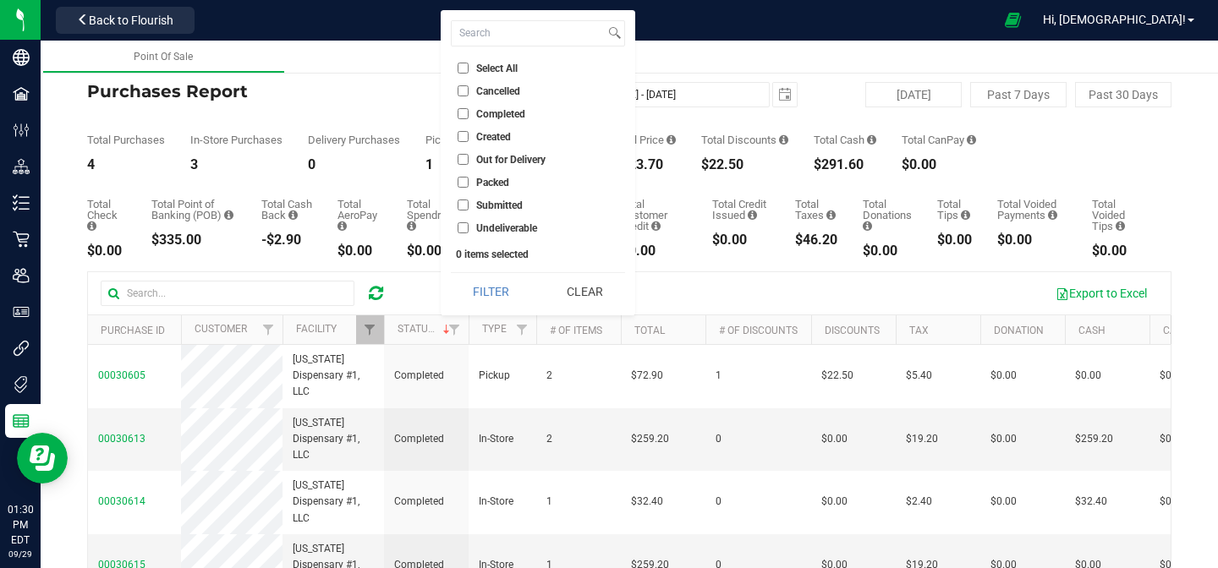
click at [483, 117] on span "Completed" at bounding box center [500, 114] width 49 height 10
click at [469, 117] on input "Completed" at bounding box center [463, 113] width 11 height 11
checkbox input "true"
click at [491, 289] on button "Filter" at bounding box center [491, 291] width 81 height 37
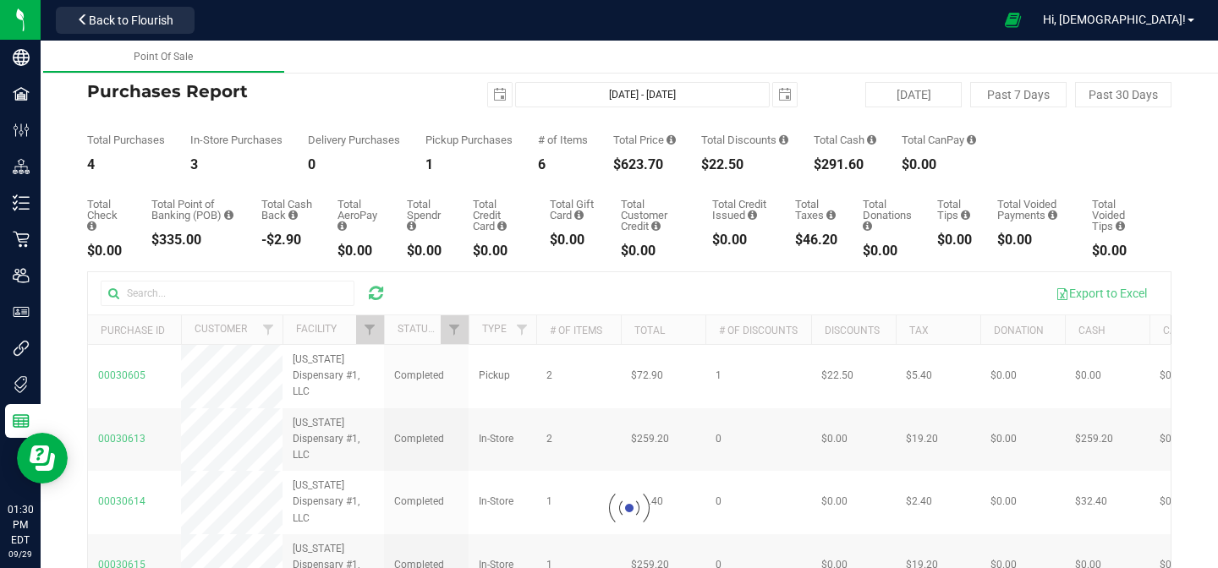
checkbox input "true"
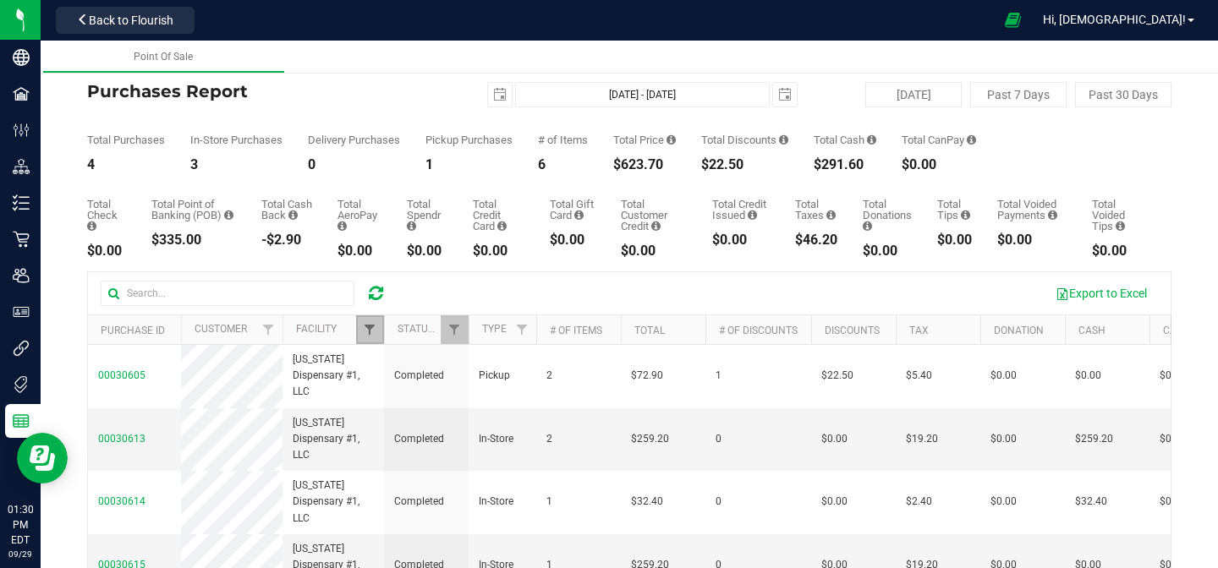
click at [369, 326] on span "Filter" at bounding box center [370, 330] width 14 height 14
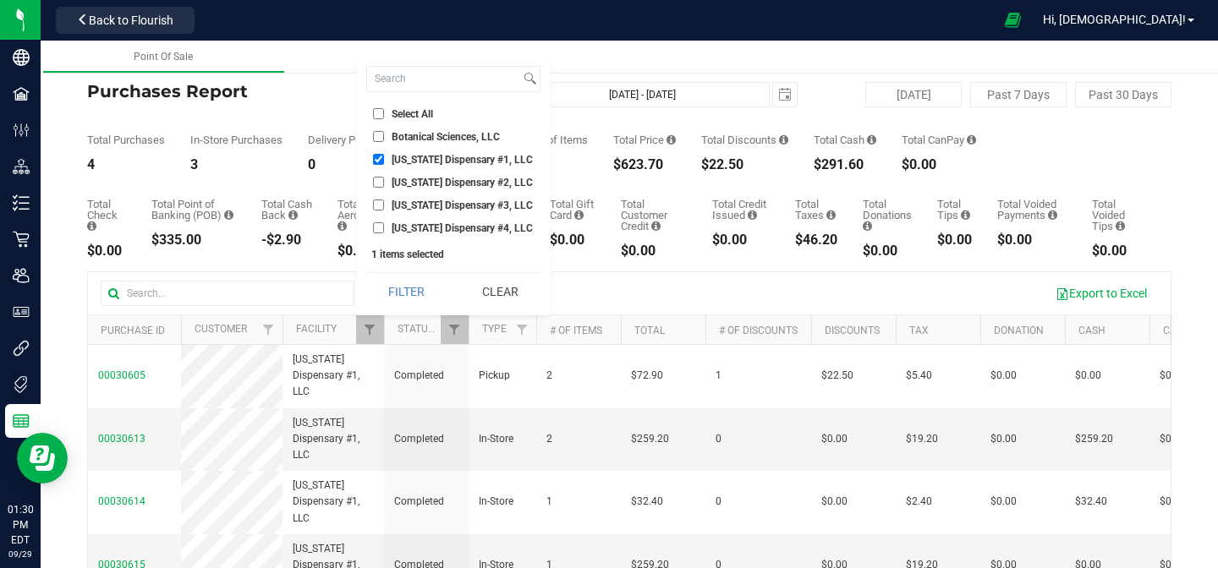
click at [405, 182] on span "[US_STATE] Dispensary #2, LLC" at bounding box center [462, 183] width 141 height 10
click at [384, 182] on input "[US_STATE] Dispensary #2, LLC" at bounding box center [378, 182] width 11 height 11
checkbox input "true"
click at [405, 155] on span "[US_STATE] Dispensary #1, LLC" at bounding box center [462, 160] width 141 height 10
click at [384, 155] on input "[US_STATE] Dispensary #1, LLC" at bounding box center [378, 159] width 11 height 11
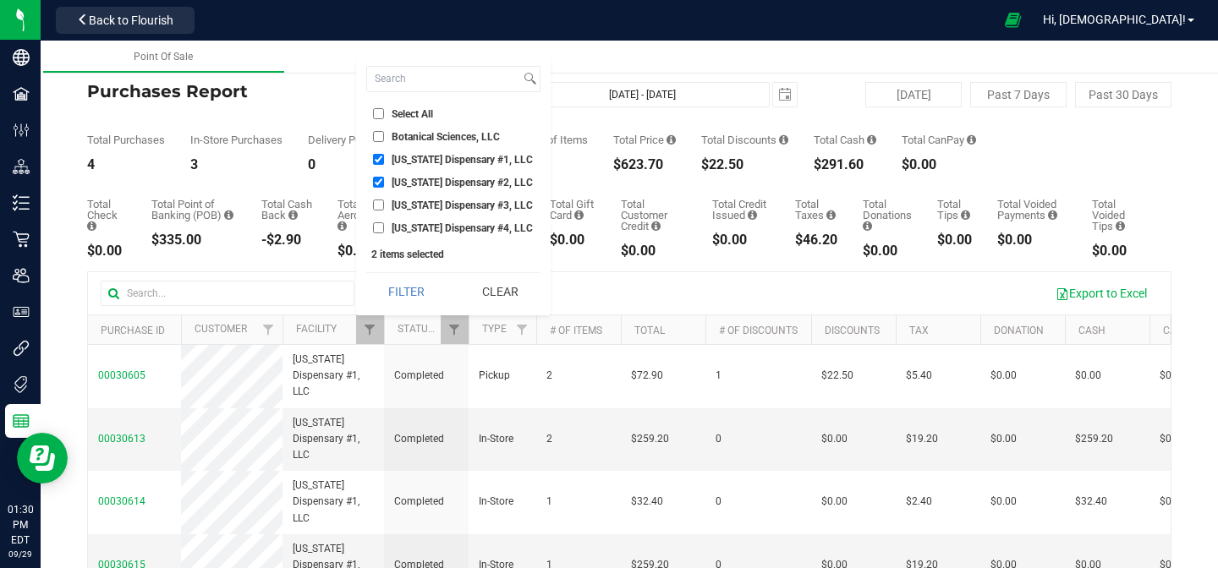
checkbox input "false"
click at [406, 289] on button "Filter" at bounding box center [406, 291] width 81 height 37
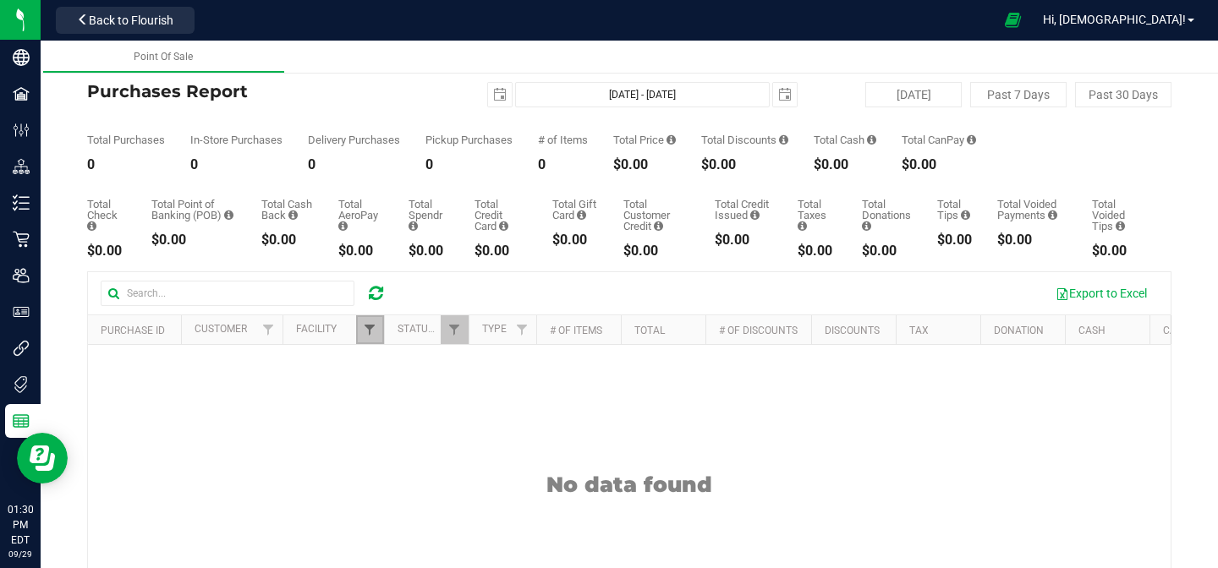
click at [373, 332] on span "Filter" at bounding box center [370, 330] width 14 height 14
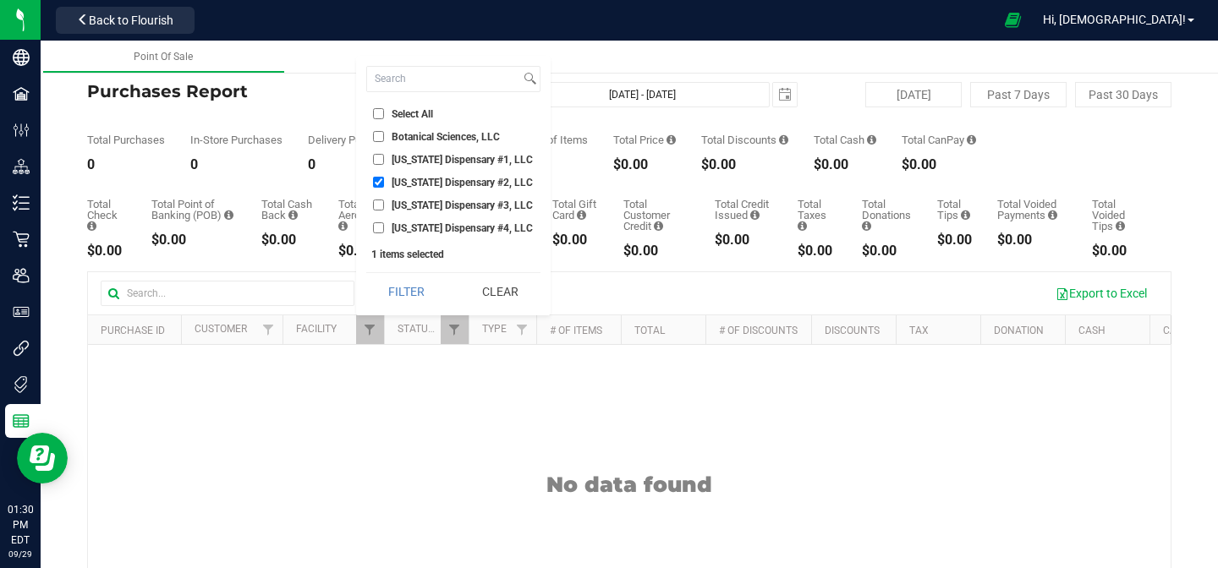
click at [422, 181] on span "[US_STATE] Dispensary #2, LLC" at bounding box center [462, 183] width 141 height 10
click at [384, 181] on input "[US_STATE] Dispensary #2, LLC" at bounding box center [378, 182] width 11 height 11
checkbox input "false"
click at [417, 208] on span "[US_STATE] Dispensary #3, LLC" at bounding box center [462, 205] width 141 height 10
click at [384, 208] on input "[US_STATE] Dispensary #3, LLC" at bounding box center [378, 205] width 11 height 11
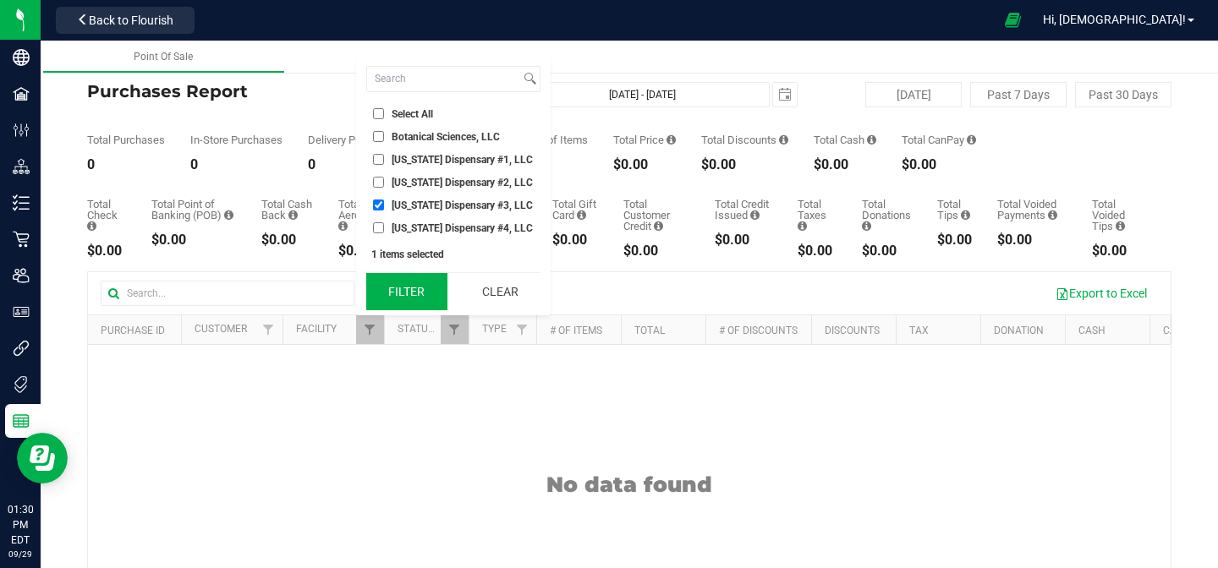
click at [416, 285] on button "Filter" at bounding box center [406, 291] width 81 height 37
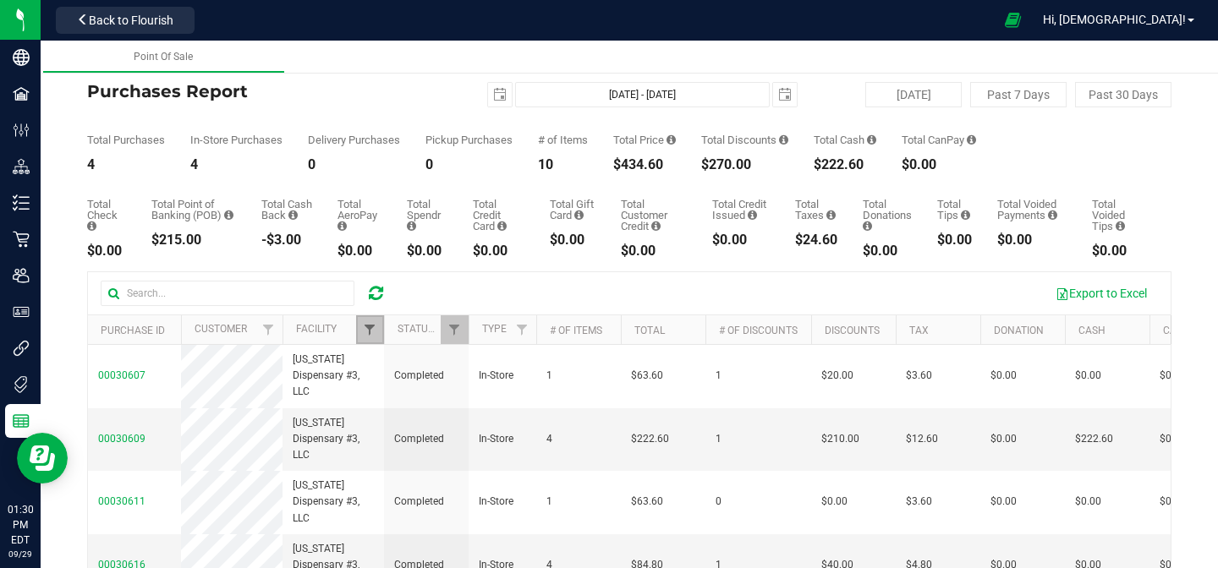
click at [368, 336] on span "Filter" at bounding box center [370, 330] width 14 height 14
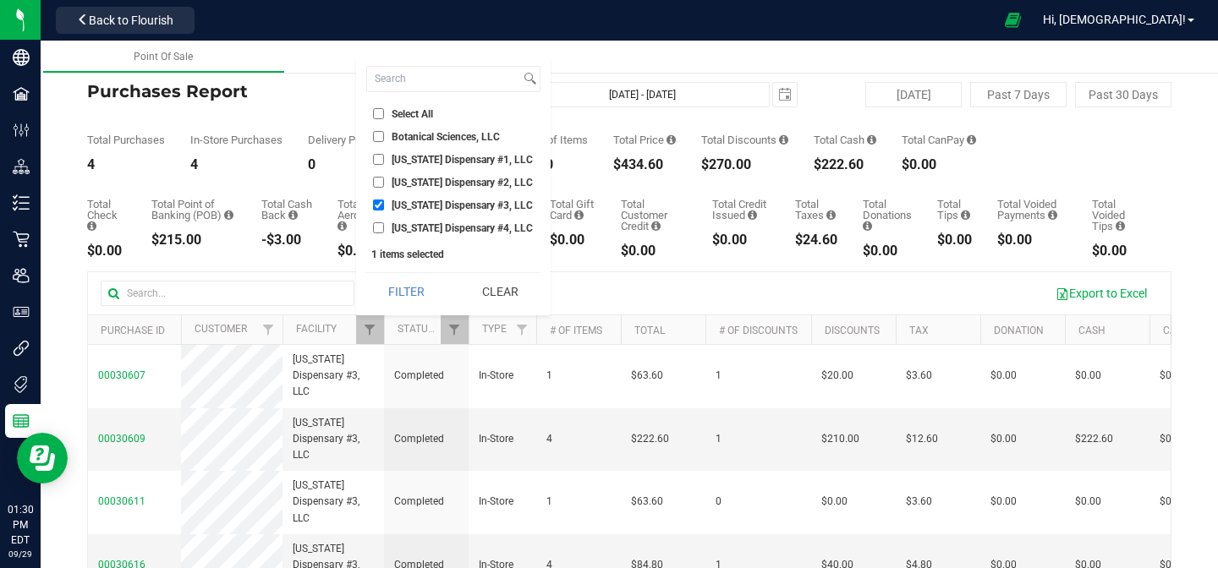
click at [410, 206] on span "[US_STATE] Dispensary #3, LLC" at bounding box center [462, 205] width 141 height 10
click at [384, 206] on input "[US_STATE] Dispensary #3, LLC" at bounding box center [378, 205] width 11 height 11
checkbox input "false"
click at [410, 228] on span "[US_STATE] Dispensary #4, LLC" at bounding box center [462, 228] width 141 height 10
click at [384, 228] on input "[US_STATE] Dispensary #4, LLC" at bounding box center [378, 227] width 11 height 11
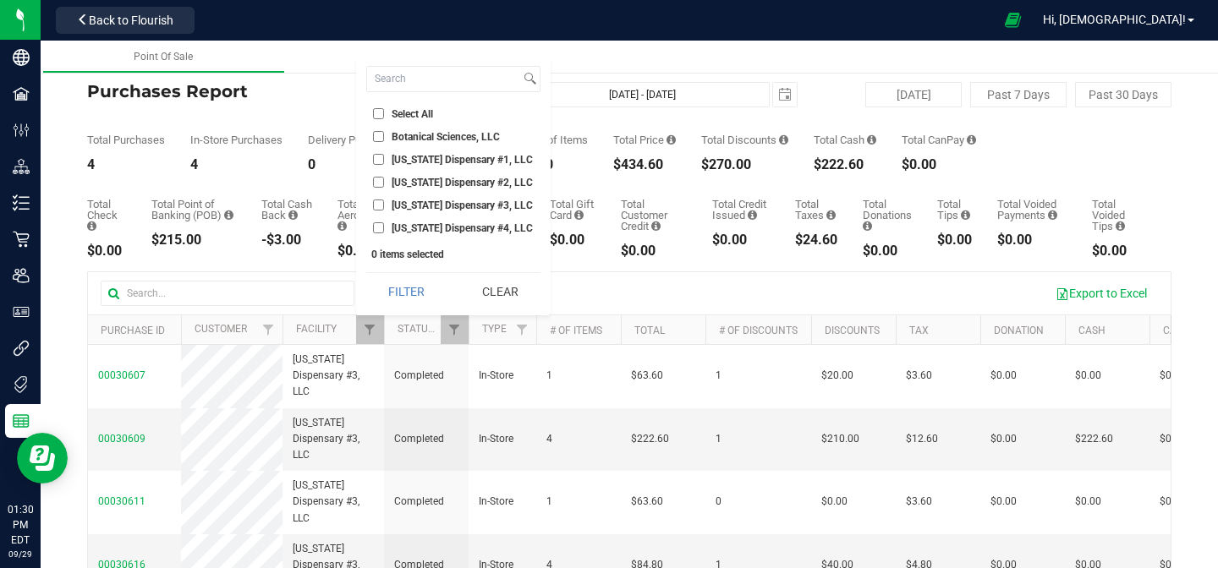
checkbox input "true"
click at [398, 287] on button "Filter" at bounding box center [406, 291] width 81 height 37
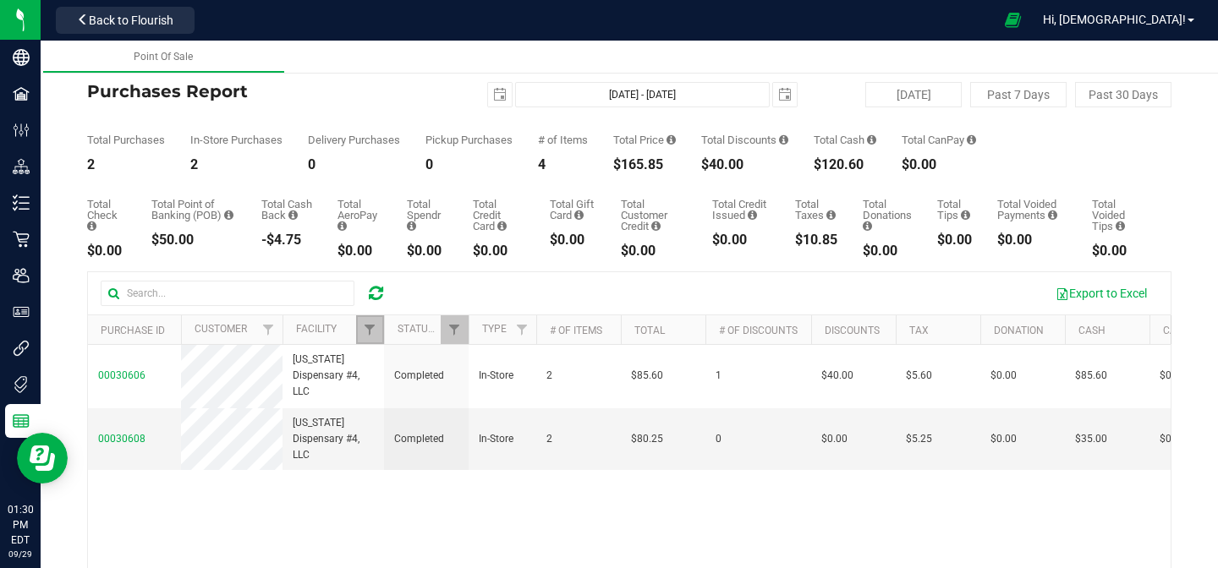
click at [367, 342] on link "Filter" at bounding box center [370, 330] width 28 height 29
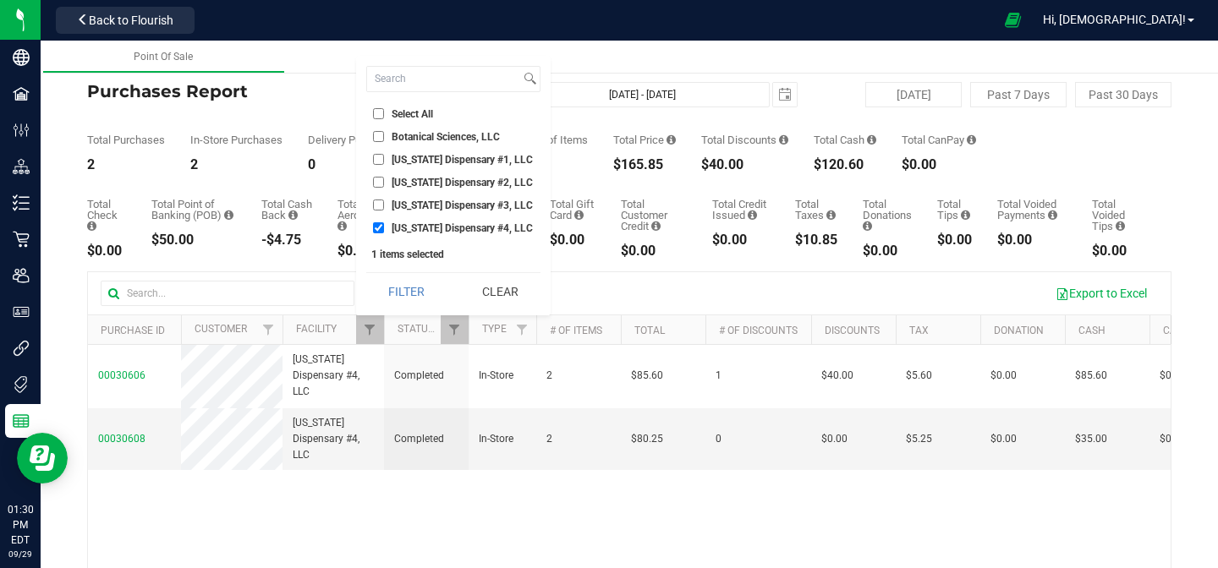
click at [423, 158] on span "[US_STATE] Dispensary #1, LLC" at bounding box center [462, 160] width 141 height 10
click at [384, 158] on input "[US_STATE] Dispensary #1, LLC" at bounding box center [378, 159] width 11 height 11
checkbox input "true"
click at [415, 228] on span "[US_STATE] Dispensary #4, LLC" at bounding box center [462, 228] width 141 height 10
click at [384, 228] on input "[US_STATE] Dispensary #4, LLC" at bounding box center [378, 227] width 11 height 11
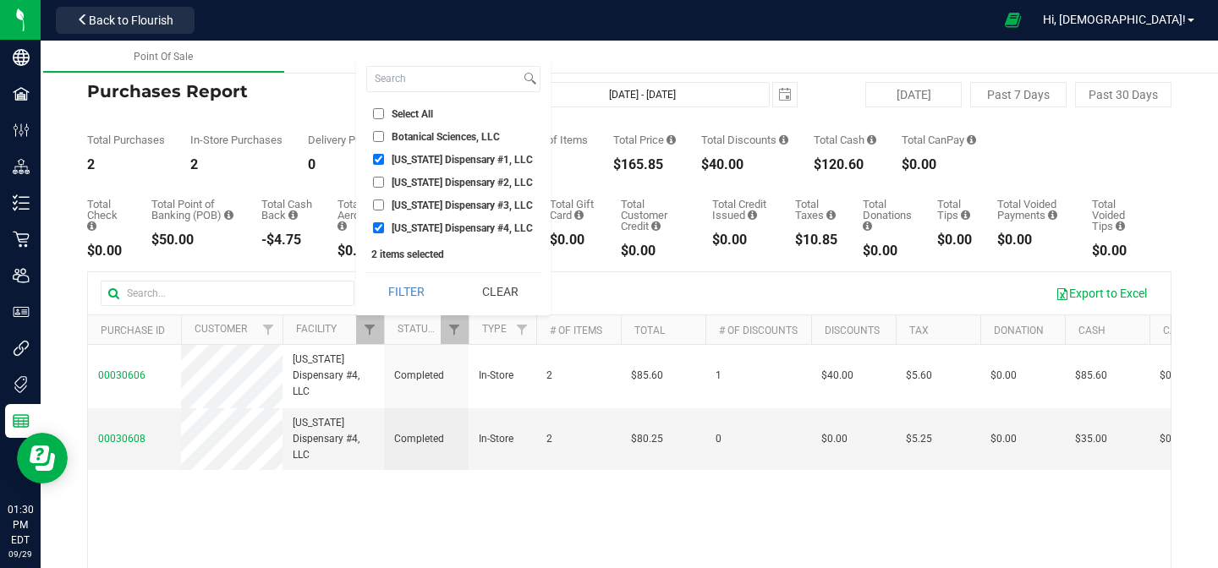
checkbox input "false"
click at [412, 284] on button "Filter" at bounding box center [406, 291] width 81 height 37
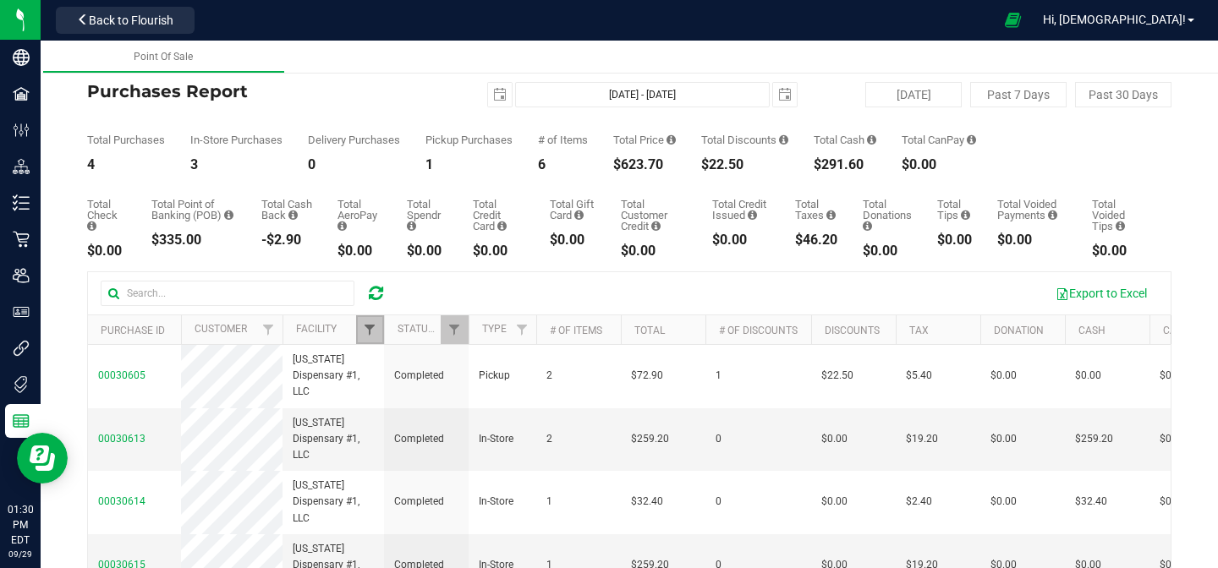
click at [373, 328] on span "Filter" at bounding box center [370, 330] width 14 height 14
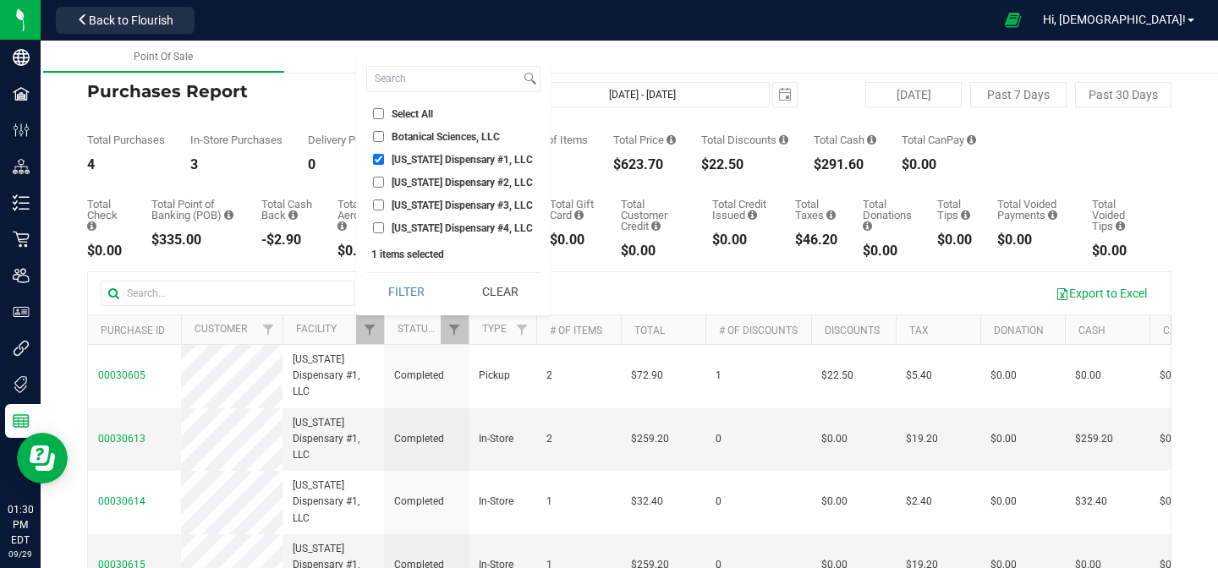
click at [424, 162] on span "[US_STATE] Dispensary #1, LLC" at bounding box center [462, 160] width 141 height 10
click at [384, 162] on input "[US_STATE] Dispensary #1, LLC" at bounding box center [378, 159] width 11 height 11
checkbox input "false"
click at [420, 230] on span "[US_STATE] Dispensary #4, LLC" at bounding box center [462, 228] width 141 height 10
click at [384, 230] on input "[US_STATE] Dispensary #4, LLC" at bounding box center [378, 227] width 11 height 11
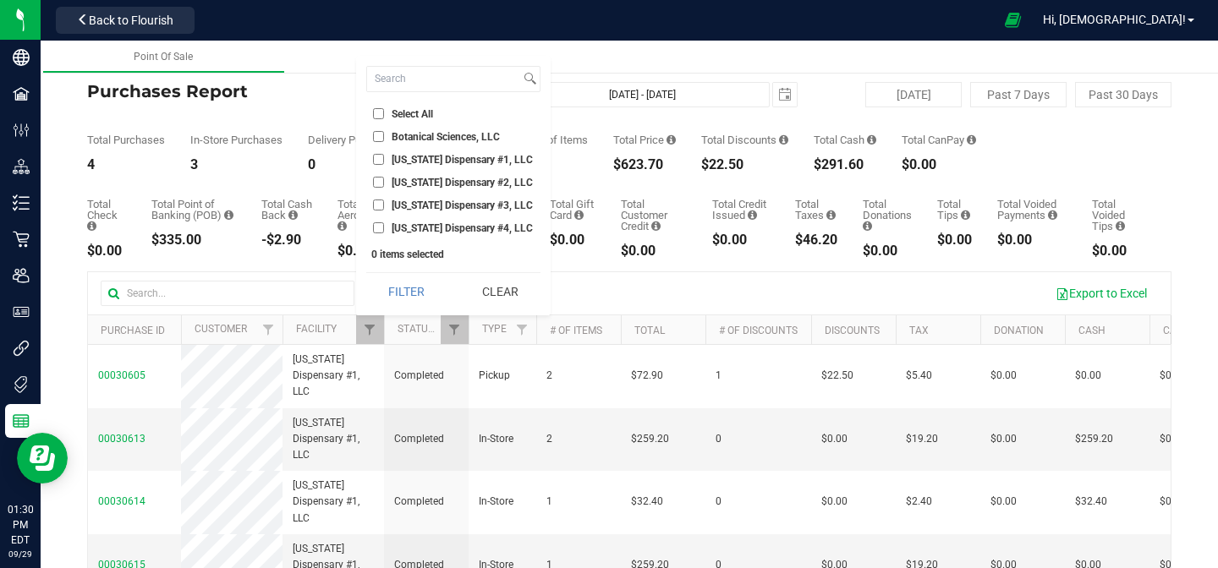
checkbox input "true"
click at [412, 290] on button "Filter" at bounding box center [406, 291] width 81 height 37
